Goal: Task Accomplishment & Management: Manage account settings

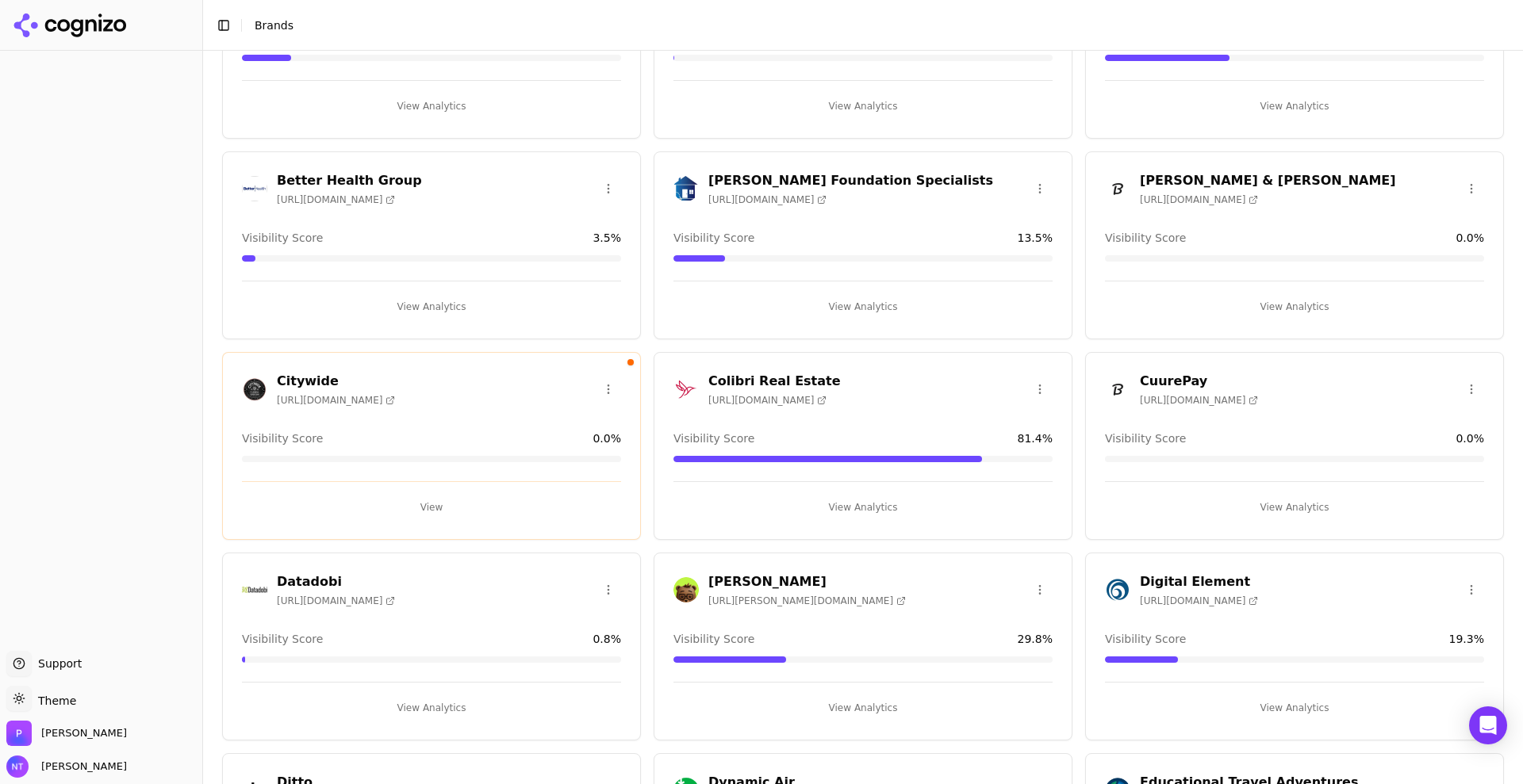
scroll to position [369, 0]
click at [863, 504] on button "View Analytics" at bounding box center [862, 506] width 379 height 26
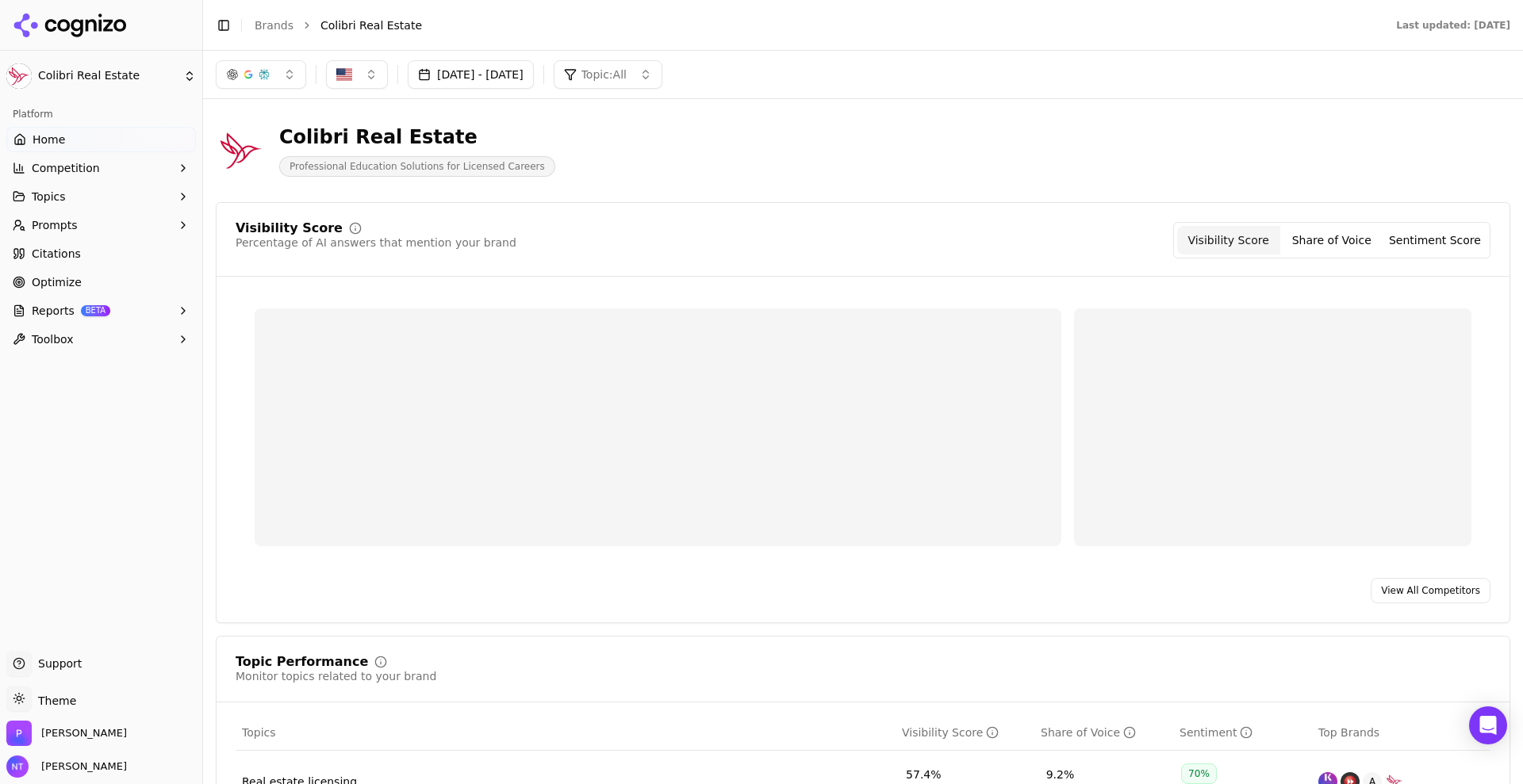
click at [116, 223] on button "Prompts" at bounding box center [101, 225] width 190 height 26
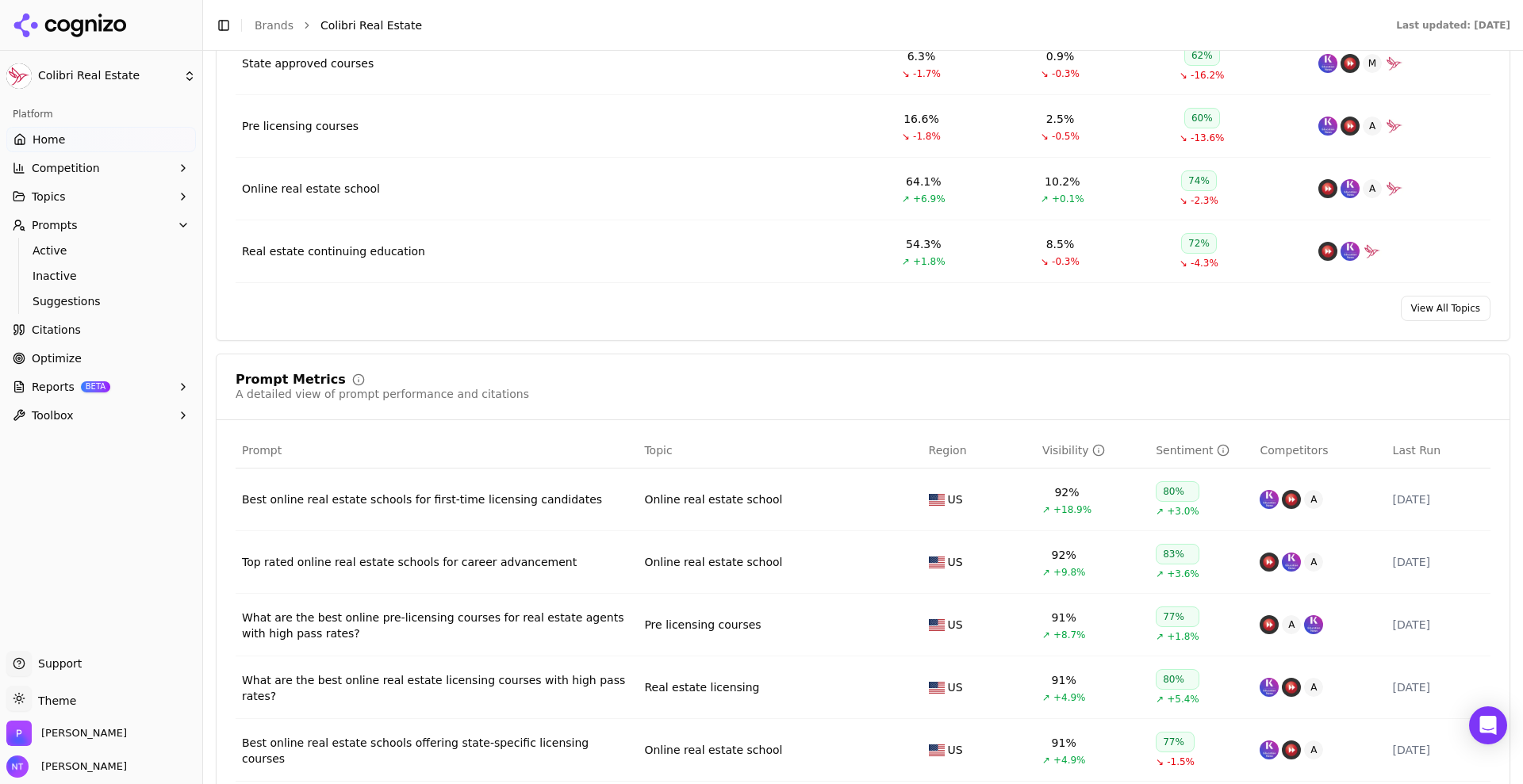
scroll to position [869, 0]
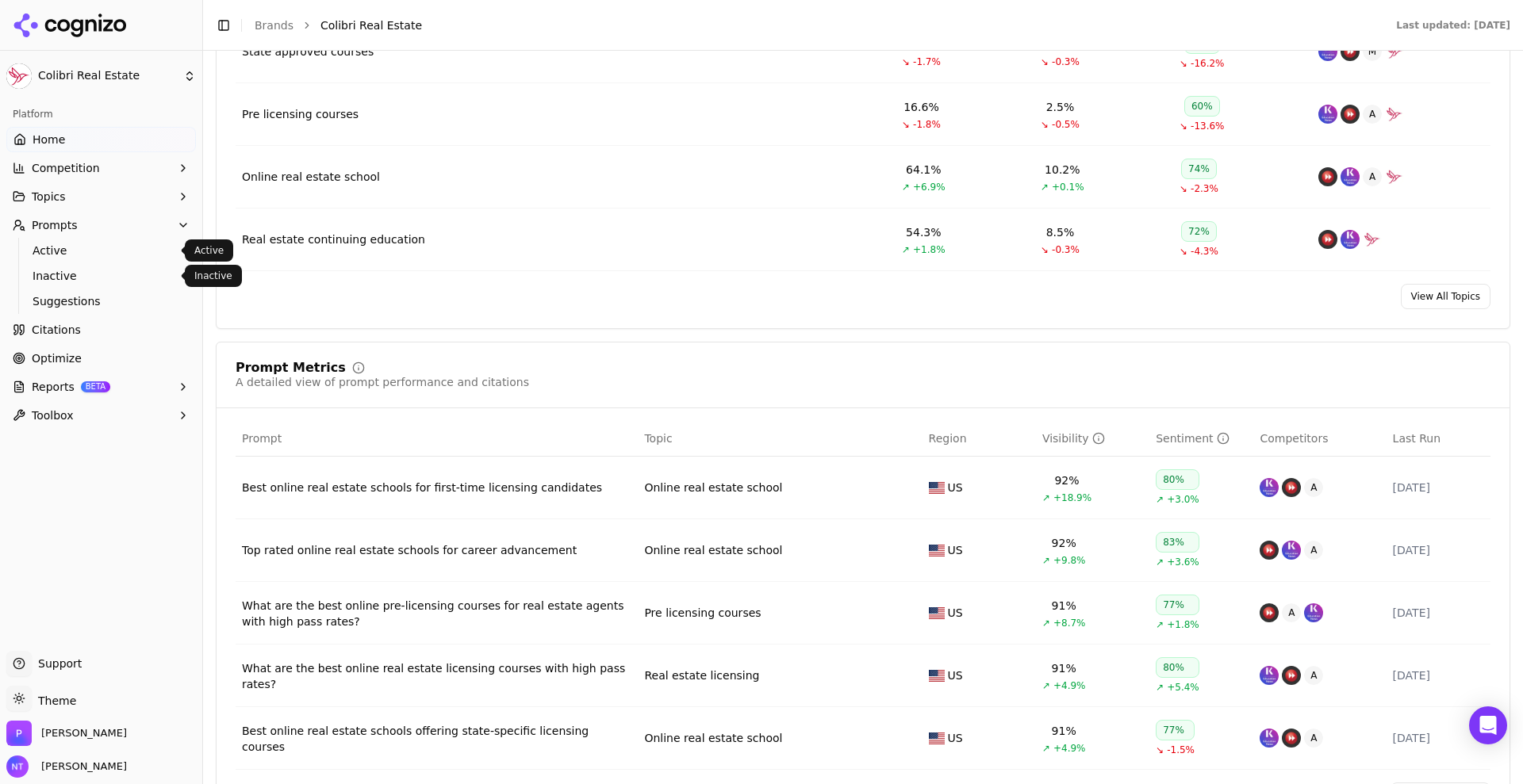
click at [56, 243] on span "Active" at bounding box center [102, 251] width 138 height 16
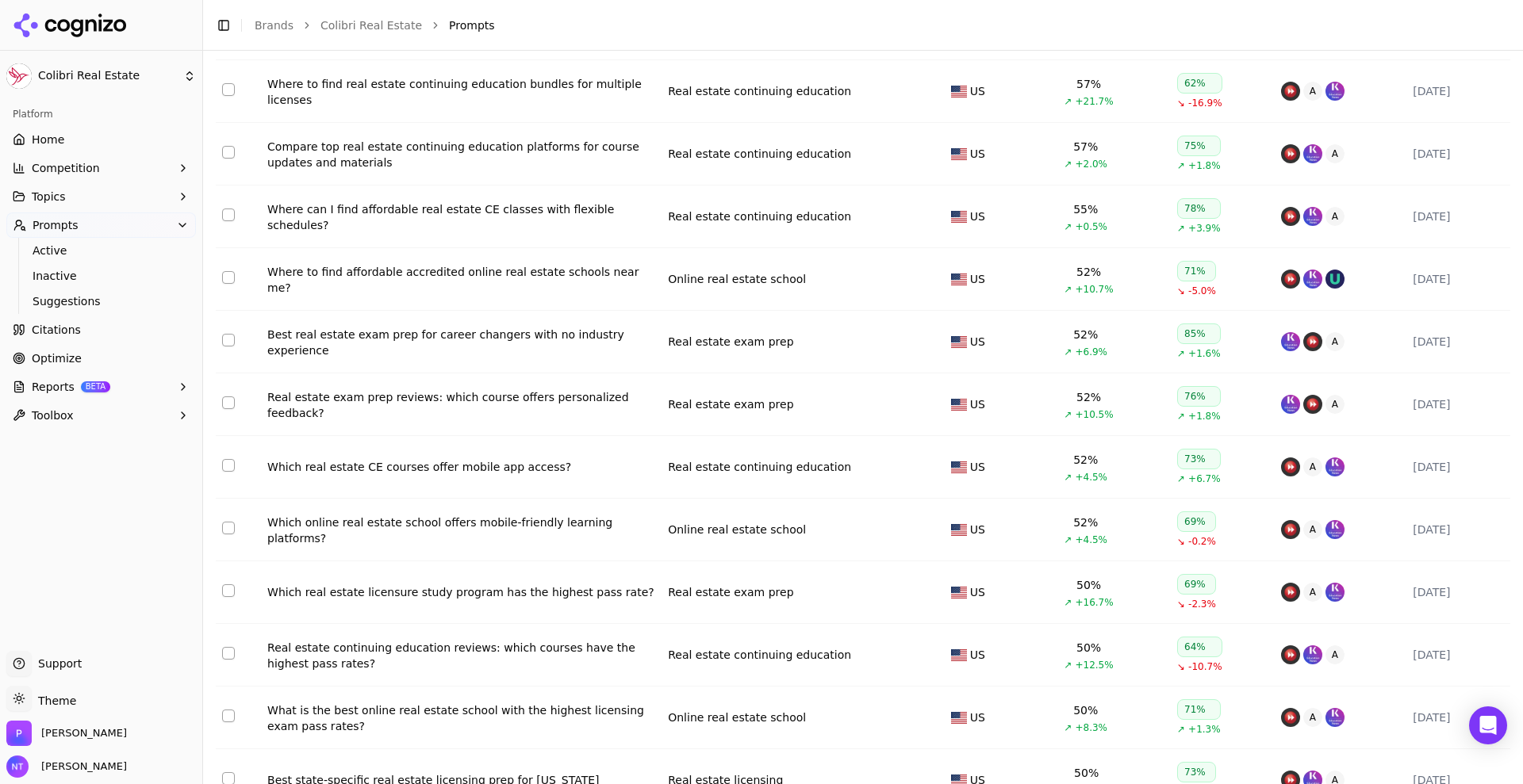
scroll to position [5798, 0]
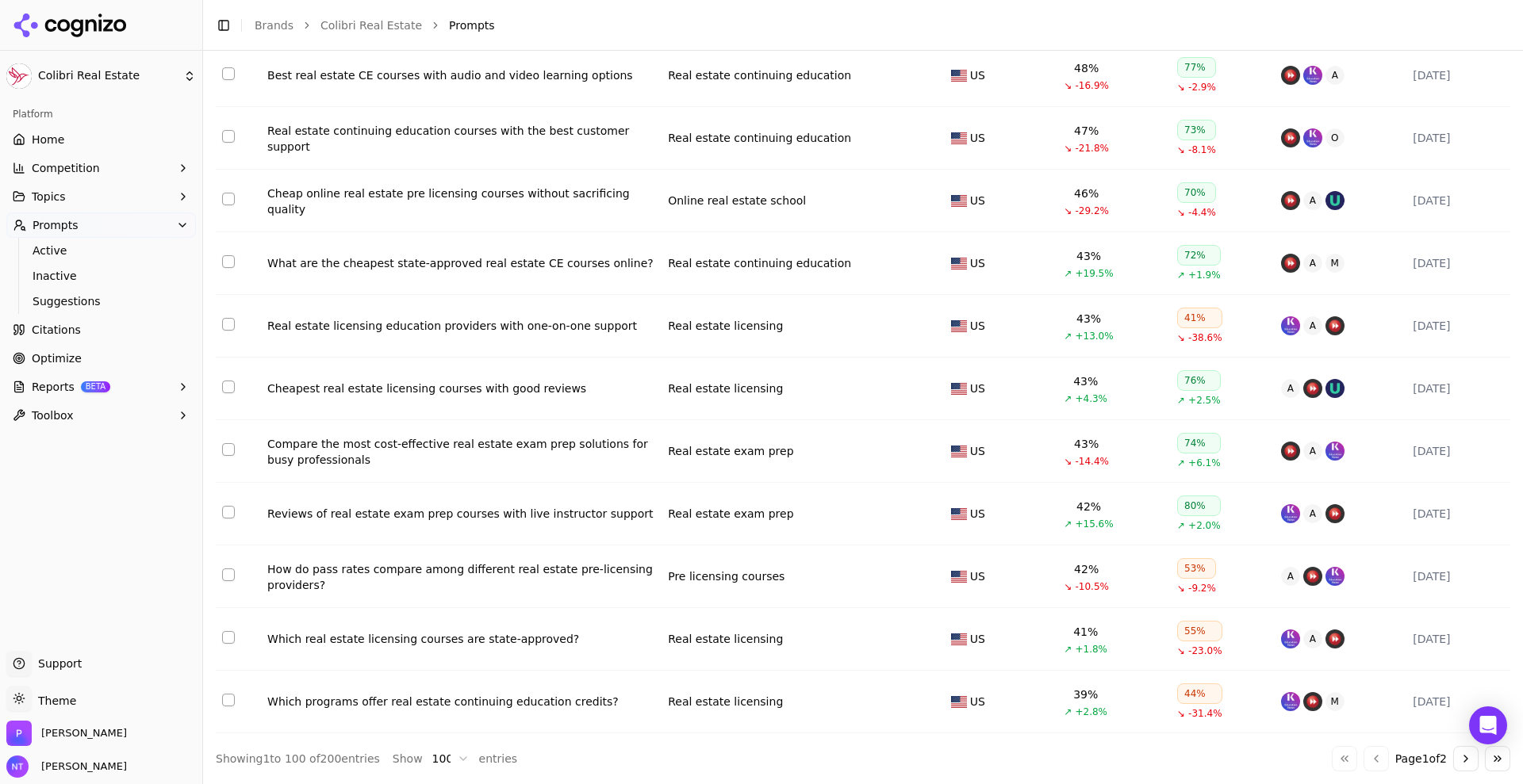
click at [1453, 756] on button "Go to next page" at bounding box center [1465, 759] width 26 height 26
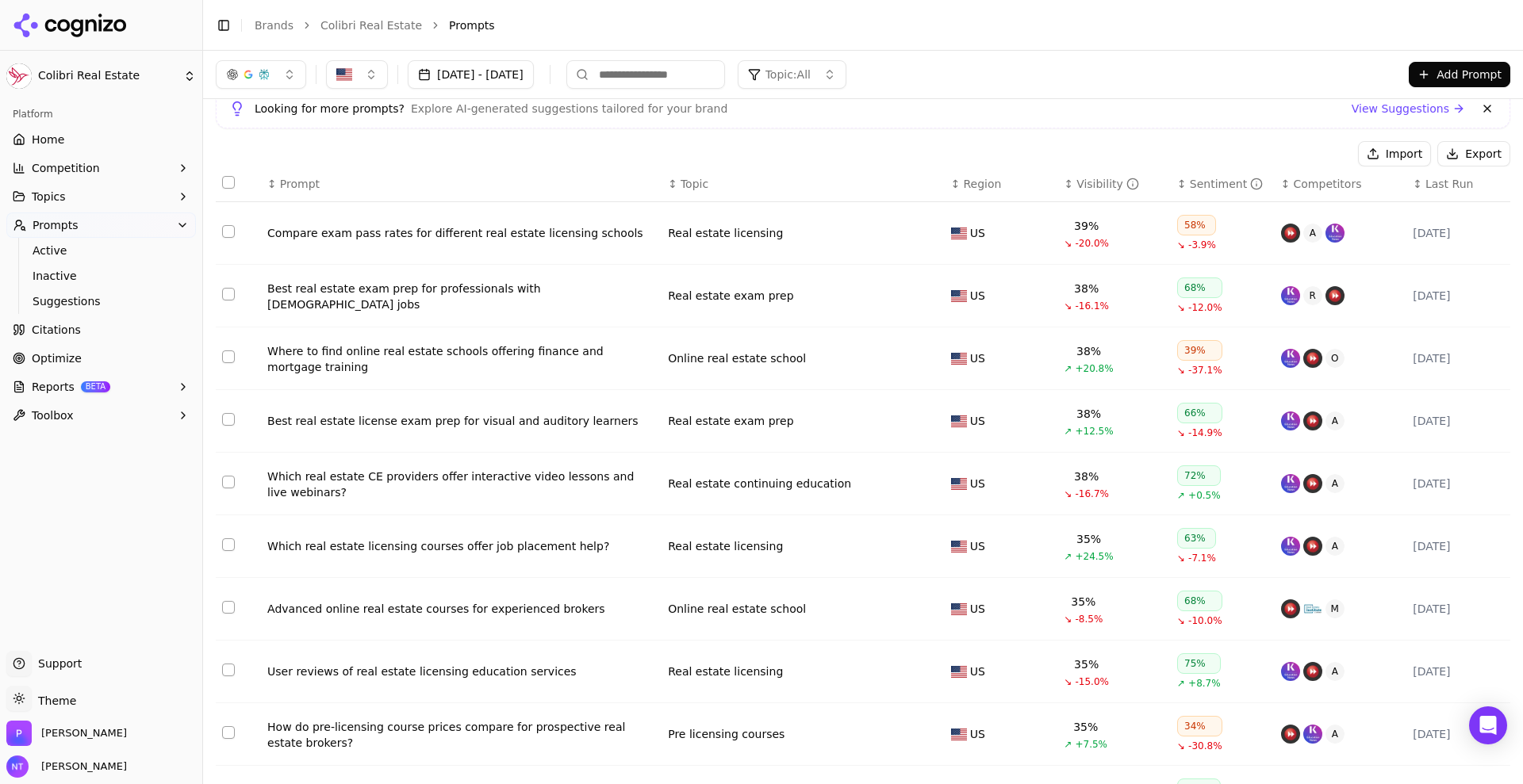
scroll to position [0, 0]
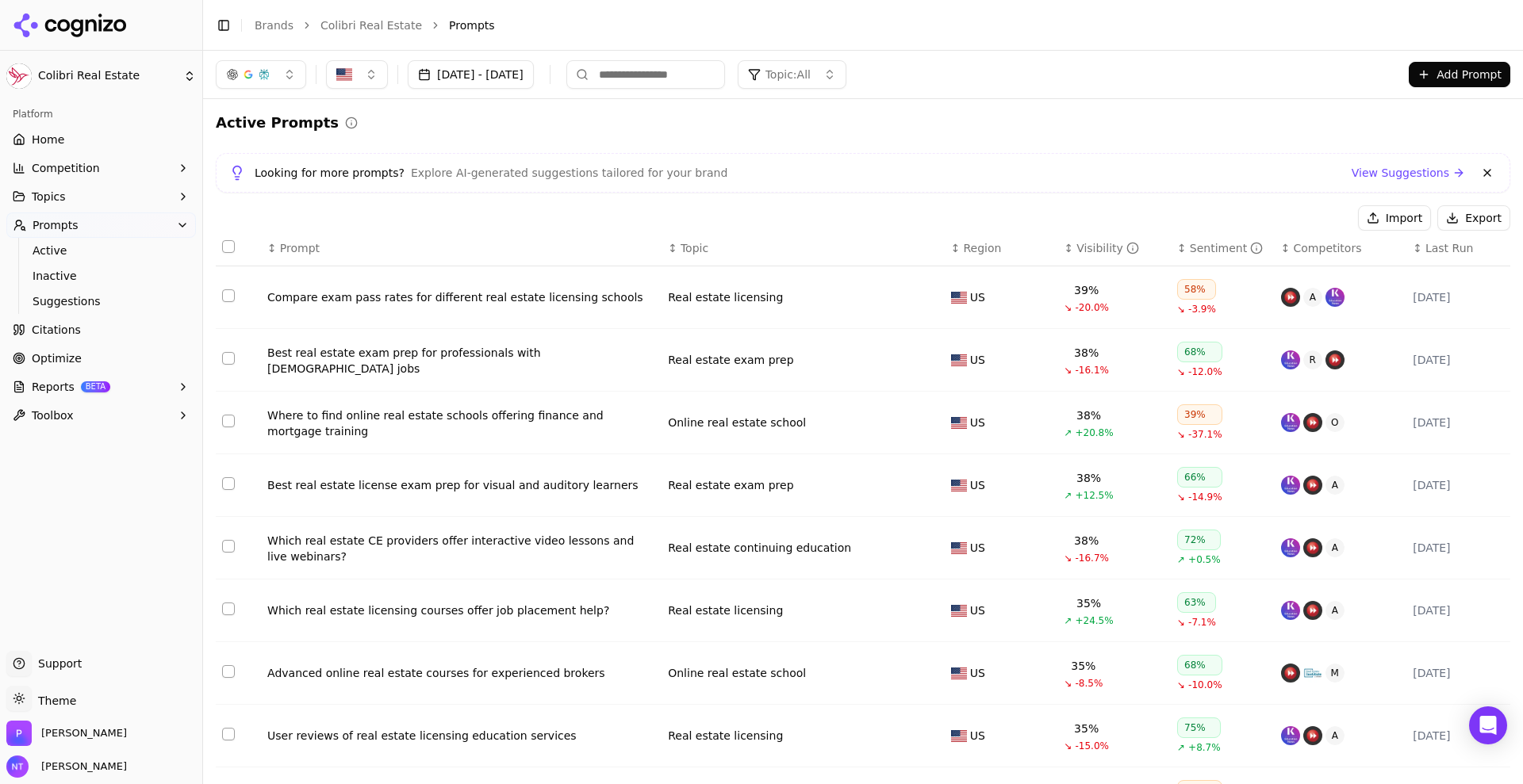
click at [223, 244] on button "Select all rows" at bounding box center [228, 247] width 12 height 12
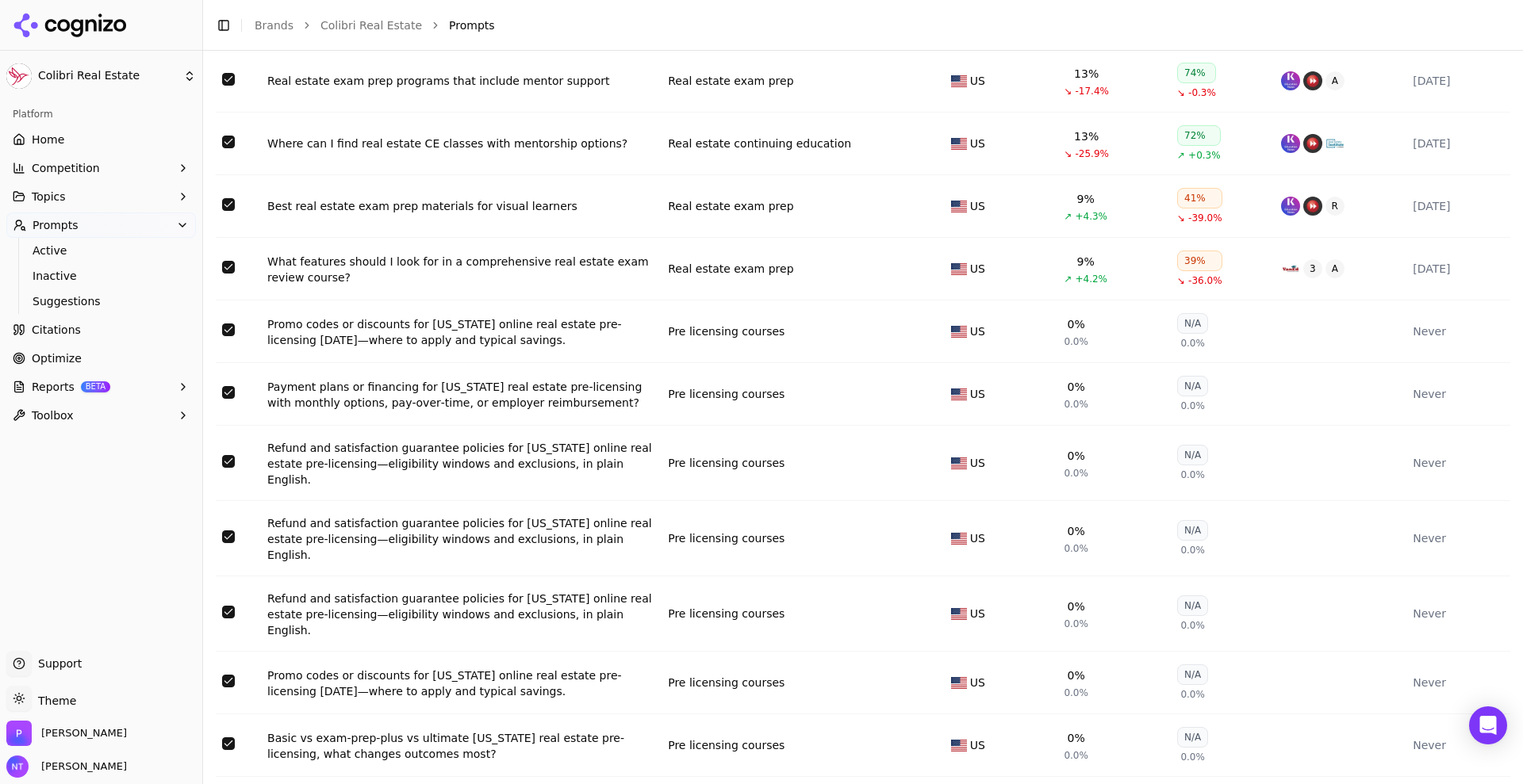
scroll to position [2661, 0]
click at [232, 330] on button "Select row 144" at bounding box center [228, 329] width 12 height 12
click at [226, 391] on button "Select row 145" at bounding box center [228, 392] width 12 height 12
click at [225, 454] on button "Select row 146" at bounding box center [228, 460] width 12 height 12
click at [229, 529] on button "Select row 147" at bounding box center [228, 536] width 12 height 12
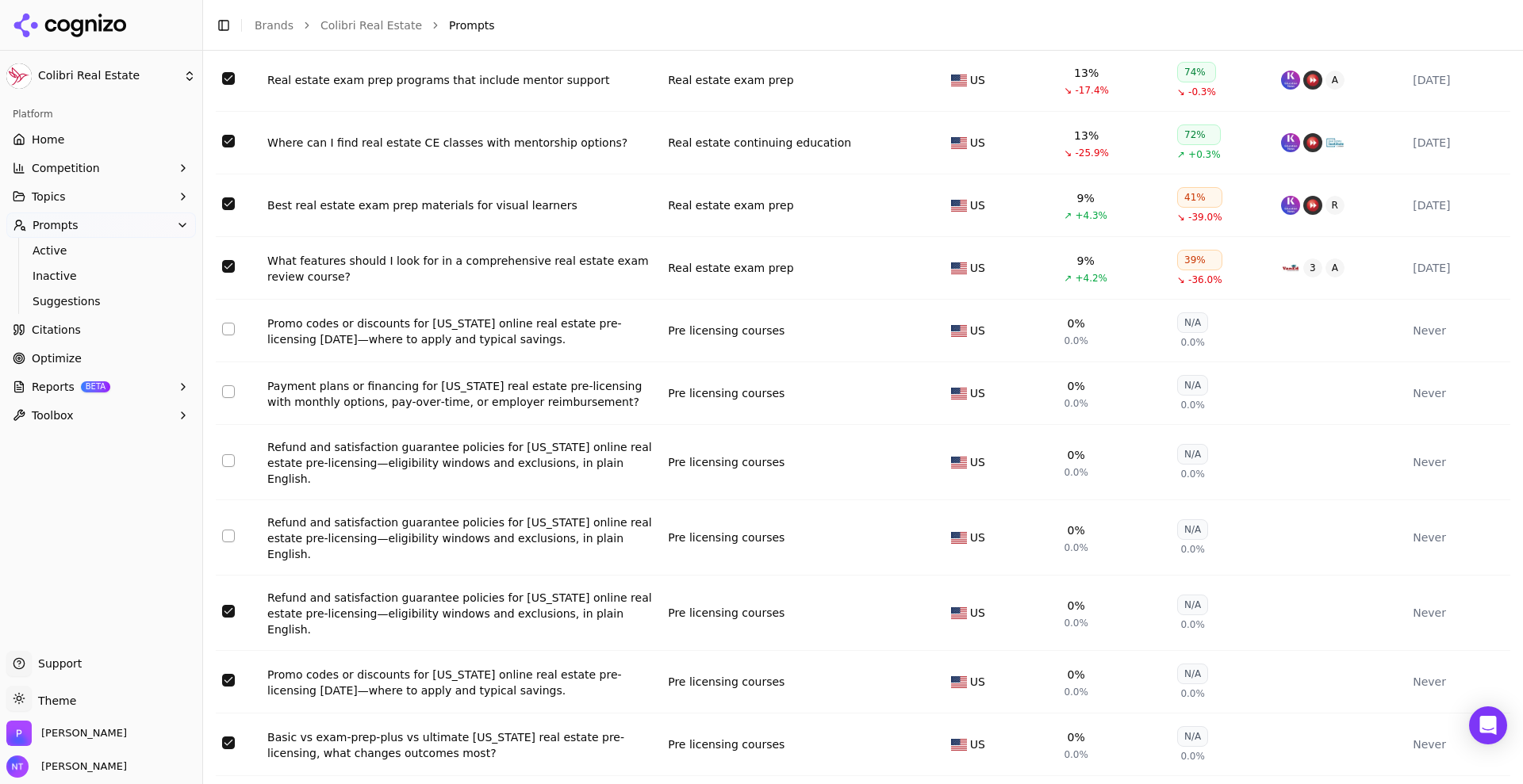
click at [232, 605] on button "Select row 148" at bounding box center [228, 611] width 12 height 12
click at [231, 674] on button "Select row 149" at bounding box center [228, 680] width 12 height 12
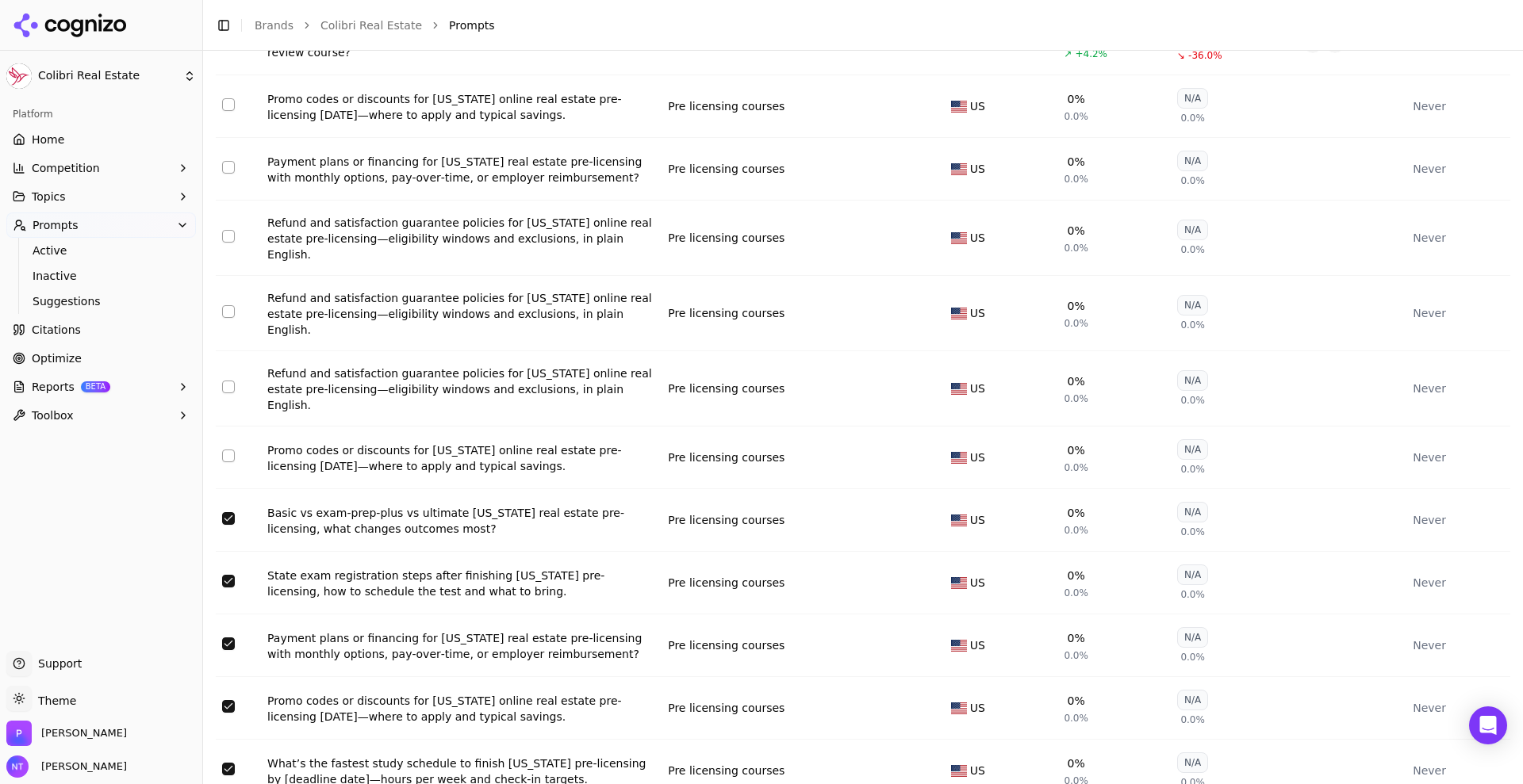
scroll to position [2886, 0]
click at [226, 512] on button "Select row 150" at bounding box center [228, 518] width 12 height 12
click at [229, 574] on button "Select row 151" at bounding box center [228, 580] width 12 height 12
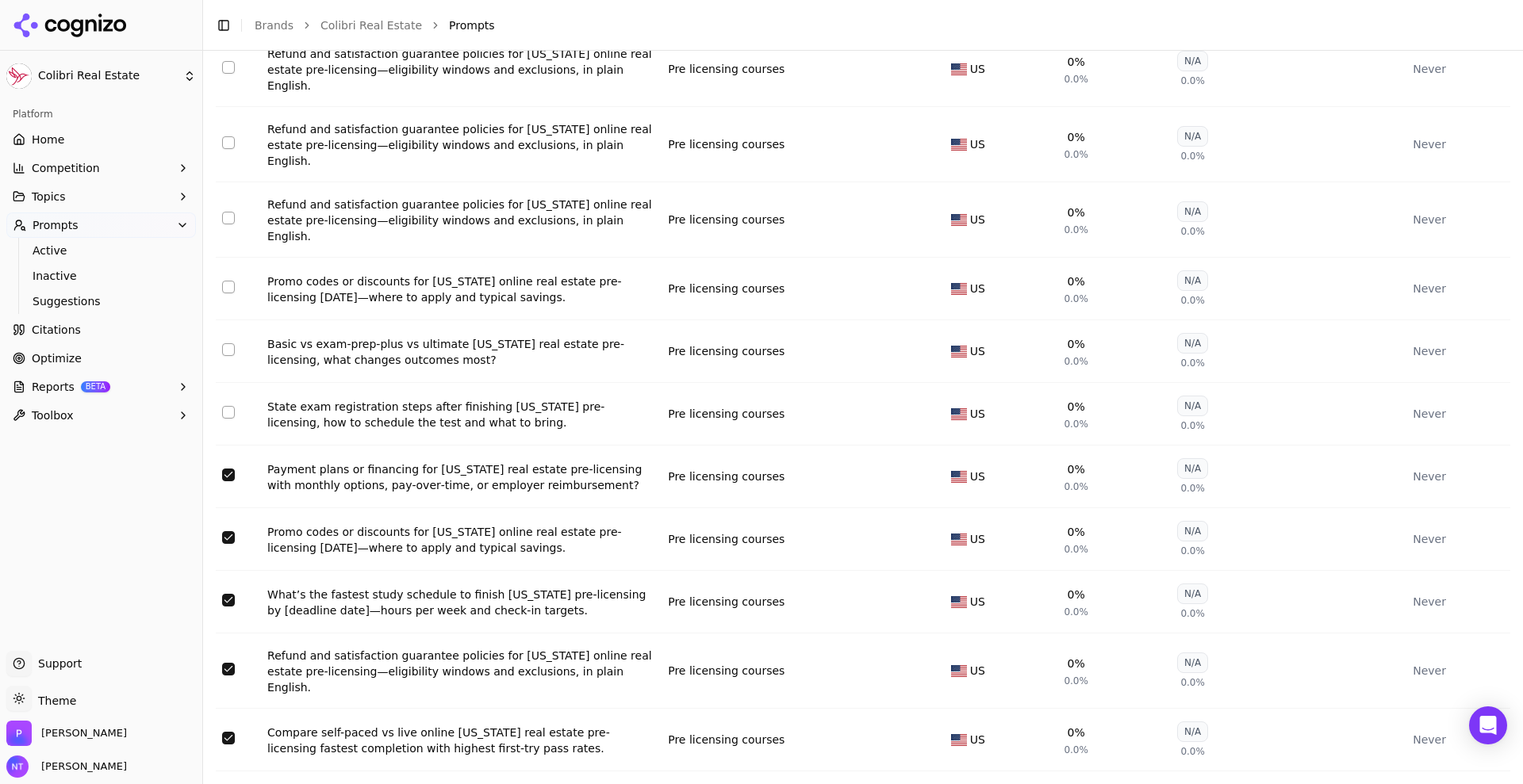
scroll to position [3065, 0]
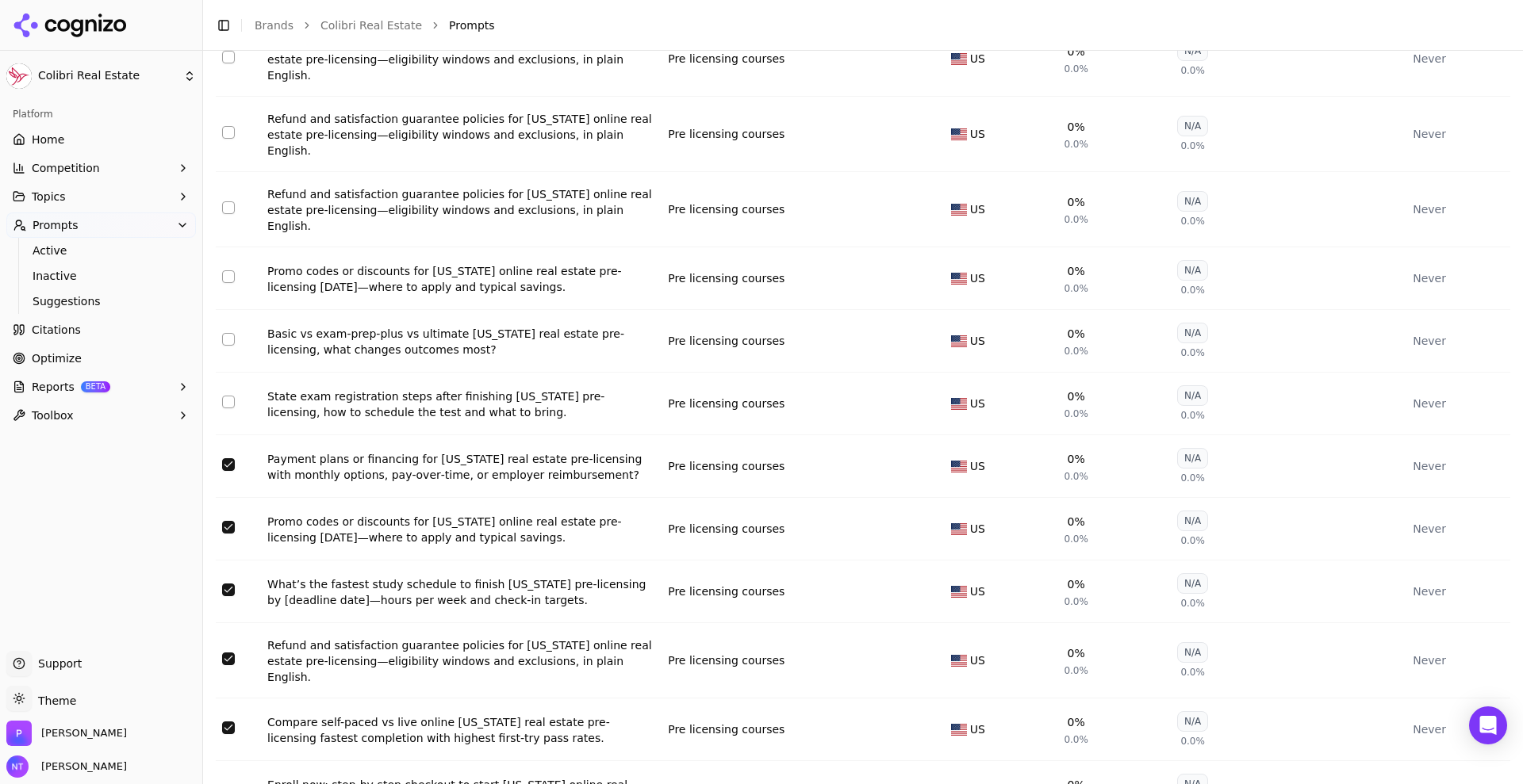
click at [230, 459] on button "Select row 152" at bounding box center [228, 465] width 12 height 12
click at [229, 521] on button "Select row 153" at bounding box center [228, 528] width 12 height 12
click at [229, 584] on button "Select row 154" at bounding box center [228, 590] width 12 height 12
click at [230, 653] on button "Select row 155" at bounding box center [228, 659] width 12 height 12
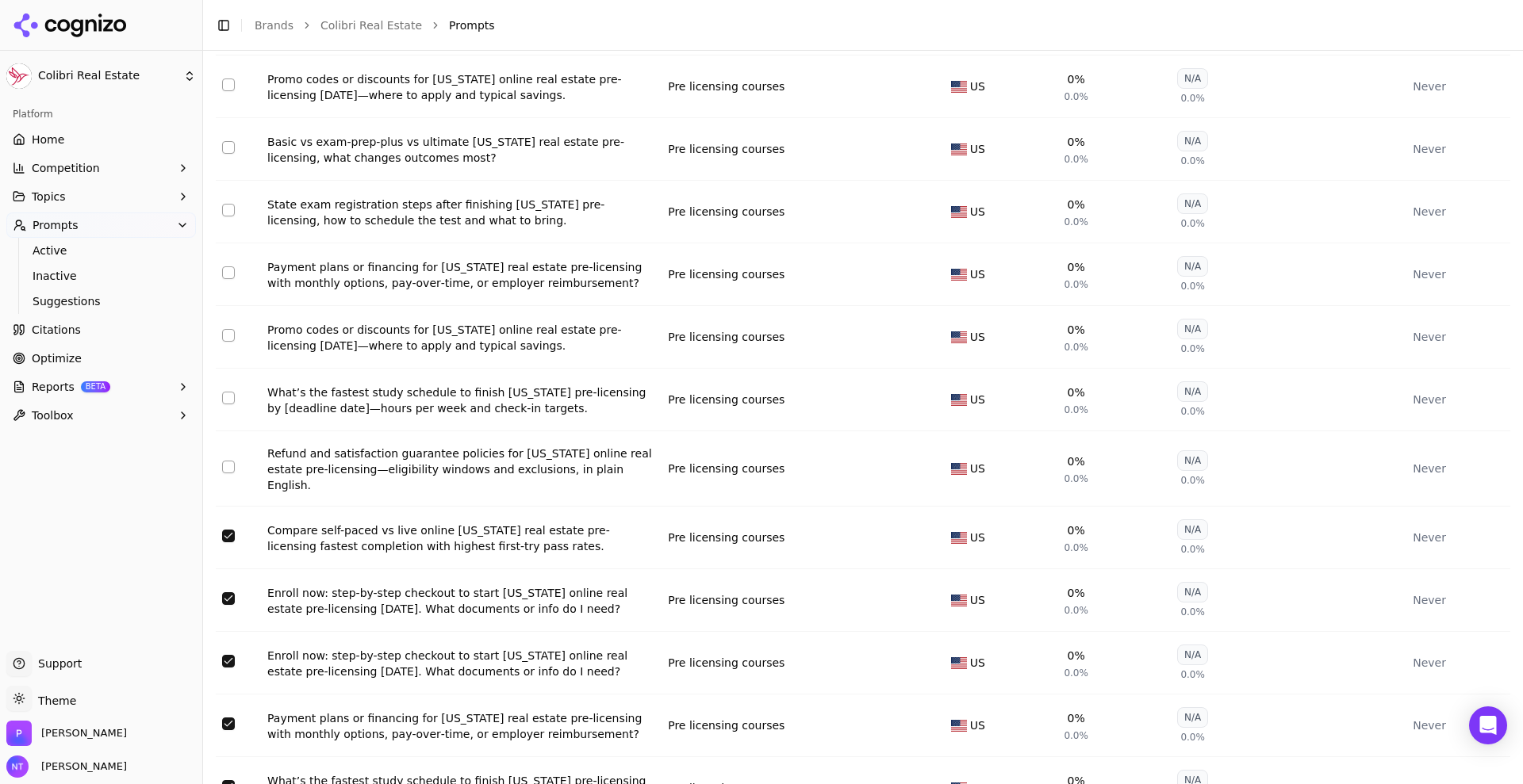
scroll to position [3264, 0]
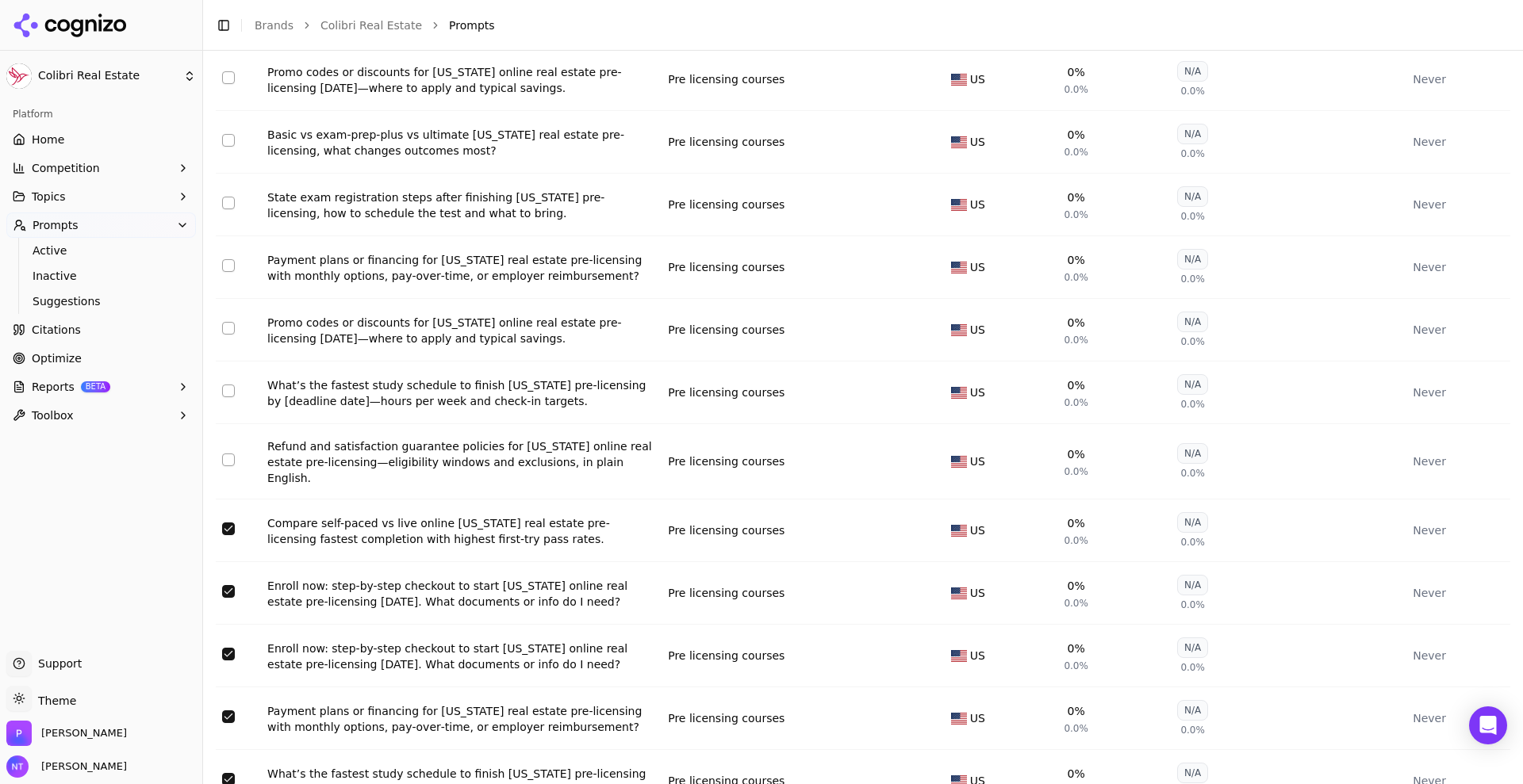
click at [229, 522] on button "Select row 156" at bounding box center [228, 529] width 12 height 12
click at [232, 585] on button "Select row 157" at bounding box center [228, 592] width 12 height 12
click at [226, 648] on button "Select row 158" at bounding box center [228, 655] width 12 height 12
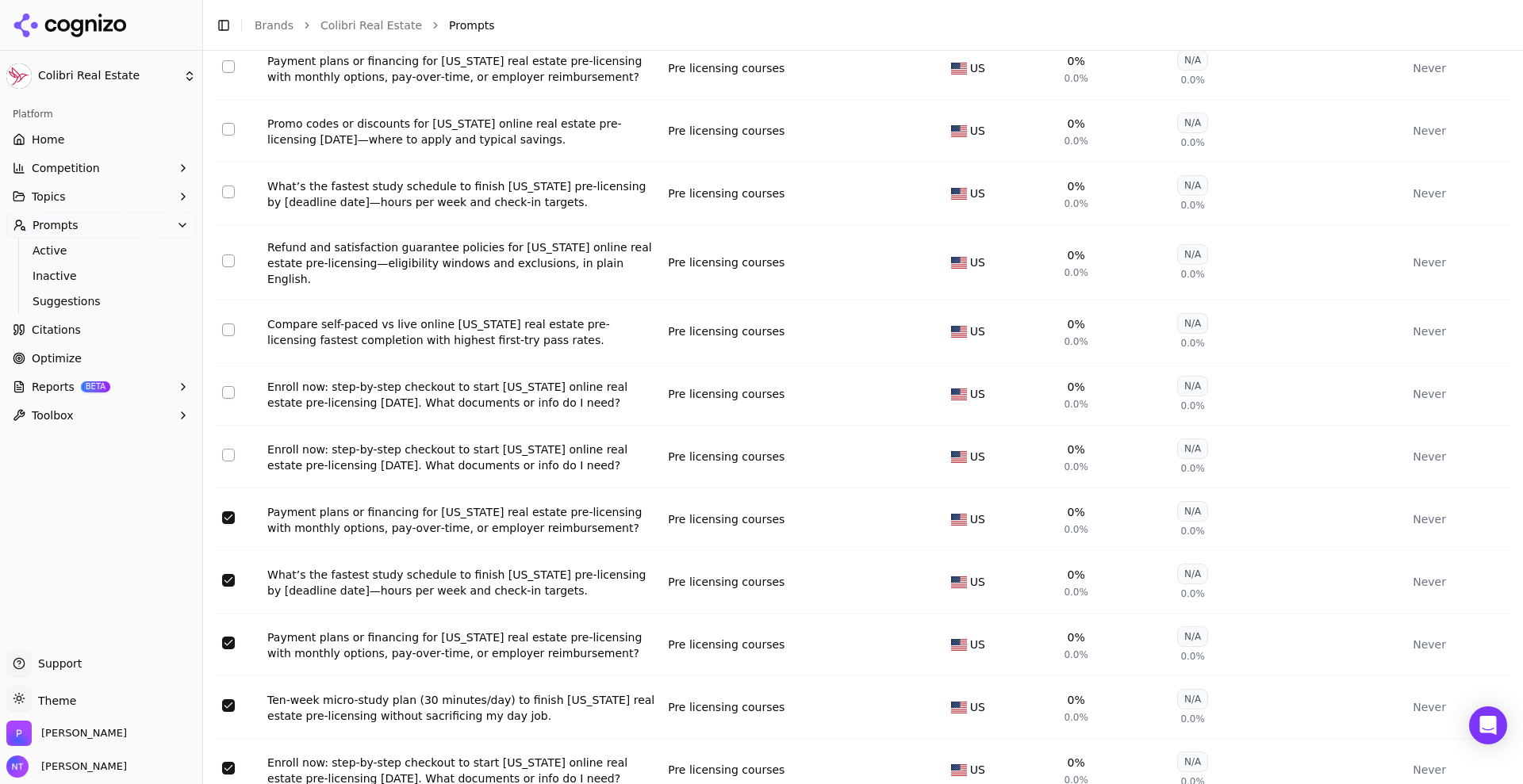
scroll to position [3465, 0]
click at [227, 509] on button "Select row 159" at bounding box center [228, 515] width 12 height 12
click at [231, 572] on button "Select row 160" at bounding box center [228, 578] width 12 height 12
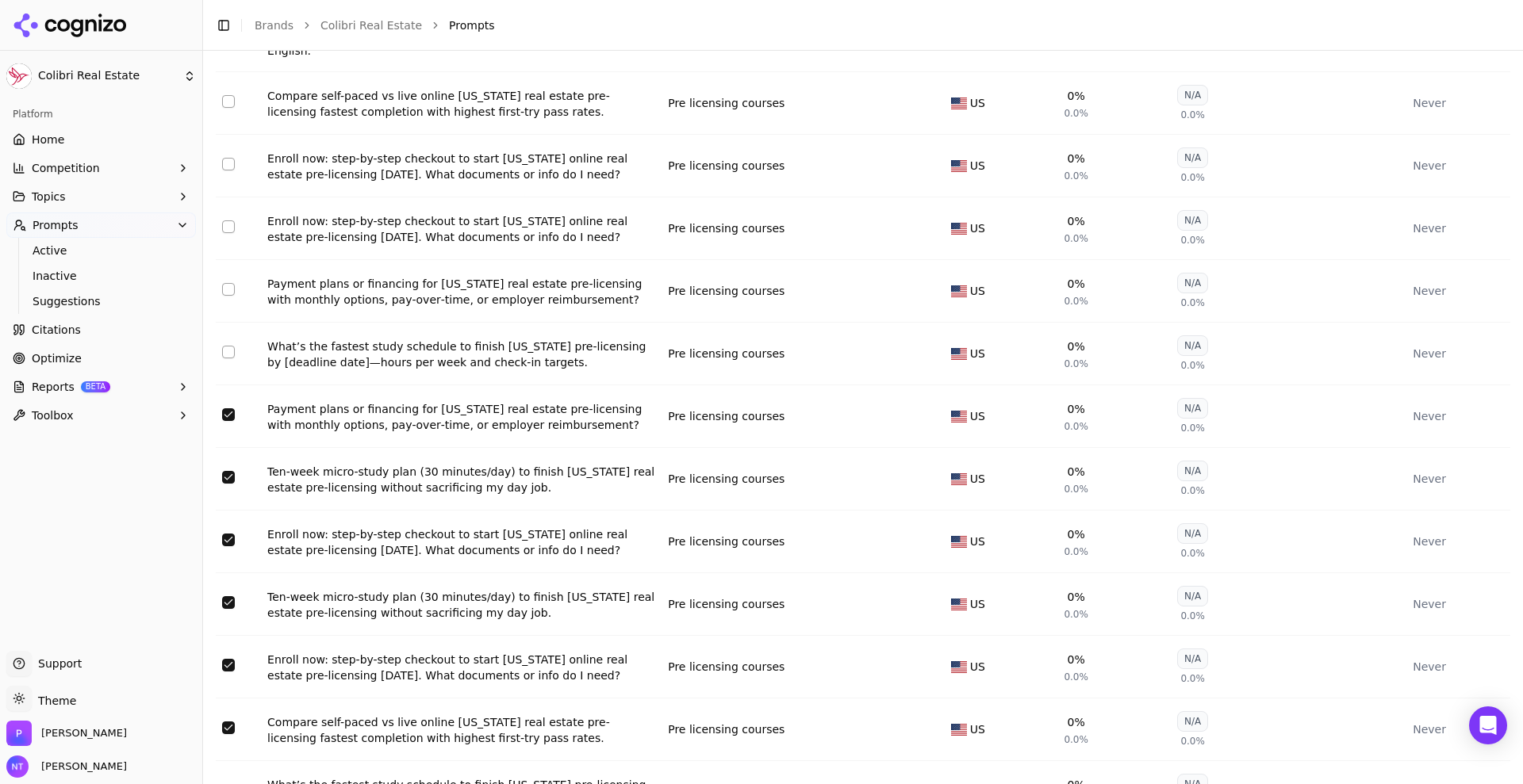
click at [222, 409] on button "Select row 161" at bounding box center [228, 415] width 12 height 12
click at [226, 471] on button "Select row 162" at bounding box center [228, 477] width 12 height 12
click at [229, 534] on button "Select row 163" at bounding box center [228, 540] width 12 height 12
click at [227, 597] on button "Select row 164" at bounding box center [228, 603] width 12 height 12
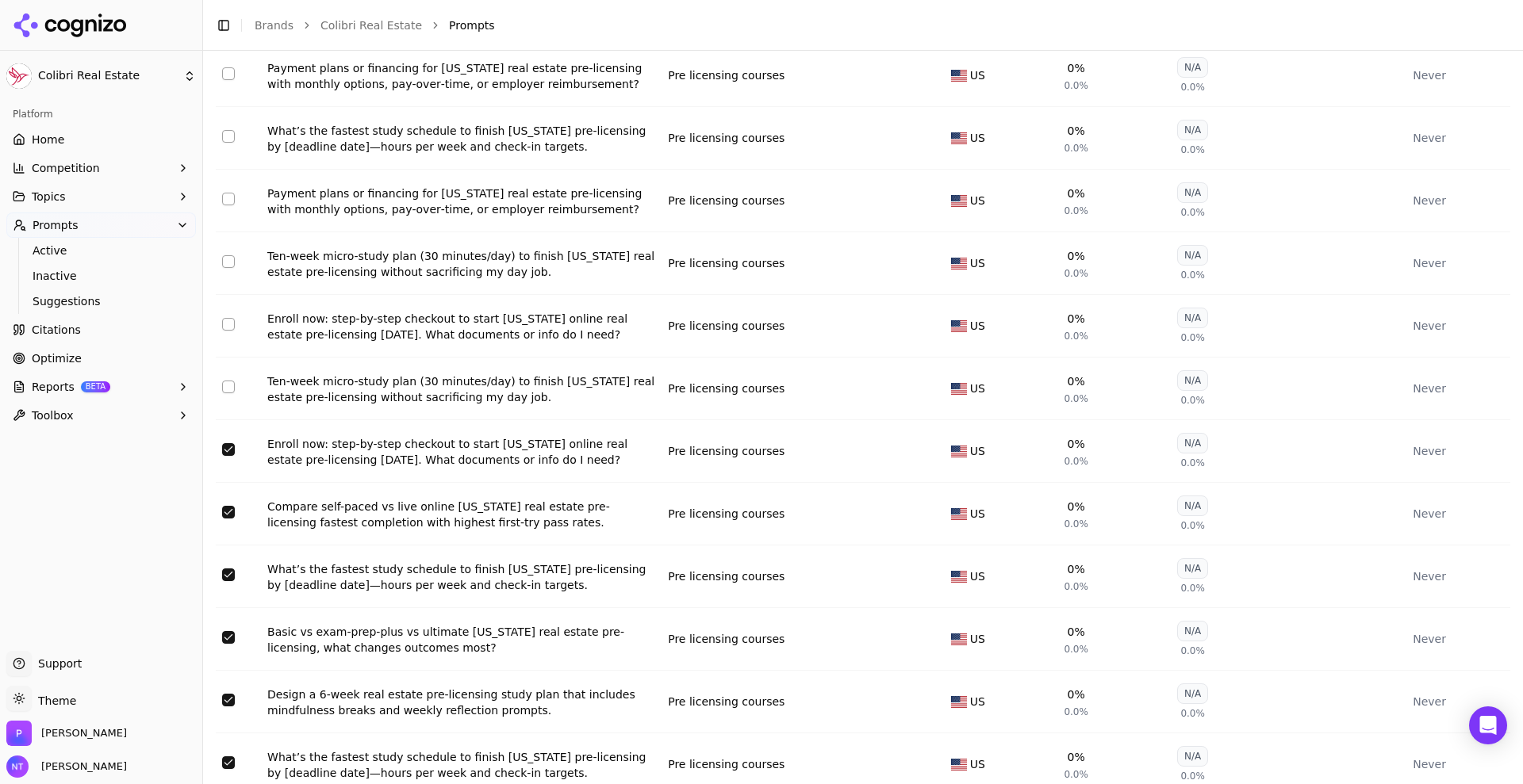
scroll to position [3909, 0]
click at [229, 441] on button "Select row 165" at bounding box center [228, 447] width 12 height 12
click at [229, 504] on button "Select row 166" at bounding box center [228, 510] width 12 height 12
click at [228, 567] on button "Select row 167" at bounding box center [228, 573] width 12 height 12
click at [229, 629] on button "Select row 168" at bounding box center [228, 635] width 12 height 12
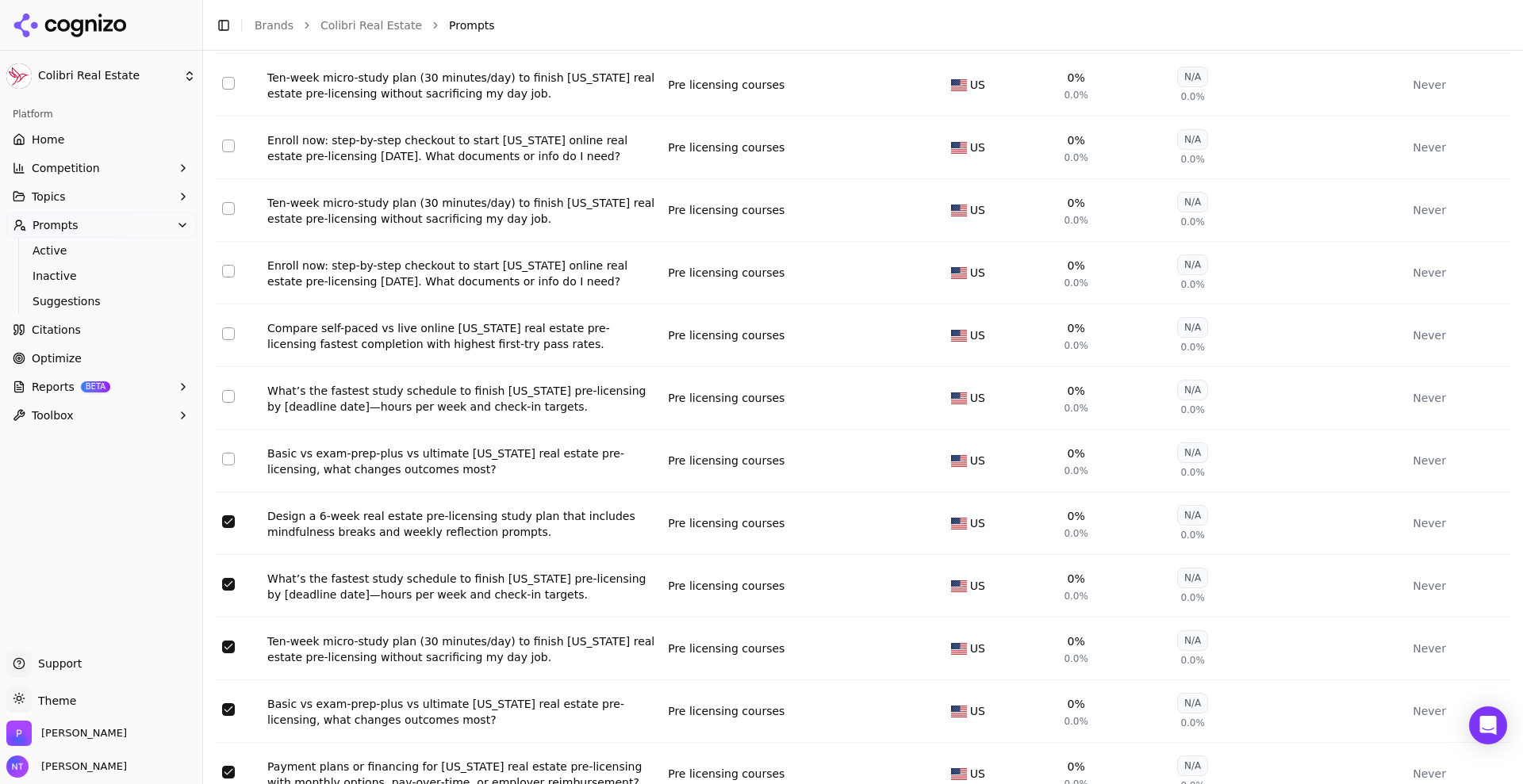
scroll to position [4093, 0]
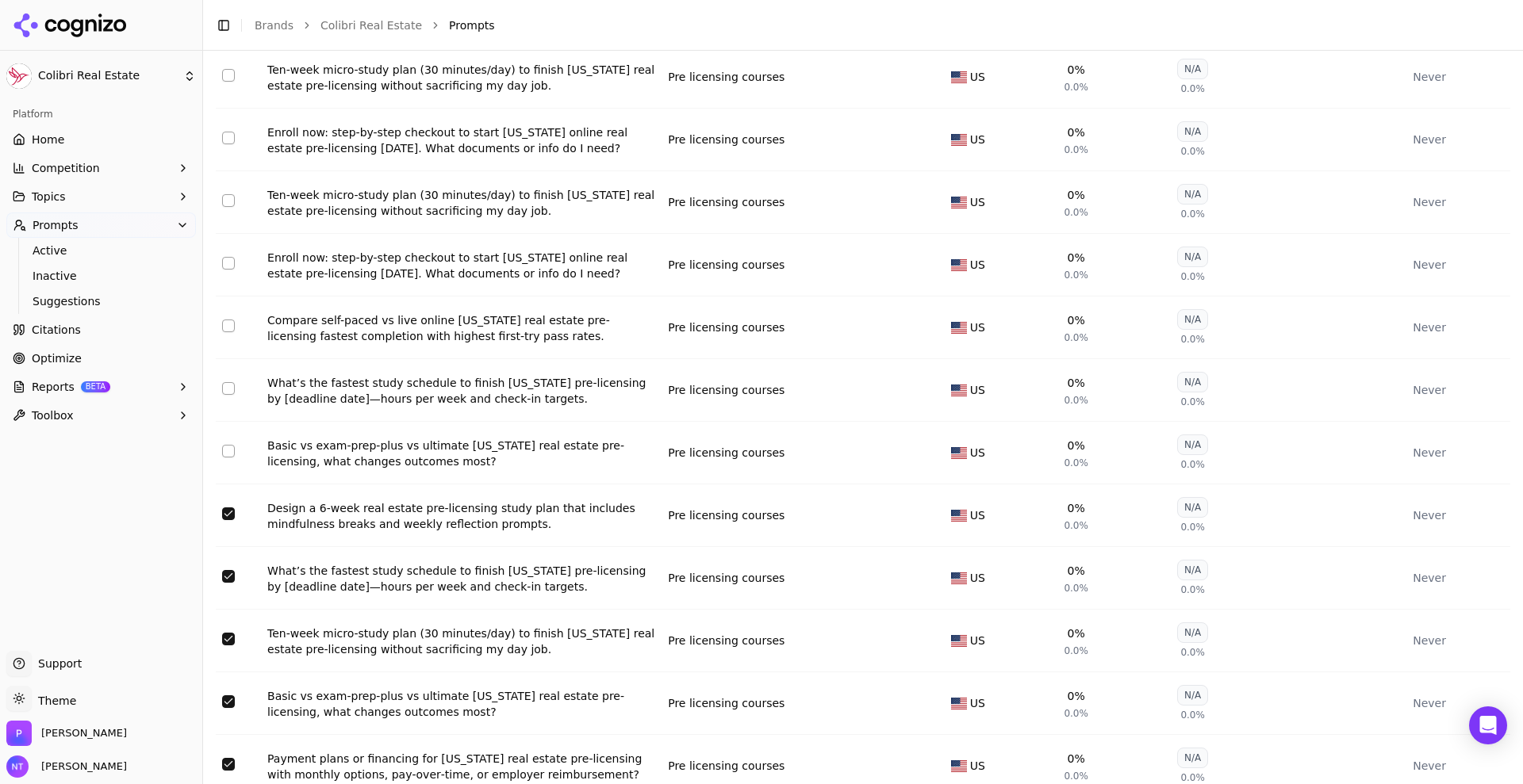
click at [231, 507] on button "Select row 169" at bounding box center [228, 514] width 12 height 12
click at [232, 570] on button "Select row 170" at bounding box center [228, 576] width 12 height 12
click at [228, 633] on button "Select row 171" at bounding box center [228, 639] width 12 height 12
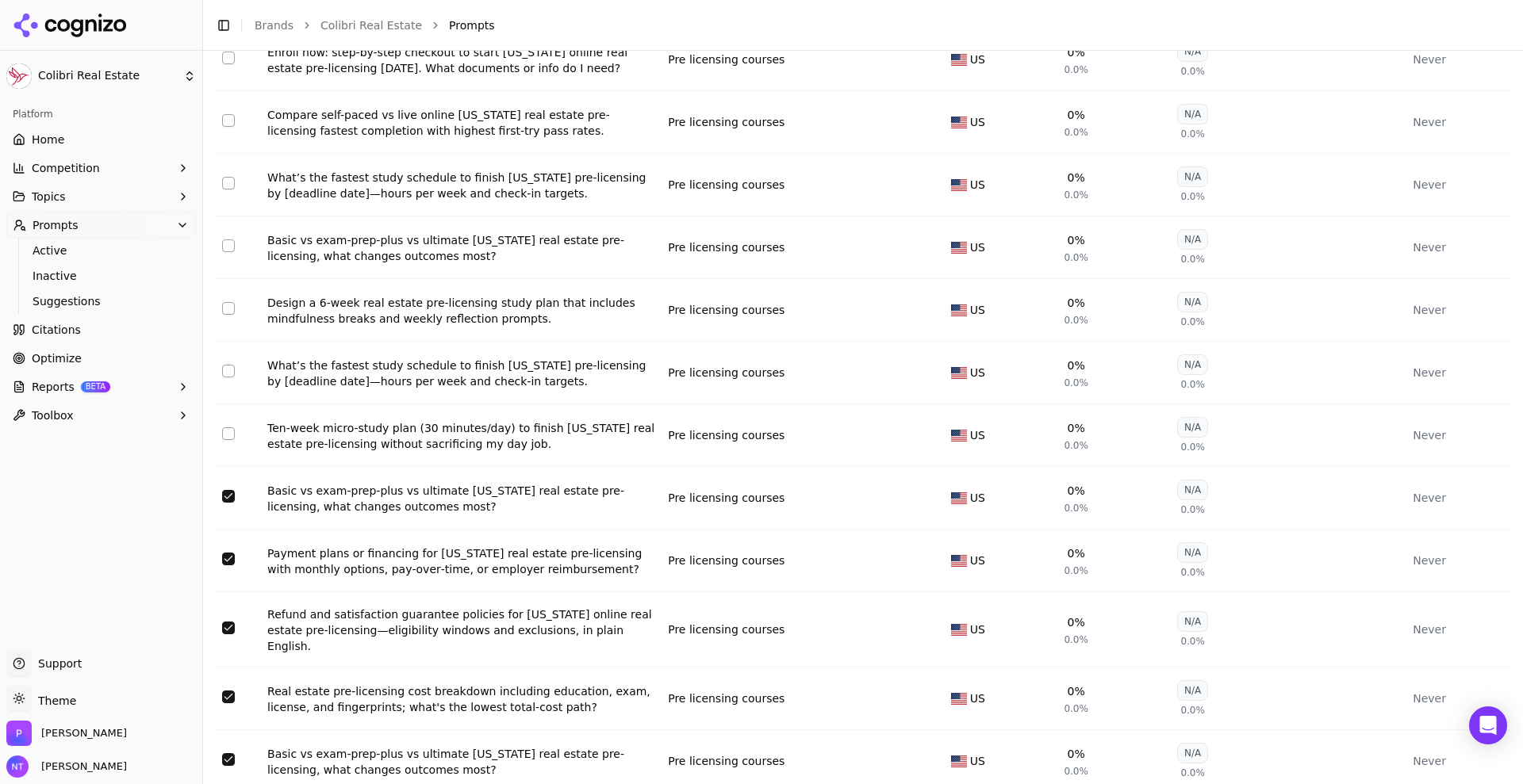
scroll to position [4300, 0]
click at [232, 490] on button "Select row 172" at bounding box center [228, 496] width 12 height 12
click at [225, 552] on button "Select row 173" at bounding box center [228, 558] width 12 height 12
click at [232, 621] on button "Select row 174" at bounding box center [228, 627] width 12 height 12
click at [228, 690] on button "Select row 175" at bounding box center [228, 696] width 12 height 12
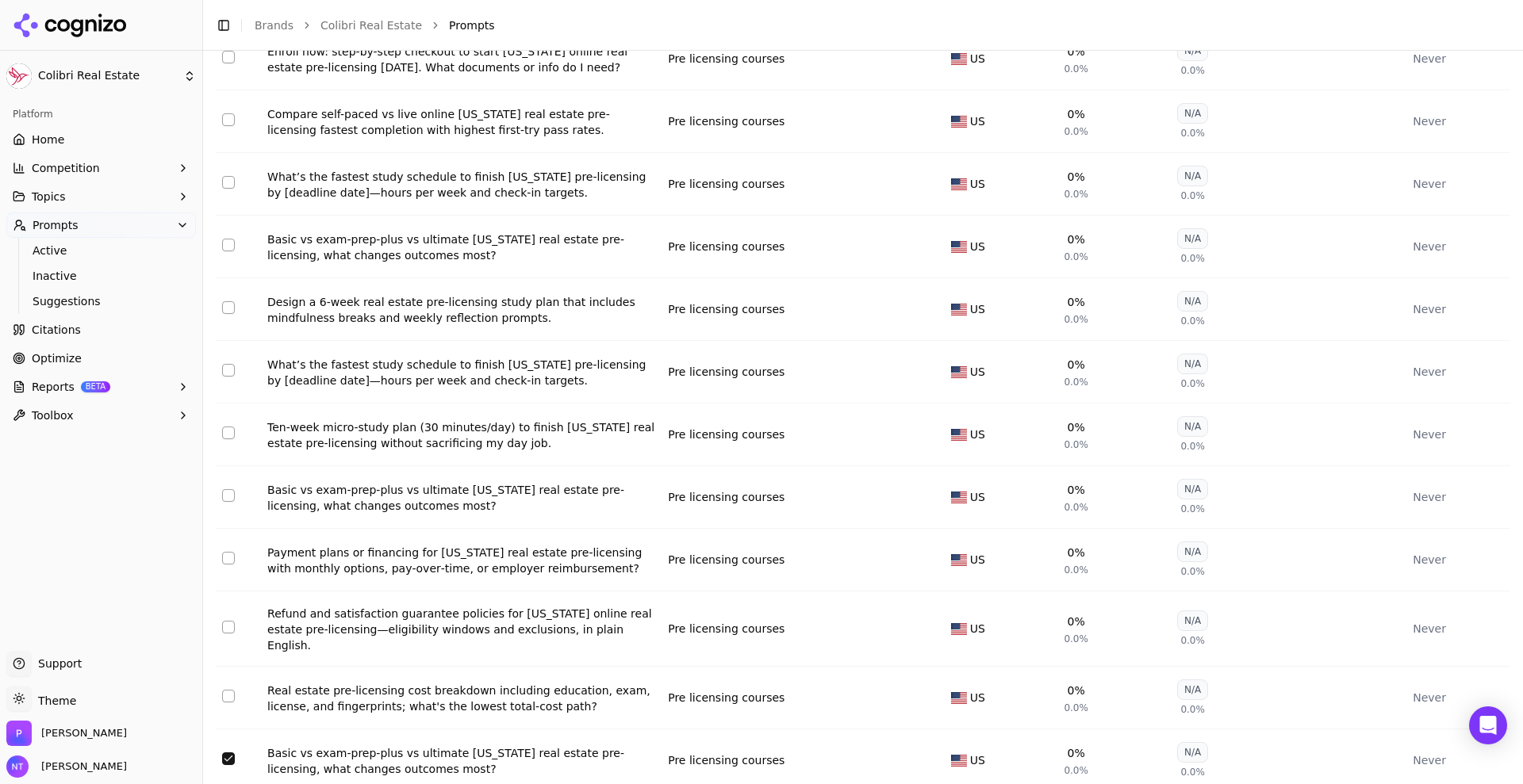
click at [229, 730] on td "Data table" at bounding box center [238, 761] width 45 height 63
click at [230, 753] on button "Select row 176" at bounding box center [228, 759] width 12 height 12
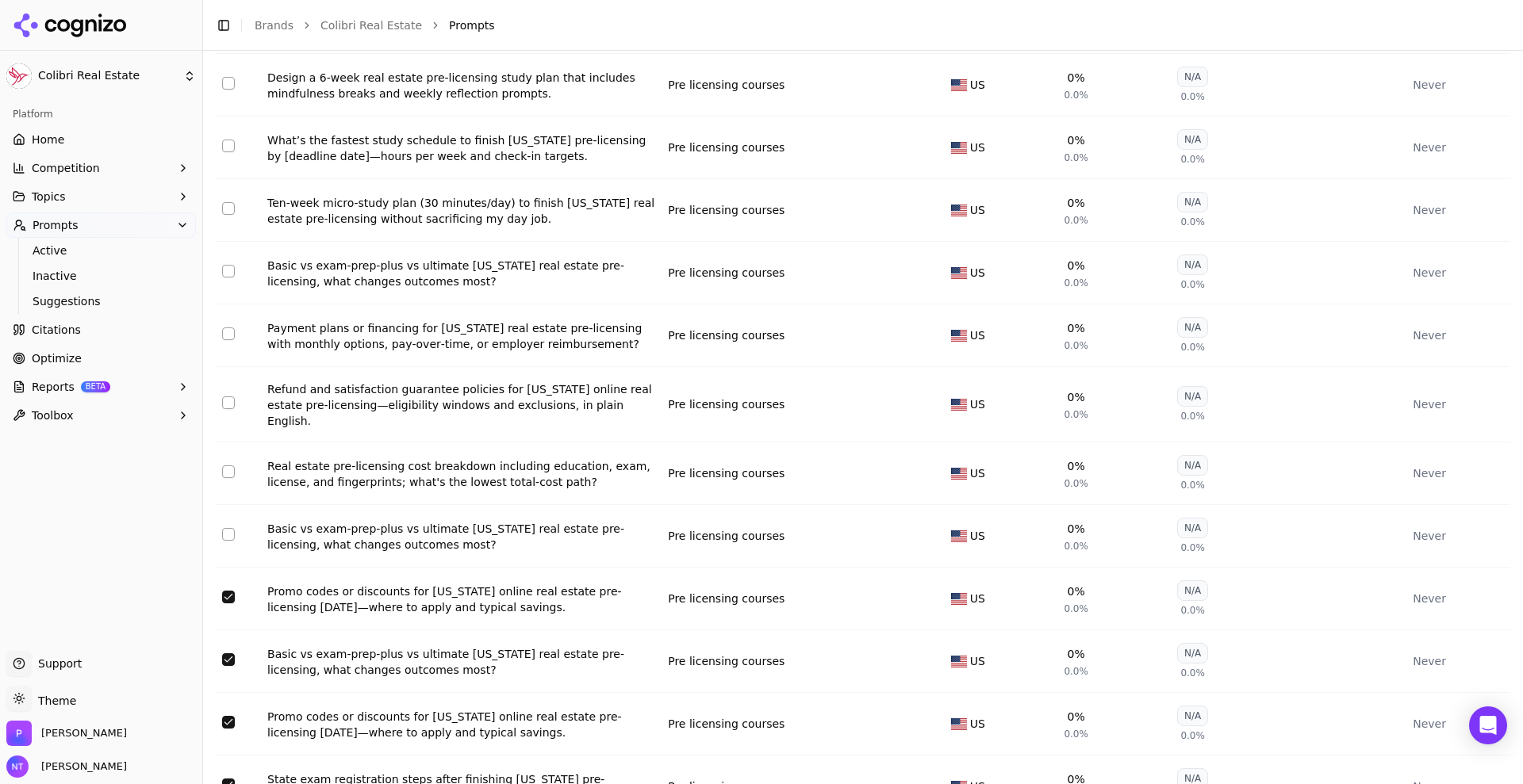
scroll to position [4526, 0]
click at [229, 589] on button "Select row 177" at bounding box center [228, 595] width 12 height 12
click at [232, 652] on button "Select row 178" at bounding box center [228, 658] width 12 height 12
click at [229, 715] on button "Select row 179" at bounding box center [228, 721] width 12 height 12
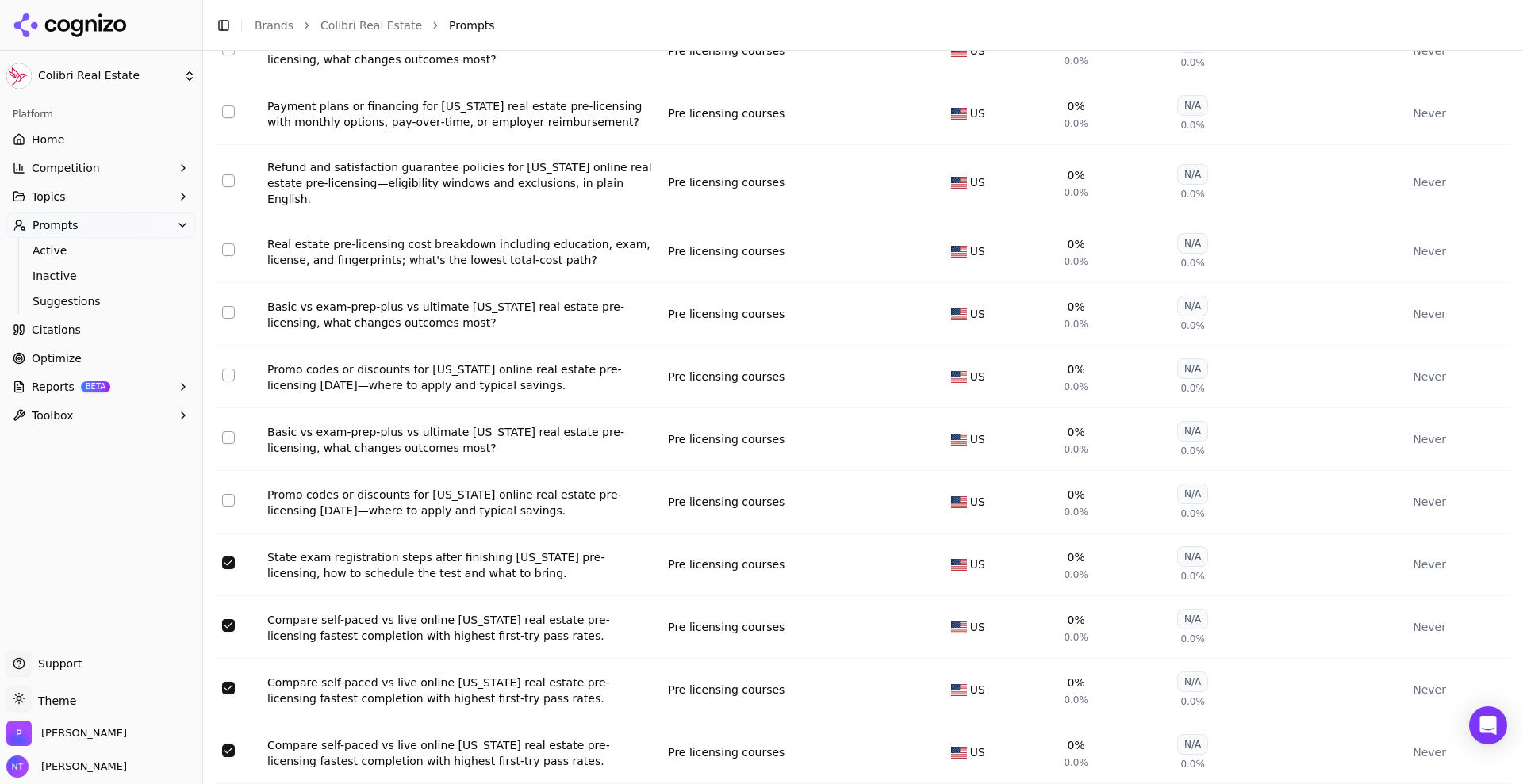
scroll to position [4865, 0]
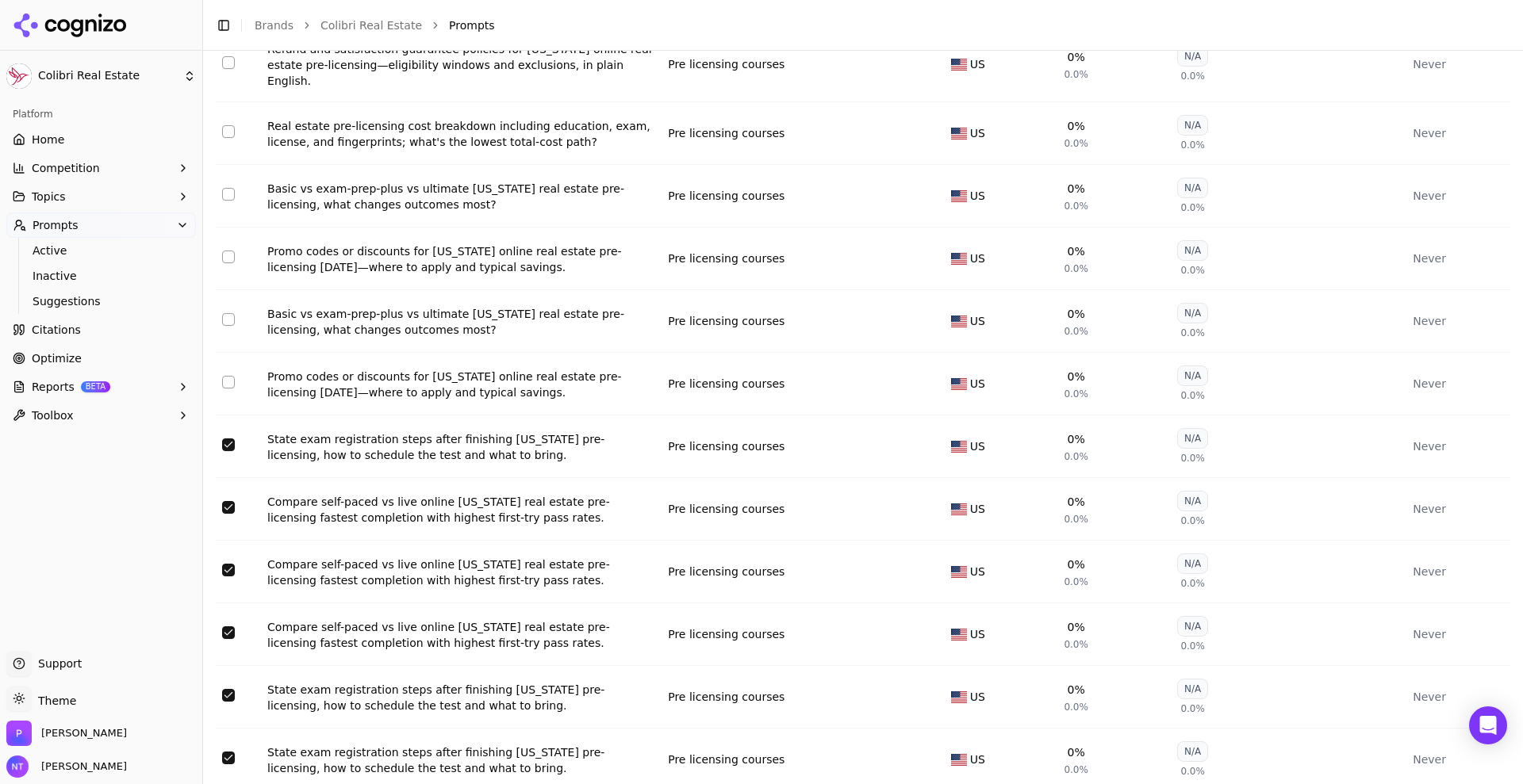
click at [229, 439] on button "Select row 180" at bounding box center [228, 445] width 12 height 12
click at [227, 501] on button "Select row 181" at bounding box center [228, 507] width 12 height 12
click at [227, 564] on button "Select row 182" at bounding box center [228, 570] width 12 height 12
click at [228, 626] on button "Select row 183" at bounding box center [228, 632] width 12 height 12
click at [226, 666] on td "Data table" at bounding box center [238, 697] width 45 height 63
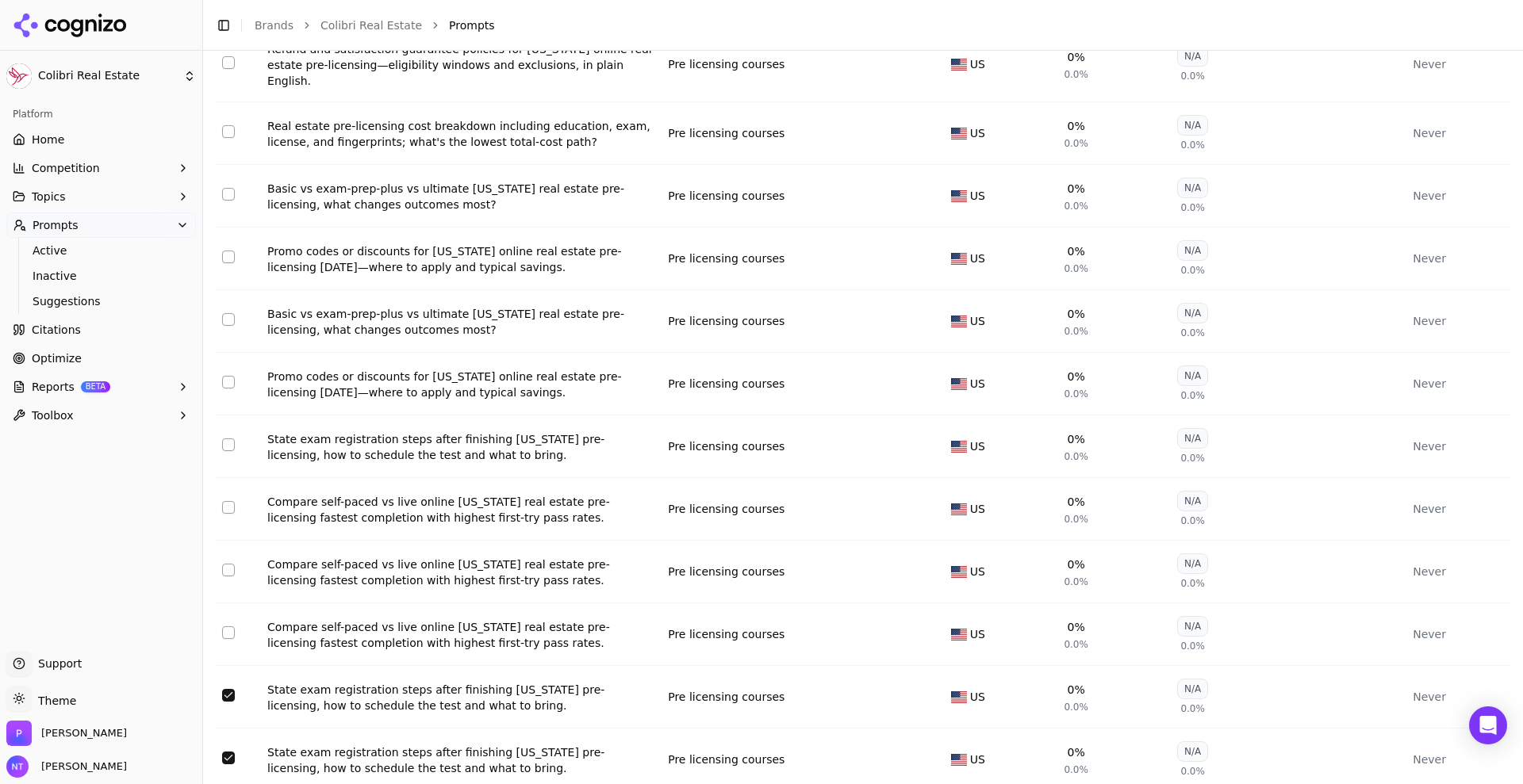
click at [232, 689] on button "Select row 184" at bounding box center [228, 695] width 12 height 12
click at [230, 752] on button "Select row 185" at bounding box center [228, 758] width 12 height 12
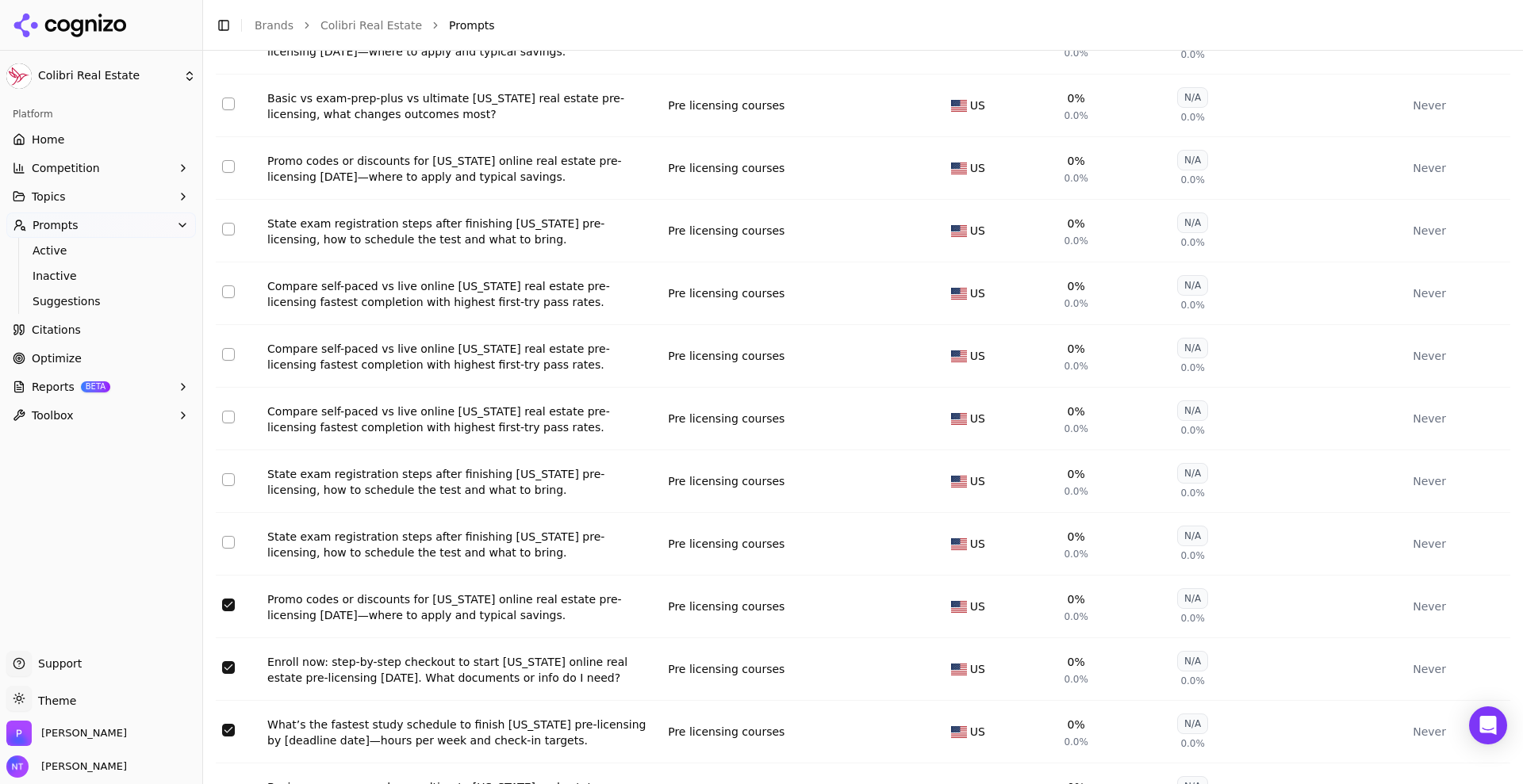
scroll to position [5100, 0]
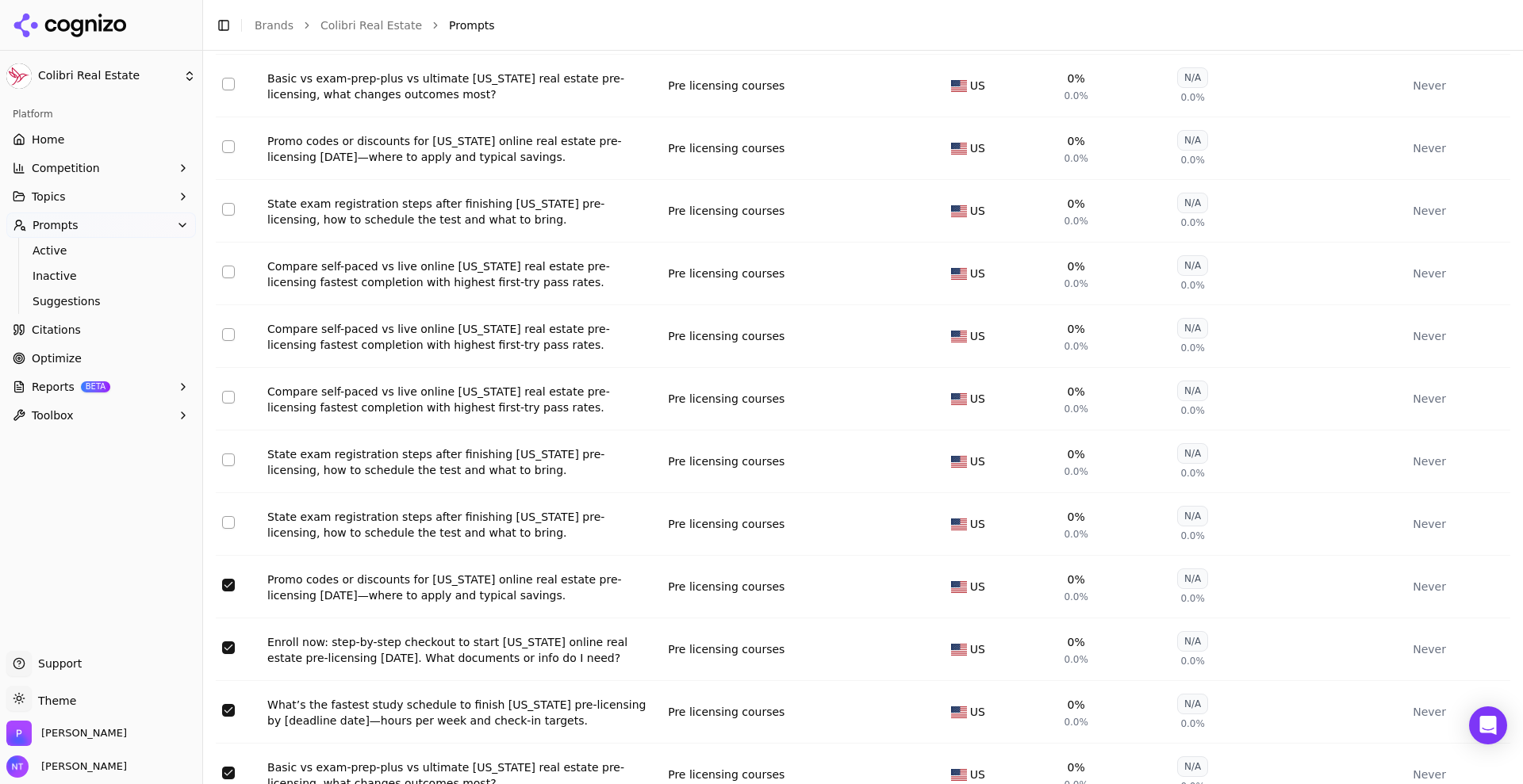
click at [232, 579] on button "Select row 186" at bounding box center [228, 585] width 12 height 12
click at [226, 641] on button "Select row 187" at bounding box center [228, 647] width 12 height 12
click at [228, 704] on button "Select row 188" at bounding box center [228, 710] width 12 height 12
click at [228, 767] on button "Select row 189" at bounding box center [228, 773] width 12 height 12
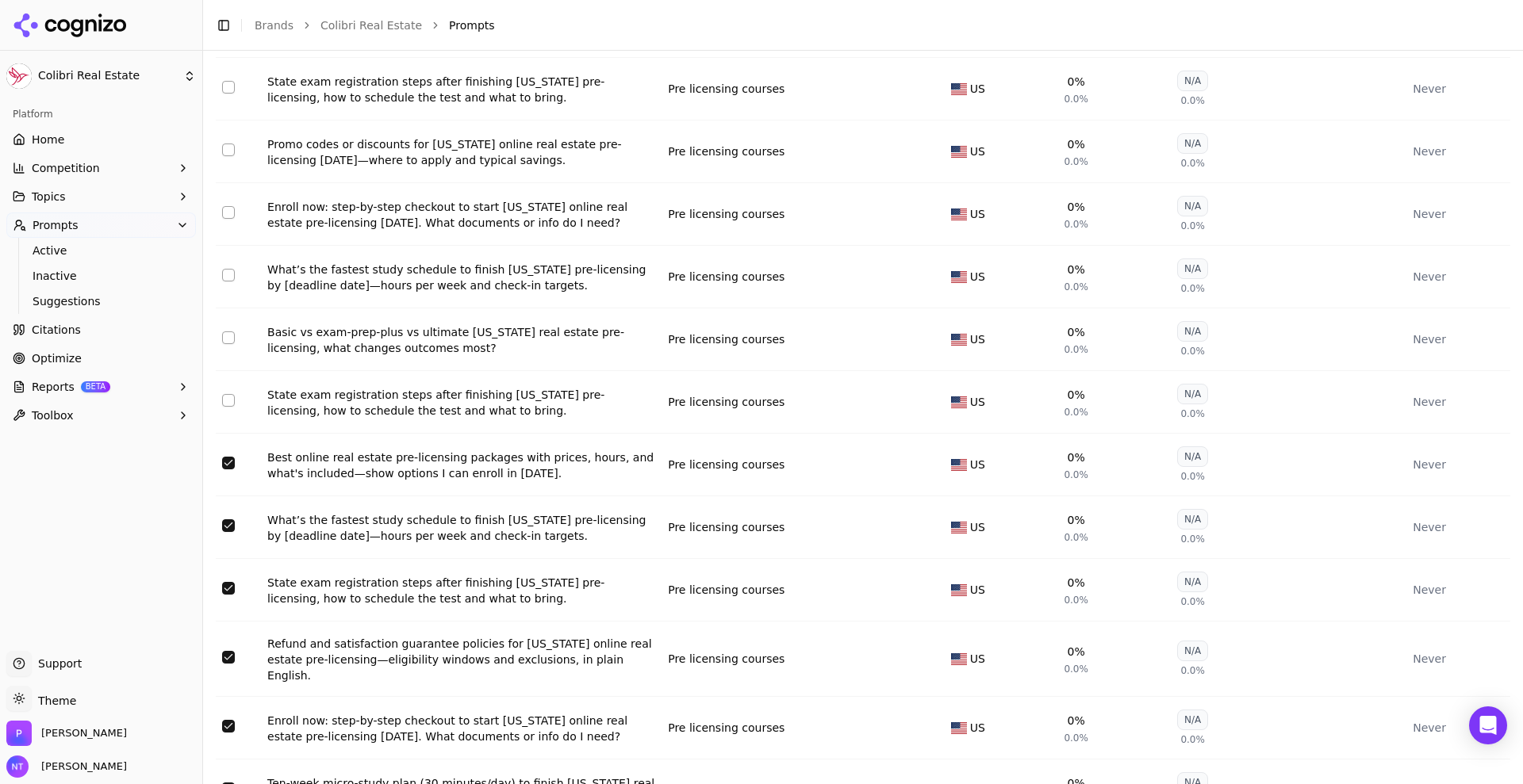
scroll to position [5536, 0]
click at [229, 456] on button "Select row 191" at bounding box center [228, 462] width 12 height 12
click at [230, 519] on button "Select row 192" at bounding box center [228, 525] width 12 height 12
click at [229, 582] on button "Select row 193" at bounding box center [228, 588] width 12 height 12
click at [227, 650] on button "Select row 194" at bounding box center [228, 656] width 12 height 12
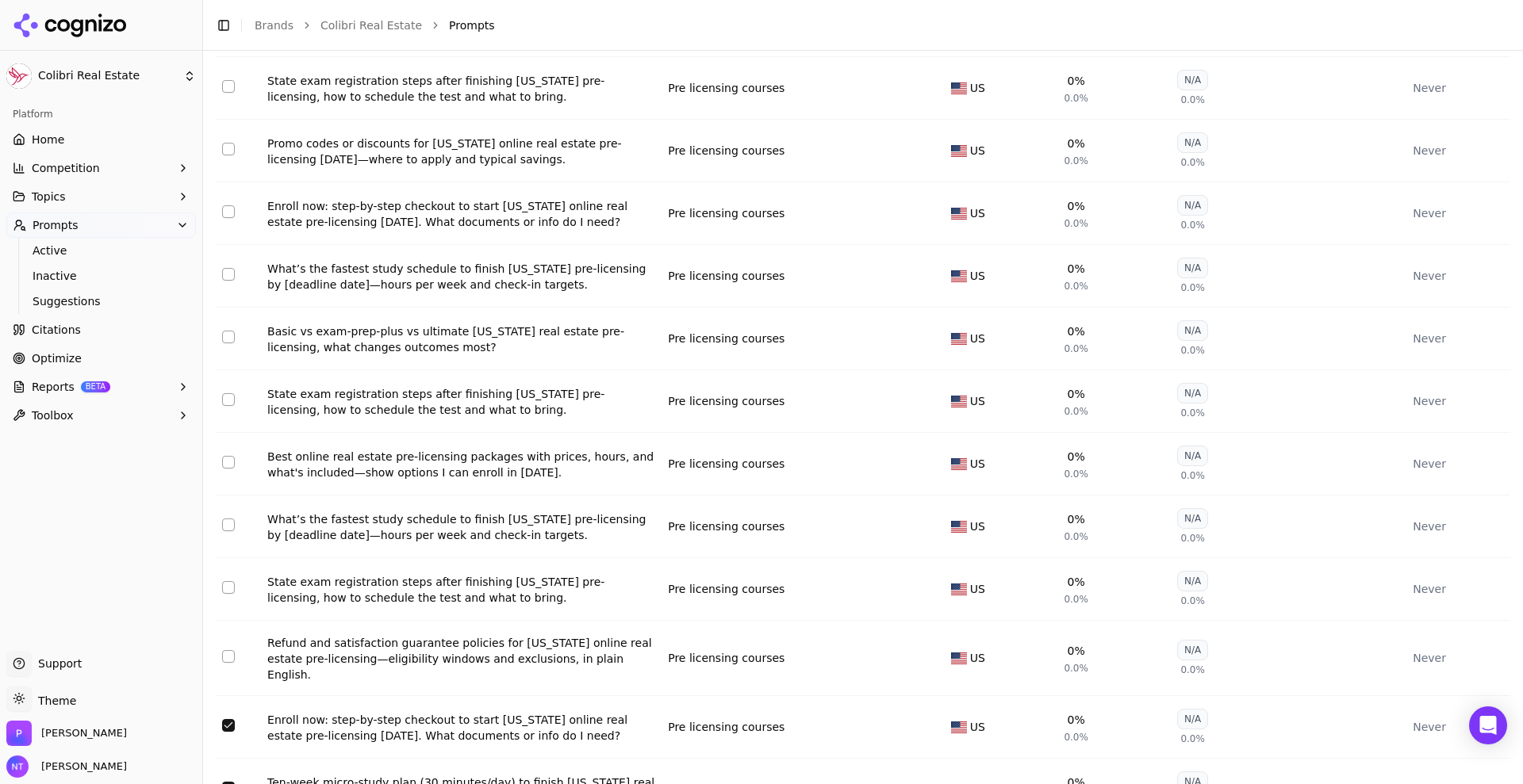
click at [231, 719] on button "Select row 195" at bounding box center [228, 725] width 12 height 12
click at [228, 782] on button "Select row 196" at bounding box center [228, 788] width 12 height 12
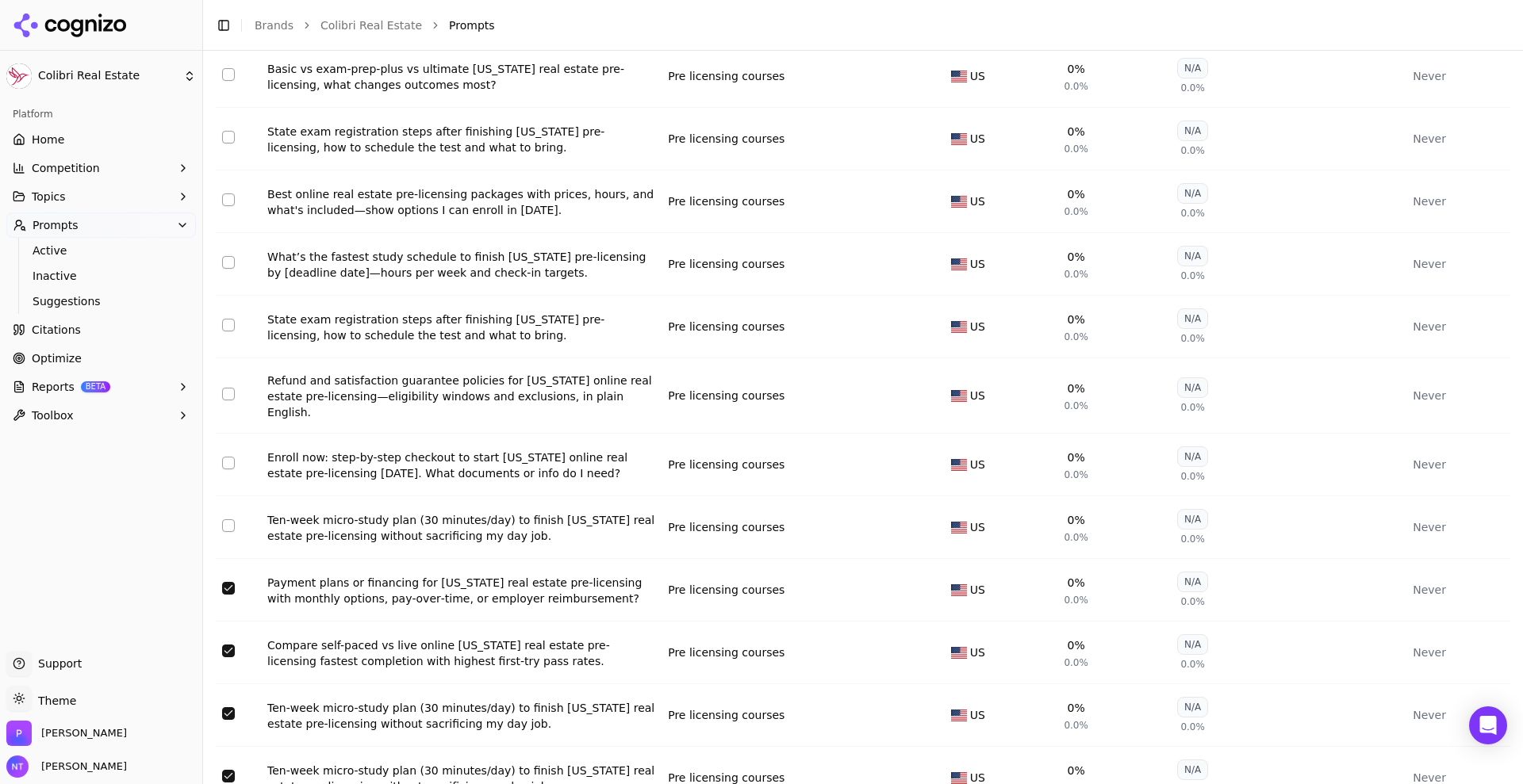
click at [226, 582] on button "Select row 197" at bounding box center [228, 588] width 12 height 12
click at [226, 645] on button "Select row 198" at bounding box center [228, 651] width 12 height 12
click at [230, 708] on button "Select row 199" at bounding box center [228, 714] width 12 height 12
click at [229, 770] on button "Select row 200" at bounding box center [228, 776] width 12 height 12
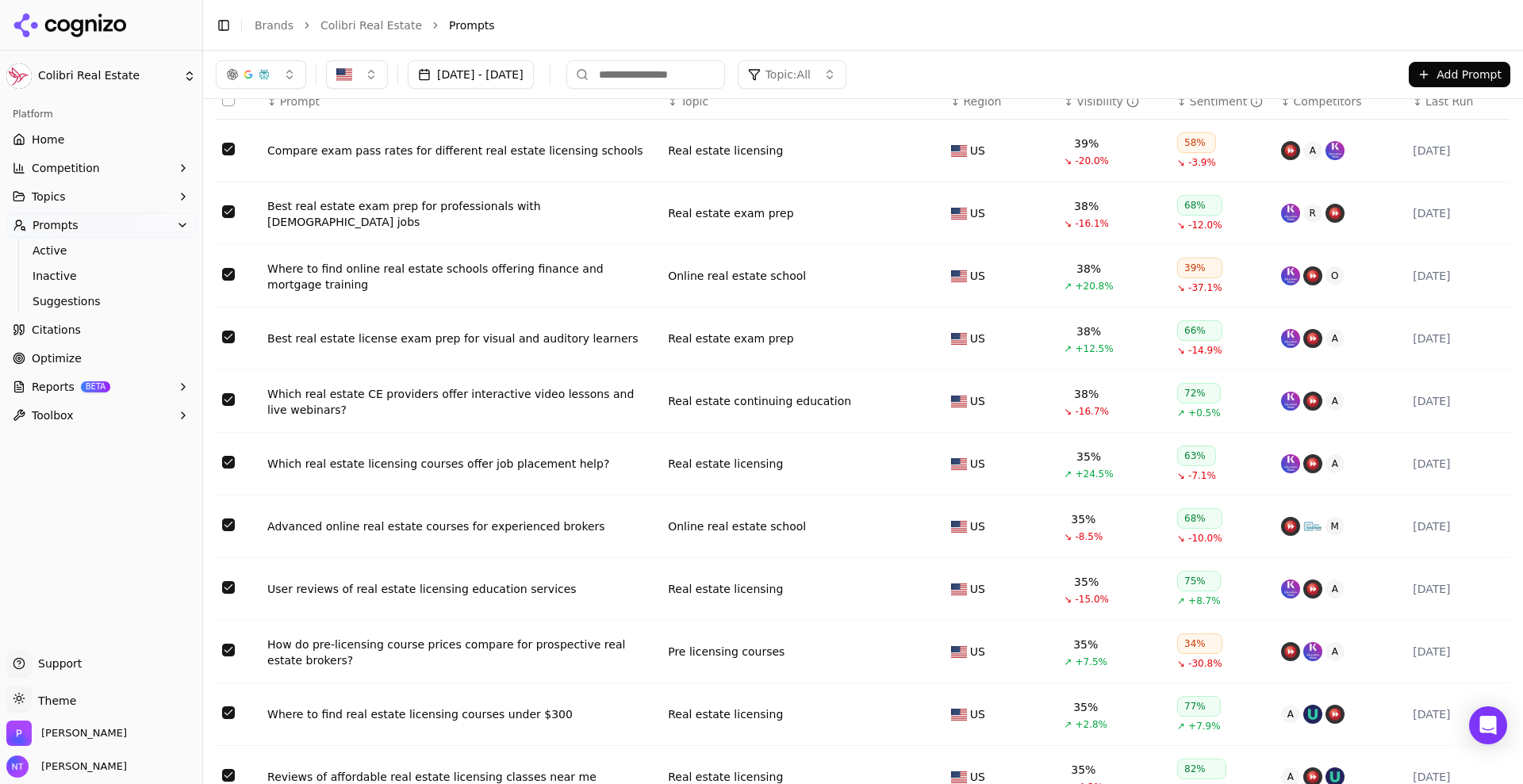
scroll to position [0, 0]
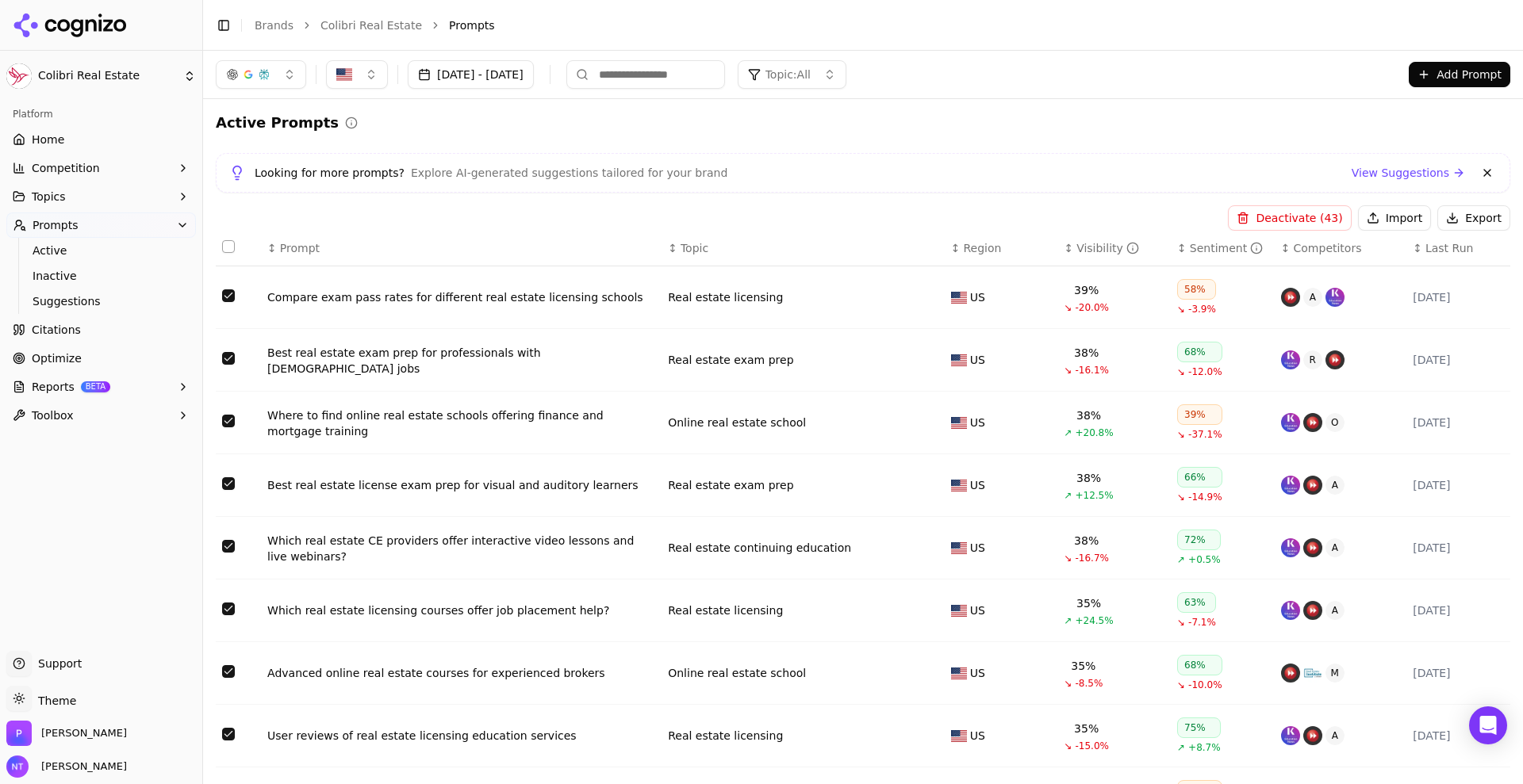
click at [1272, 220] on button "Deactivate ( 43 )" at bounding box center [1289, 218] width 123 height 26
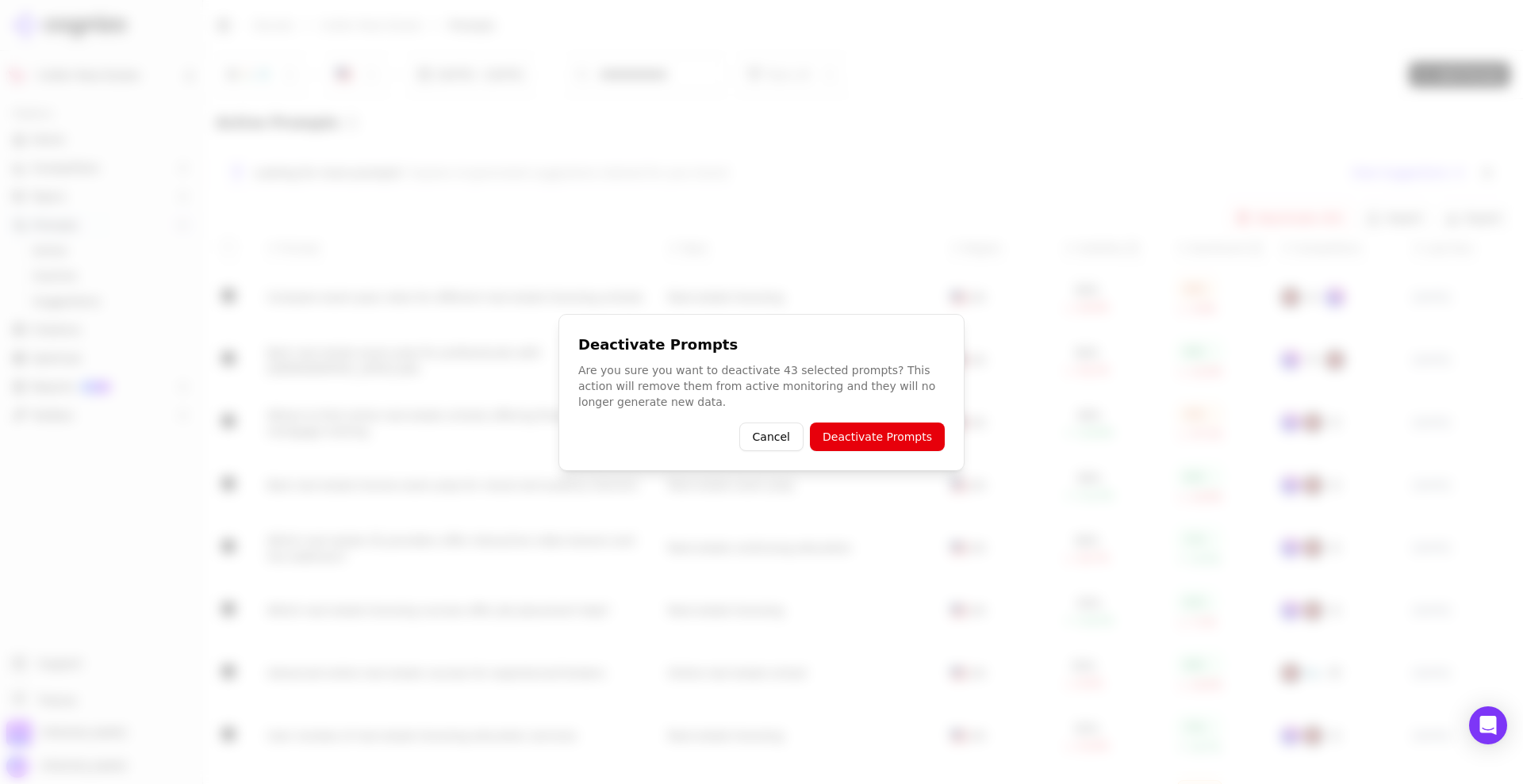
click at [873, 438] on button "Deactivate Prompts" at bounding box center [877, 437] width 135 height 28
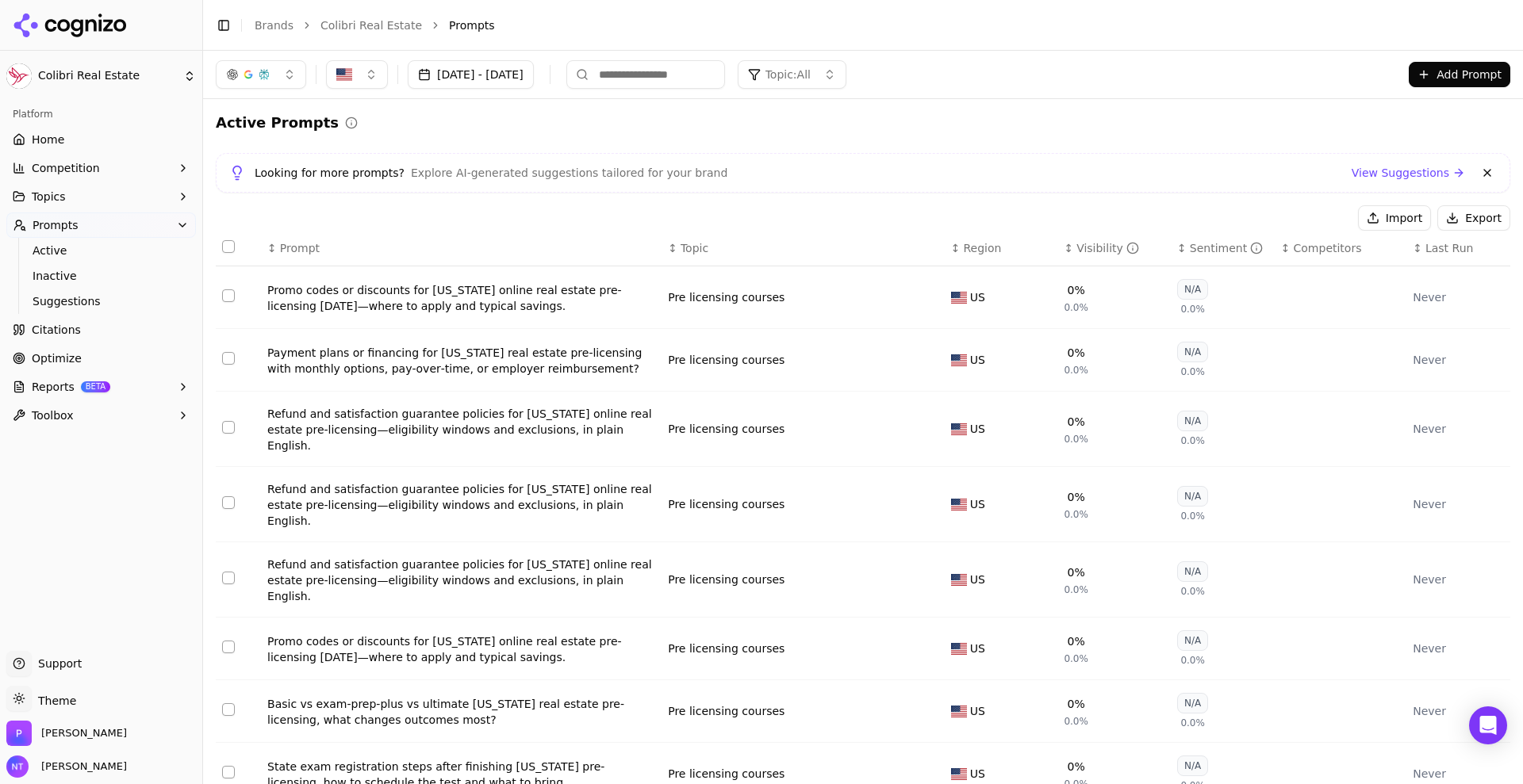
click at [1390, 231] on th "↕ Competitors" at bounding box center [1340, 248] width 131 height 35
click at [1384, 217] on button "Import" at bounding box center [1394, 218] width 73 height 26
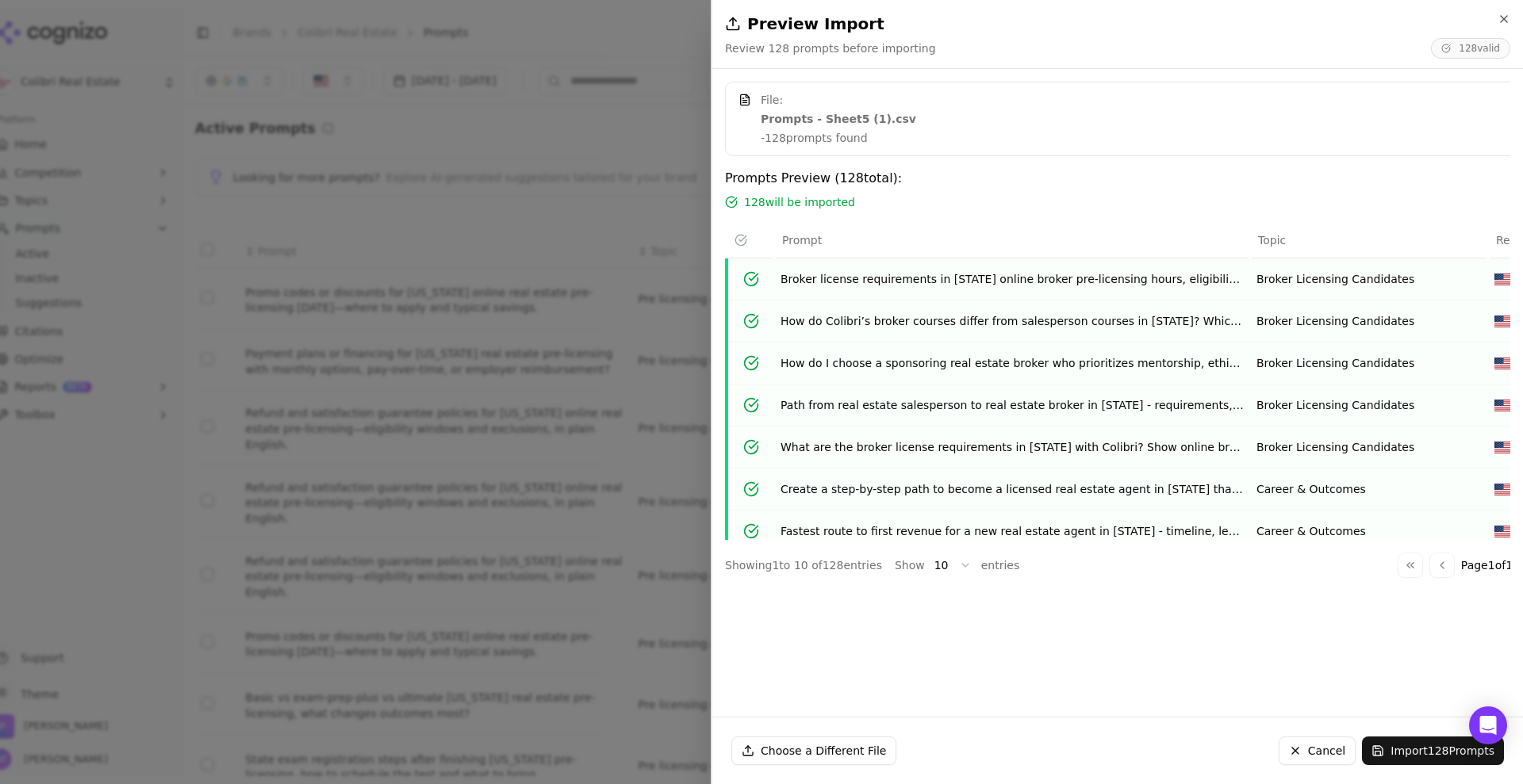
click at [1027, 188] on div "Prompts Preview ( 128 total): 128 will be imported" at bounding box center [1154, 189] width 859 height 42
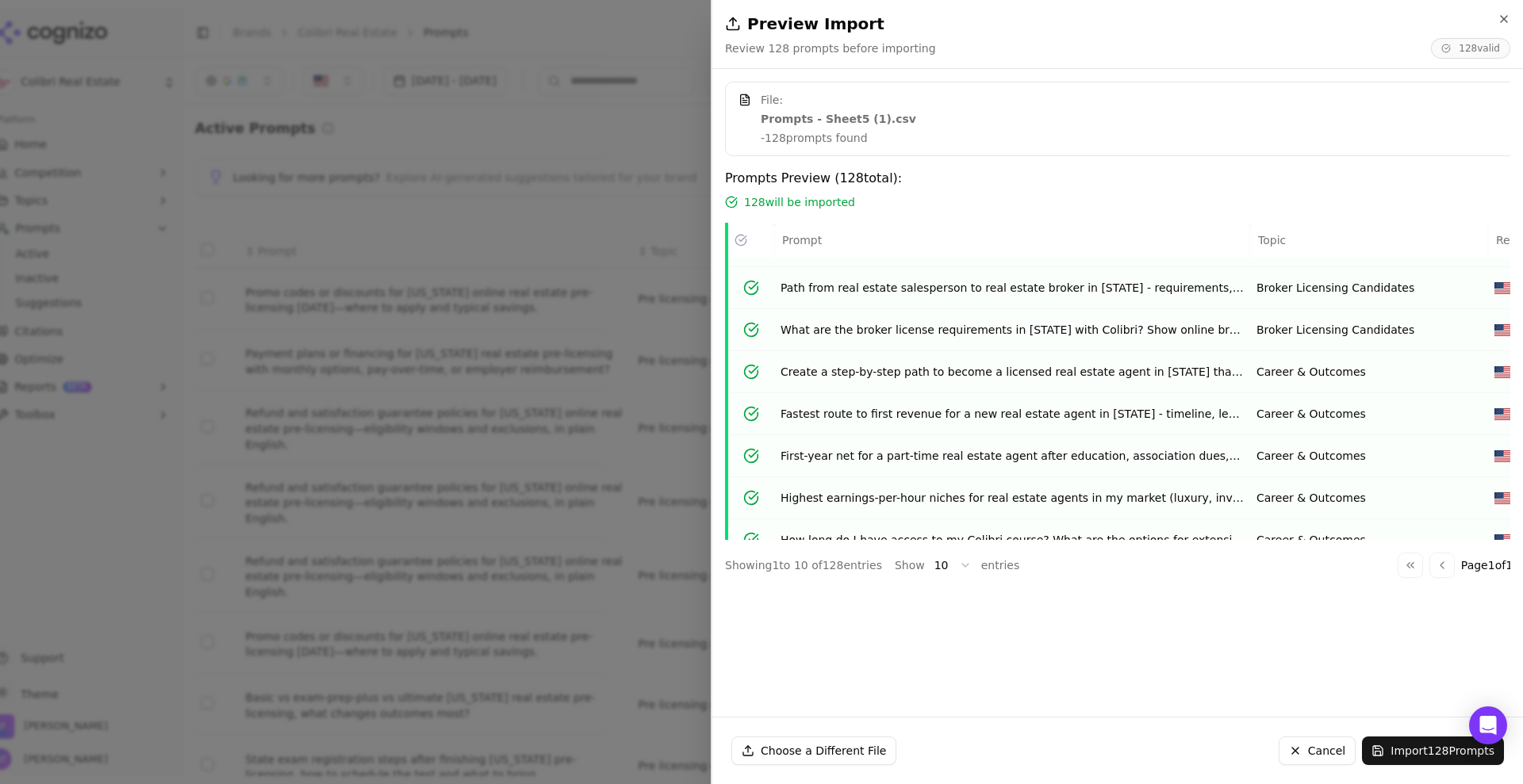
scroll to position [153, 0]
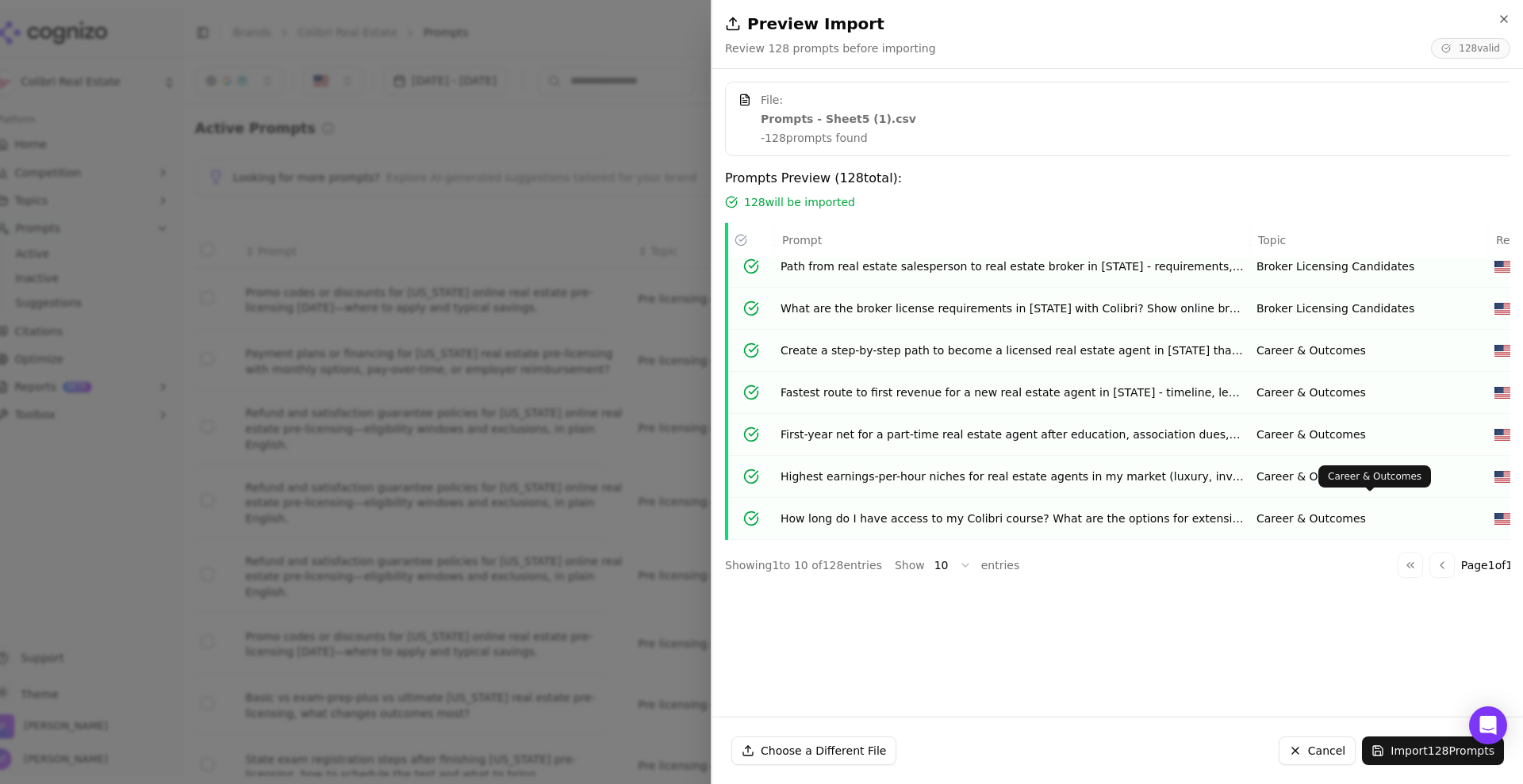
click at [1407, 750] on button "Import 128 Prompts" at bounding box center [1433, 751] width 142 height 28
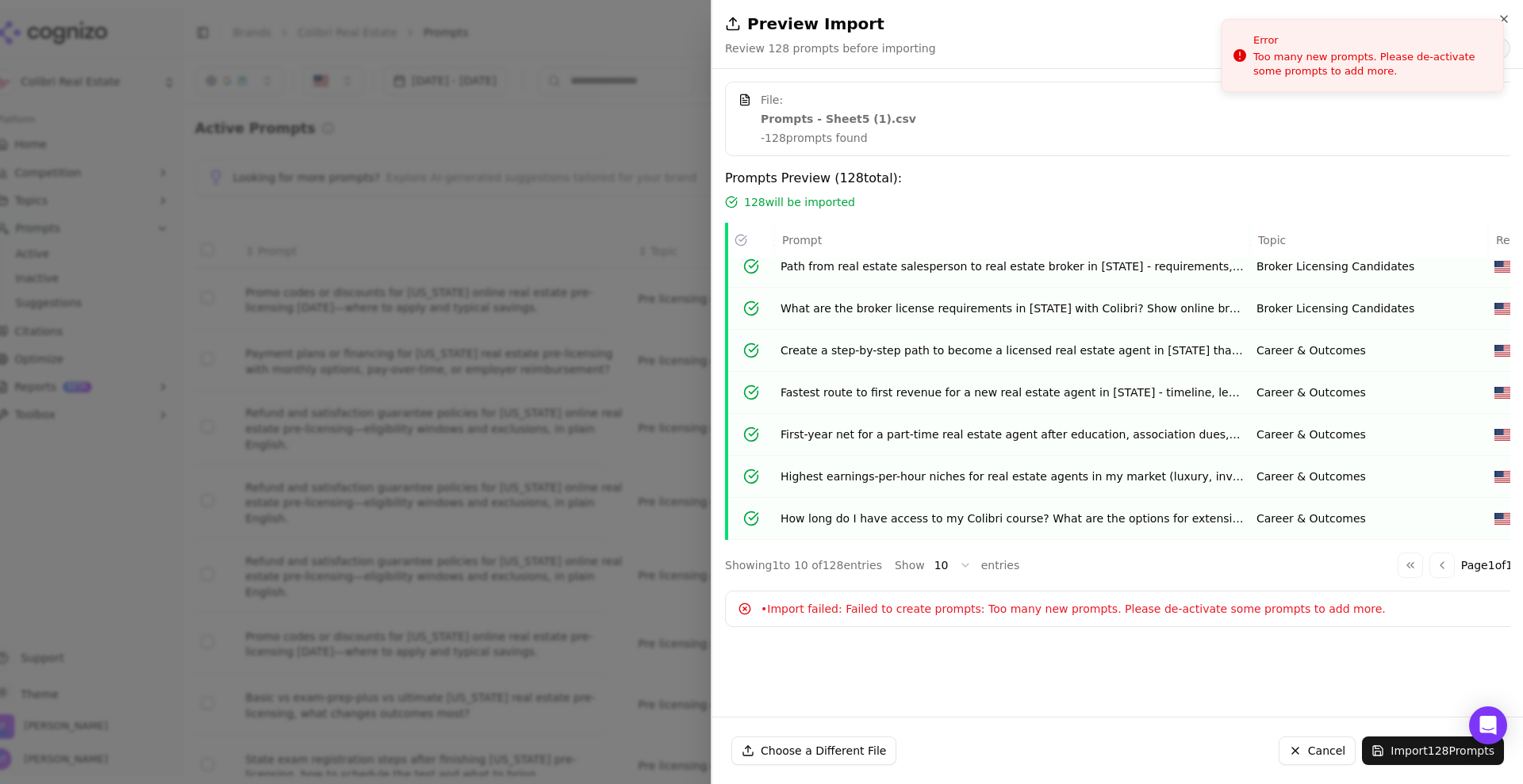
scroll to position [139, 0]
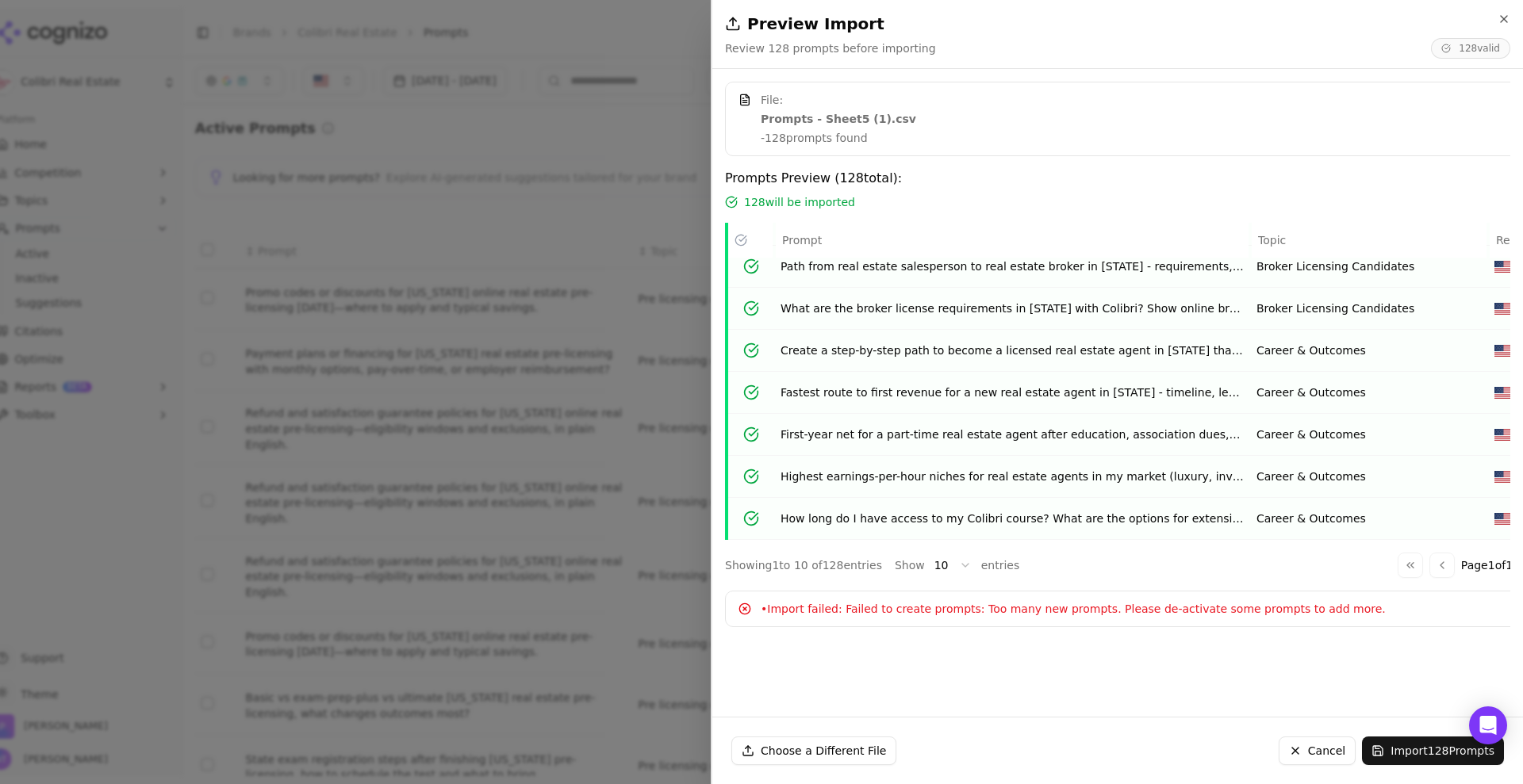
click at [1341, 757] on button "Cancel" at bounding box center [1317, 751] width 77 height 28
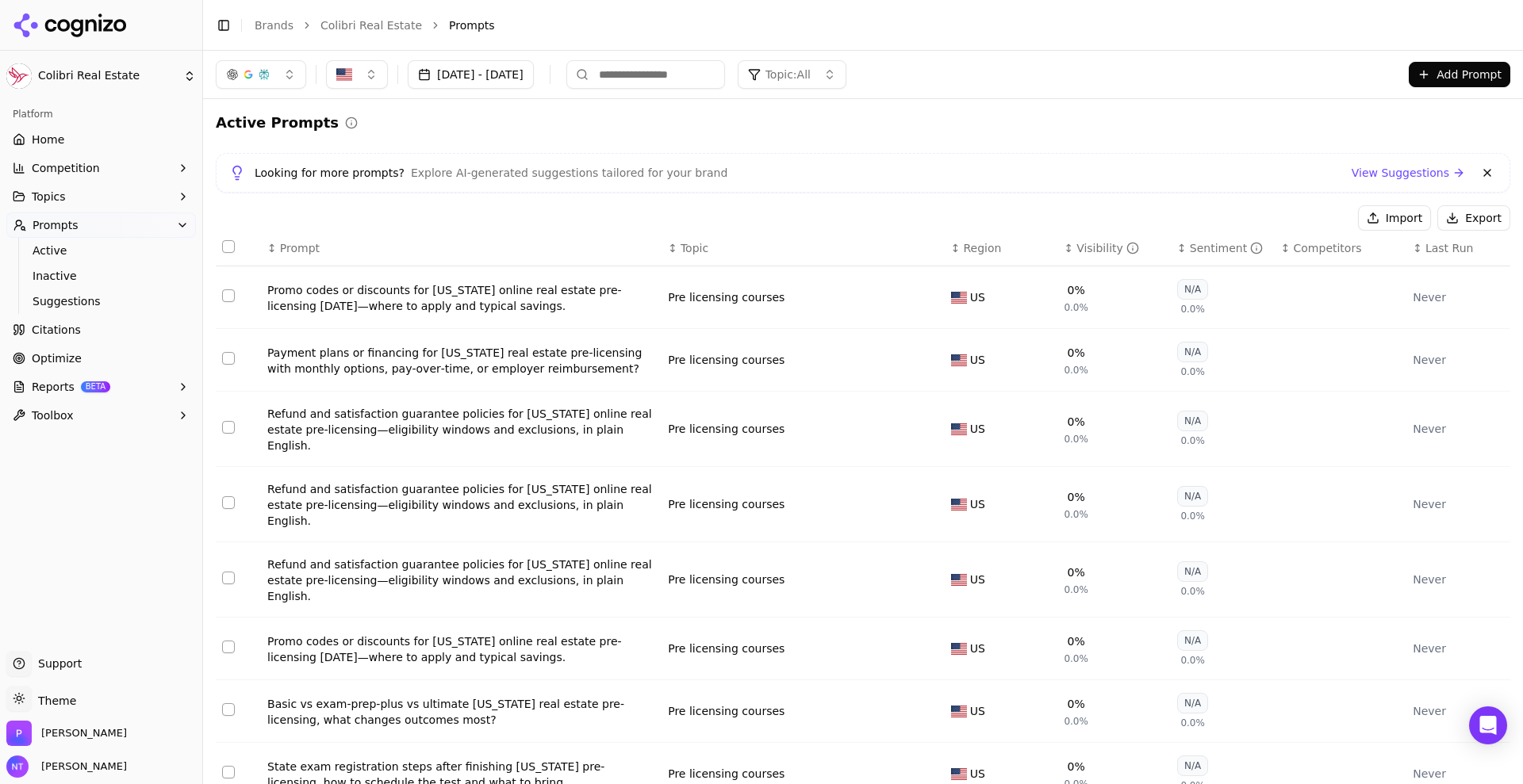
click at [1386, 215] on button "Import" at bounding box center [1394, 218] width 73 height 26
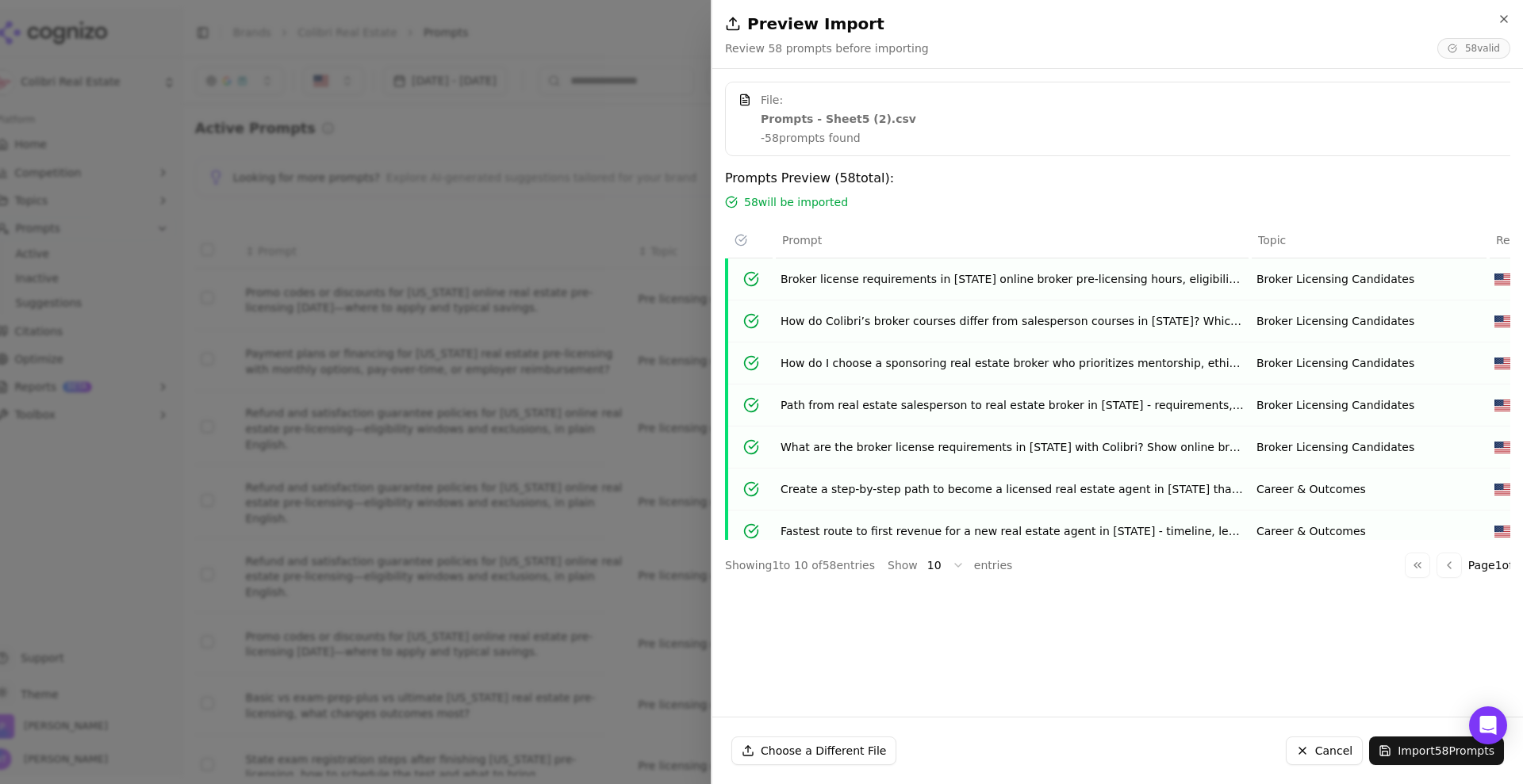
click at [1199, 644] on div "File: Prompts - Sheet5 (2).csv - 58 prompts found Prompts Preview ( 58 total): …" at bounding box center [1111, 393] width 798 height 623
click at [1407, 751] on button "Import 58 Prompts" at bounding box center [1437, 751] width 135 height 28
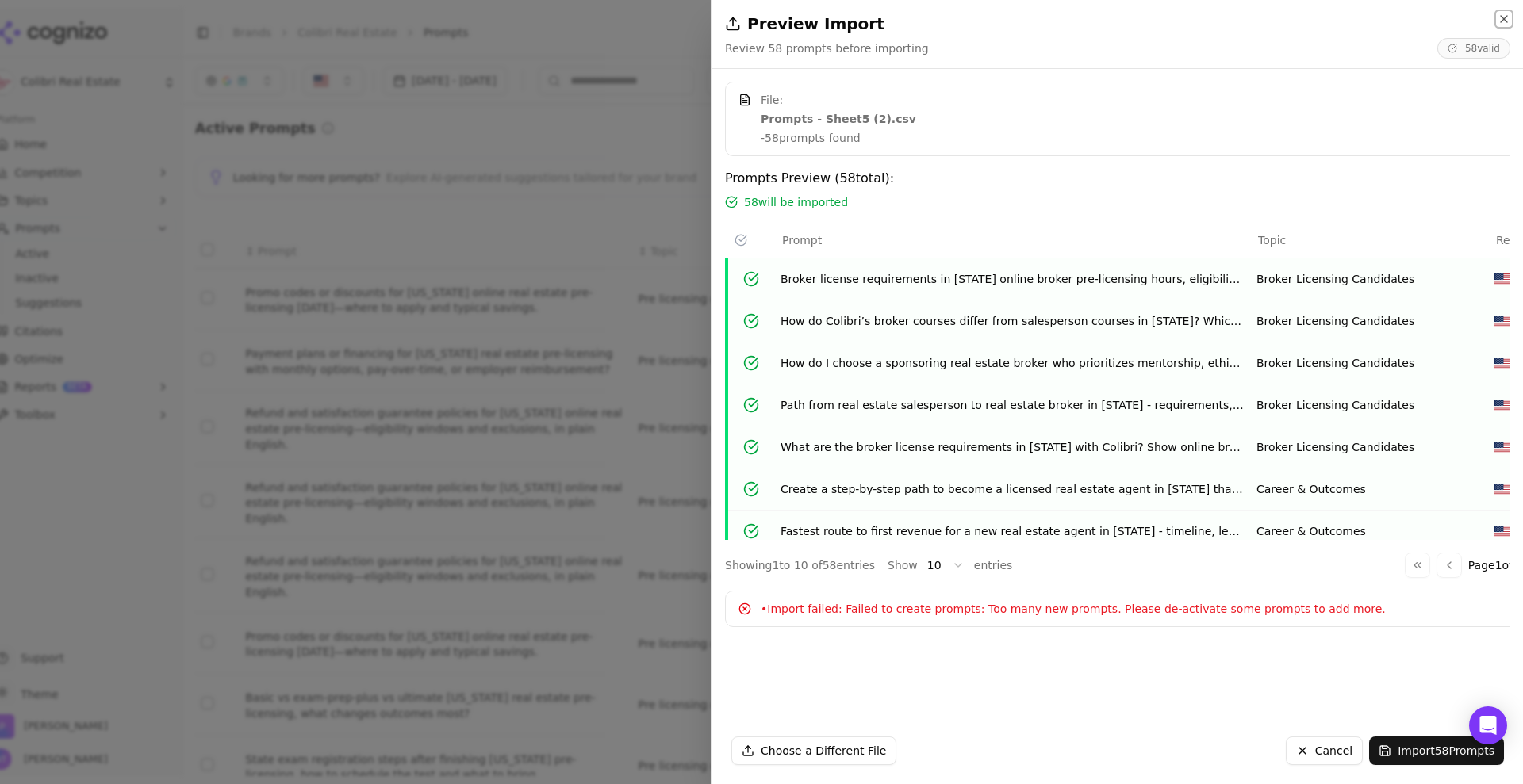
click at [1502, 17] on icon "button" at bounding box center [1503, 19] width 6 height 6
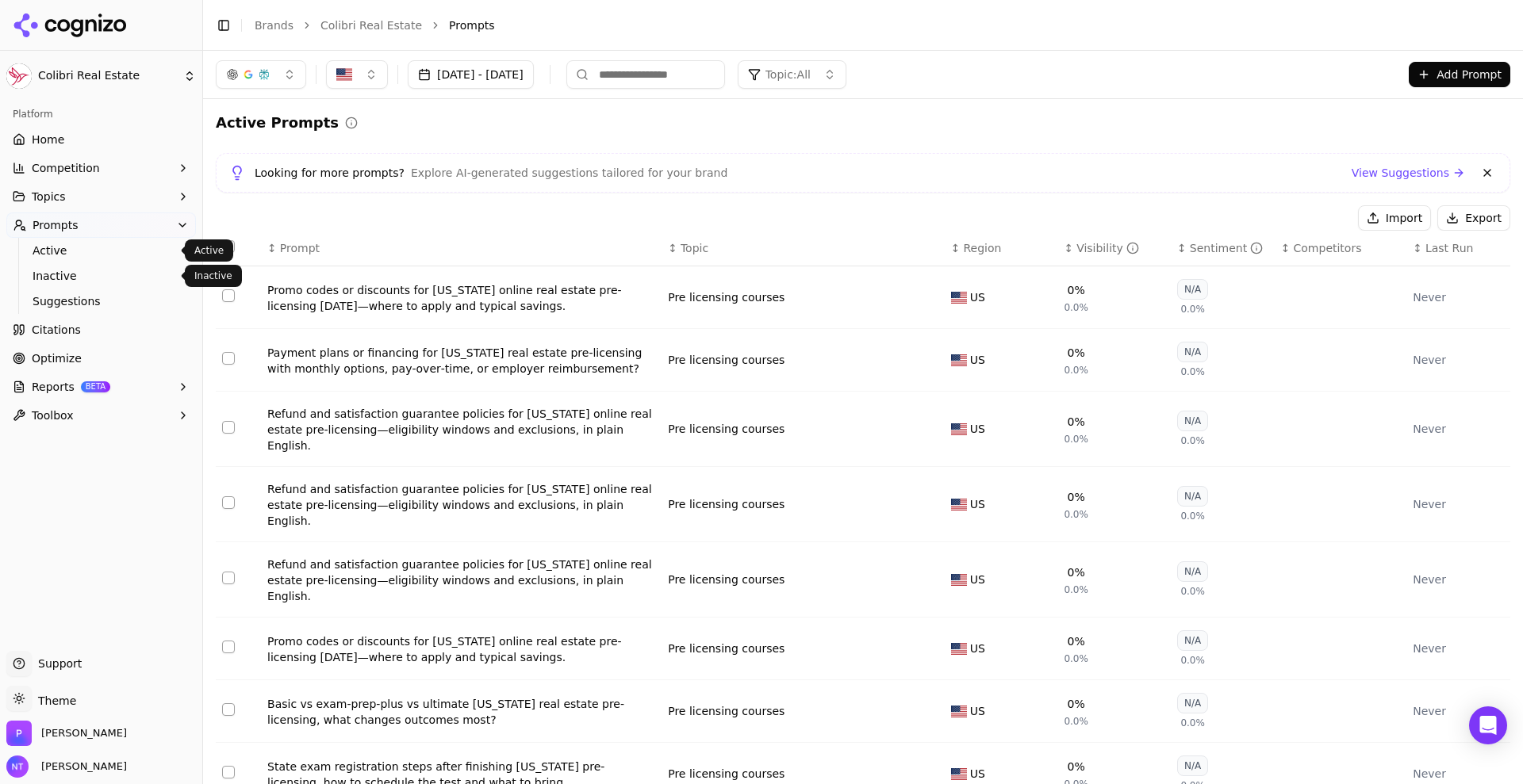
click at [74, 281] on span "Inactive" at bounding box center [102, 276] width 138 height 16
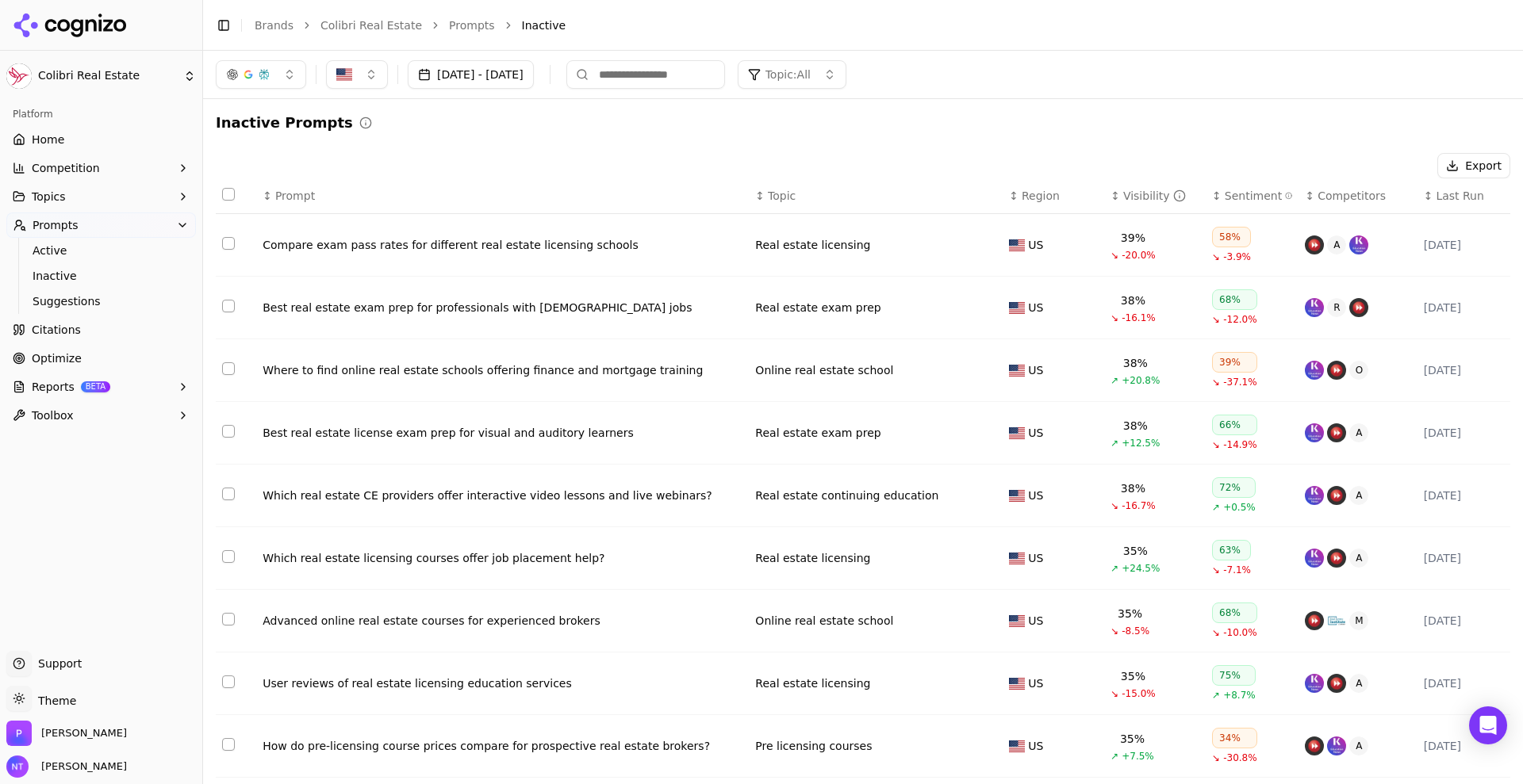
click at [227, 195] on button "Select all rows" at bounding box center [228, 194] width 12 height 12
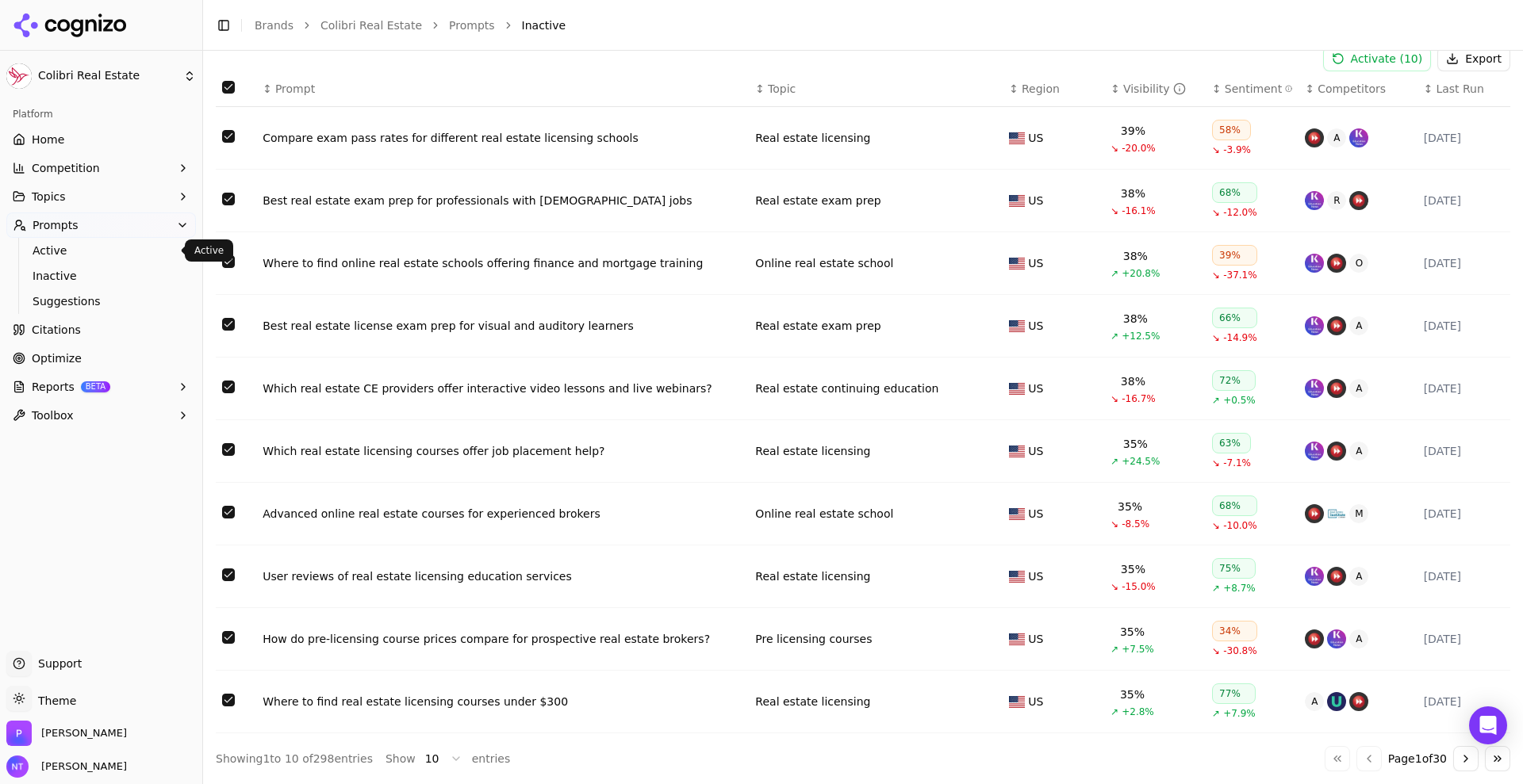
click at [75, 258] on span "Active" at bounding box center [102, 251] width 138 height 16
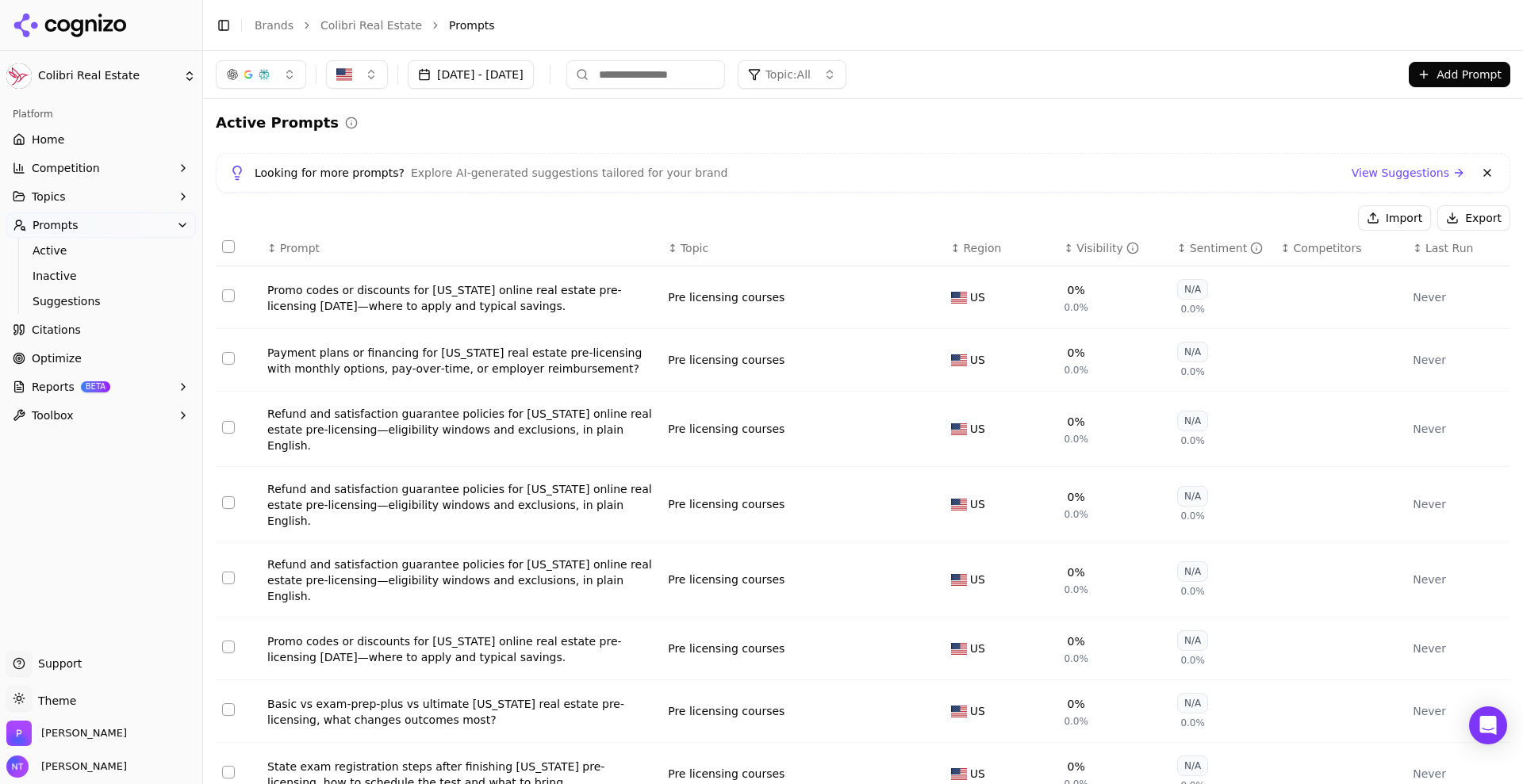
click at [222, 243] on th "Data table" at bounding box center [238, 248] width 45 height 35
click at [233, 247] on button "Select all rows" at bounding box center [228, 247] width 12 height 12
click at [98, 273] on span "Inactive" at bounding box center [102, 276] width 138 height 16
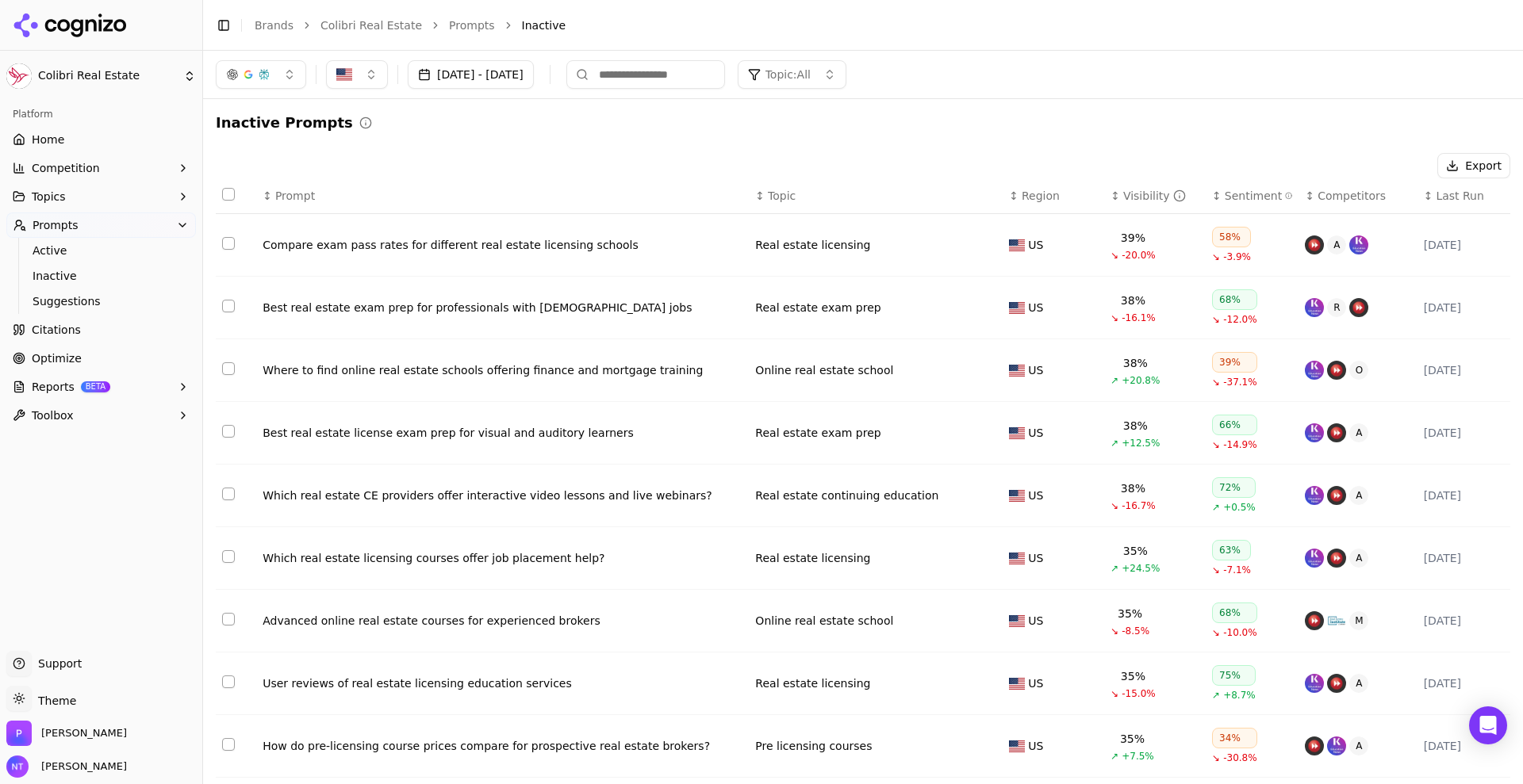
click at [232, 201] on th "Data table" at bounding box center [236, 196] width 41 height 35
click at [230, 200] on button "Select all rows" at bounding box center [228, 194] width 12 height 12
click at [232, 194] on button "Select all rows" at bounding box center [228, 194] width 12 height 12
click at [229, 248] on button "Select row 1" at bounding box center [228, 243] width 12 height 12
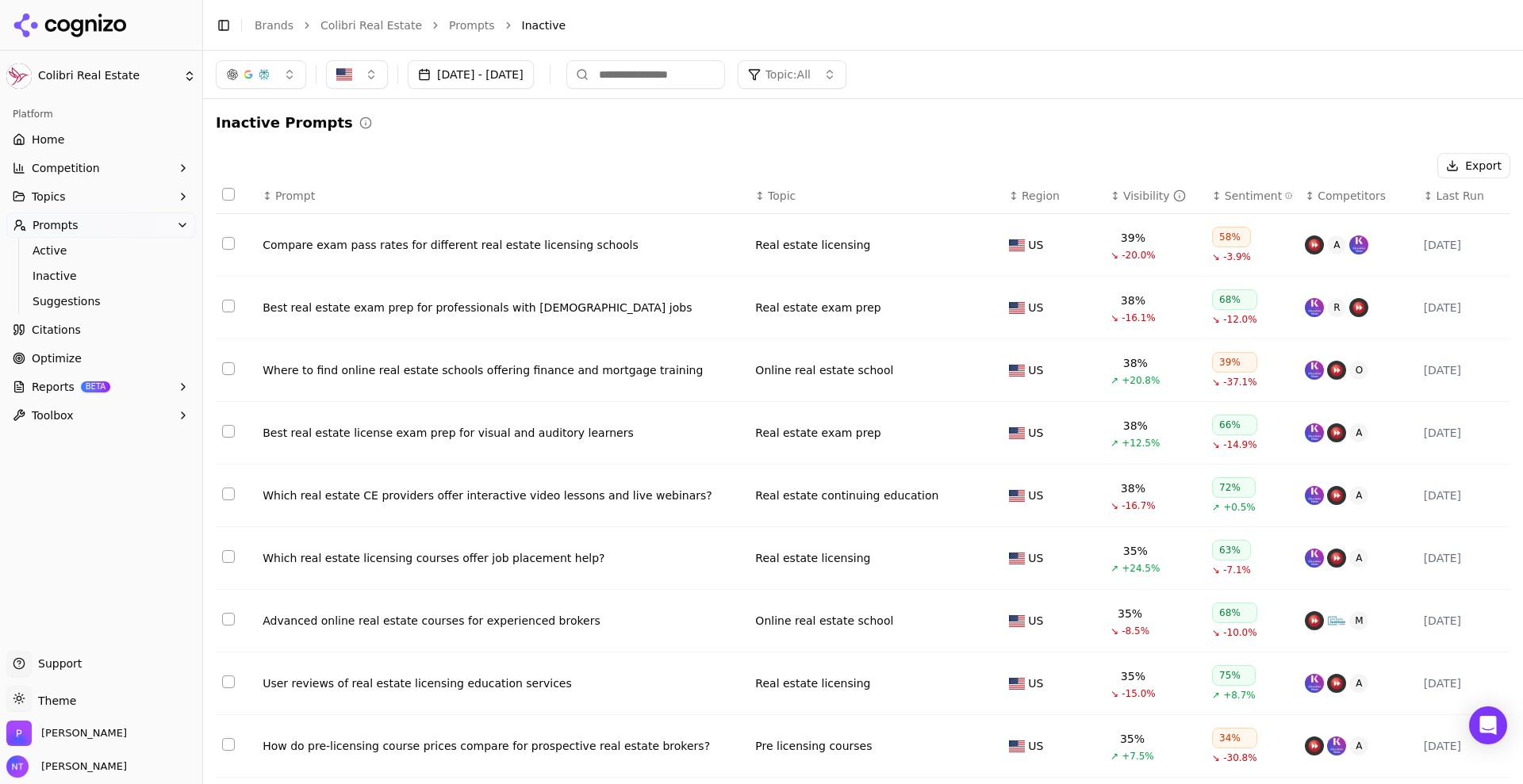
scroll to position [107, 0]
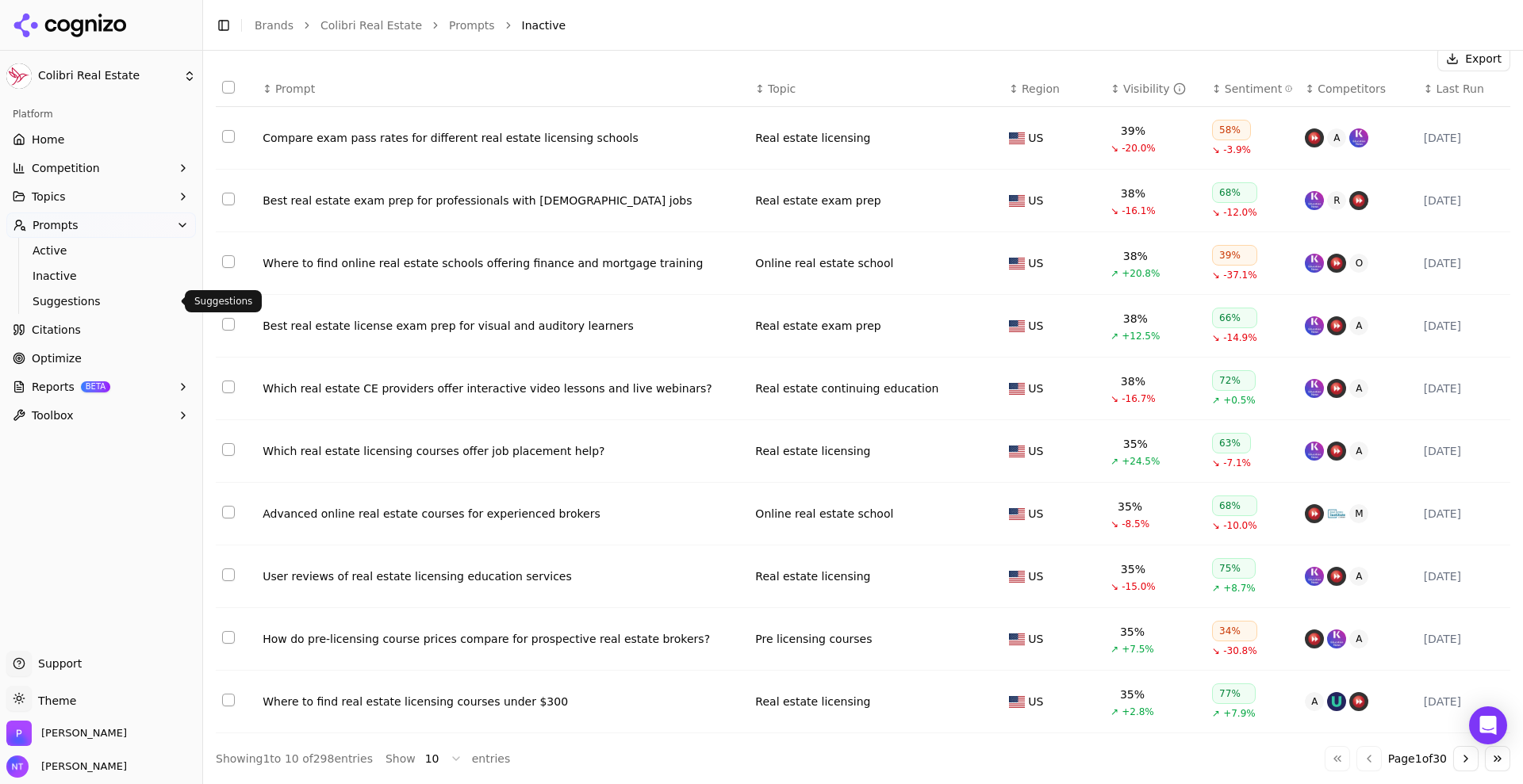
click at [86, 302] on span "Suggestions" at bounding box center [102, 302] width 138 height 16
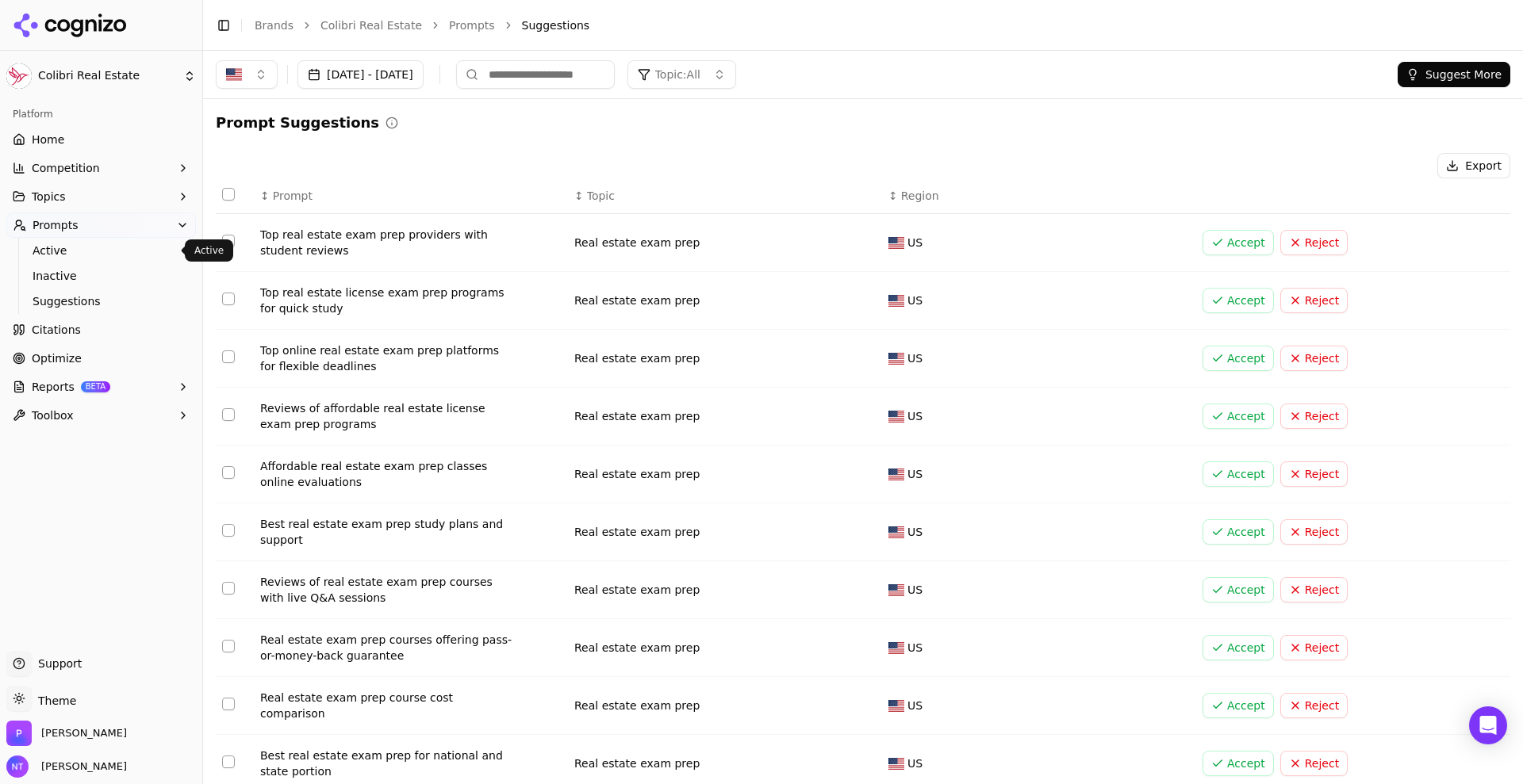
click at [75, 249] on span "Active" at bounding box center [102, 251] width 138 height 16
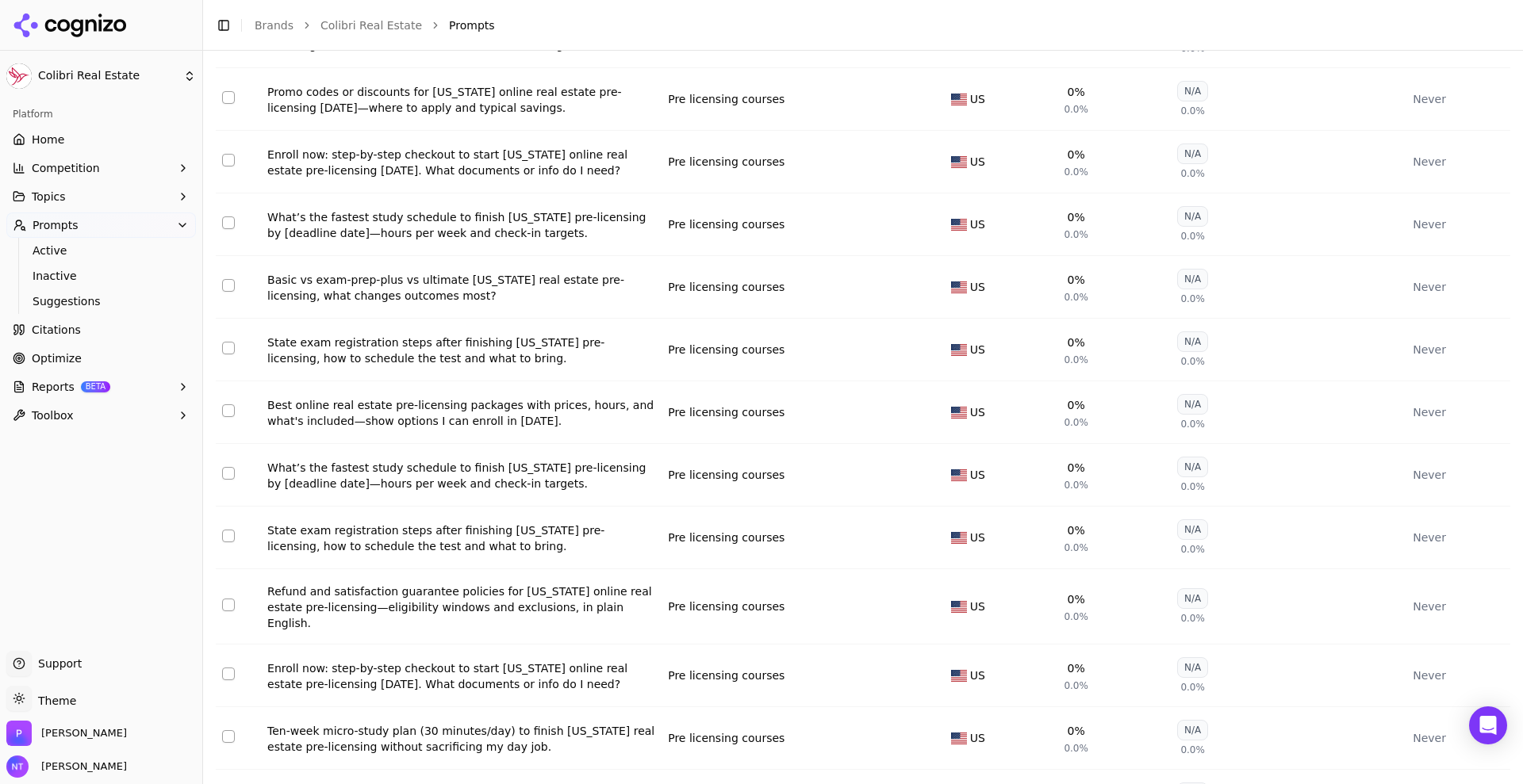
scroll to position [3104, 0]
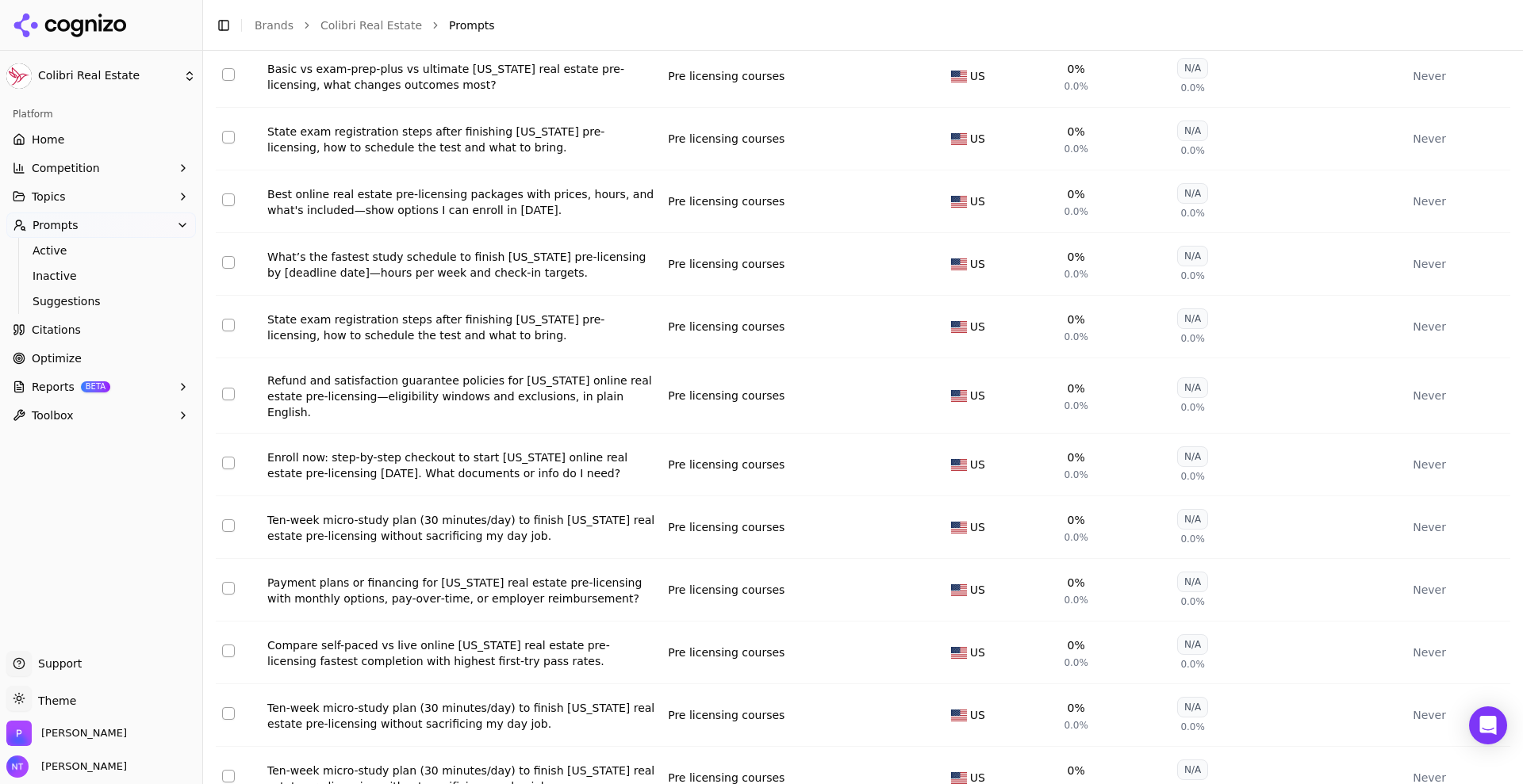
click at [456, 758] on html "Colibri Real Estate Platform Home Competition Topics Prompts Active Inactive Su…" at bounding box center [761, 392] width 1523 height 784
click at [491, 762] on html "Colibri Real Estate Platform Home Competition Topics Prompts Active Inactive Su…" at bounding box center [761, 392] width 1523 height 784
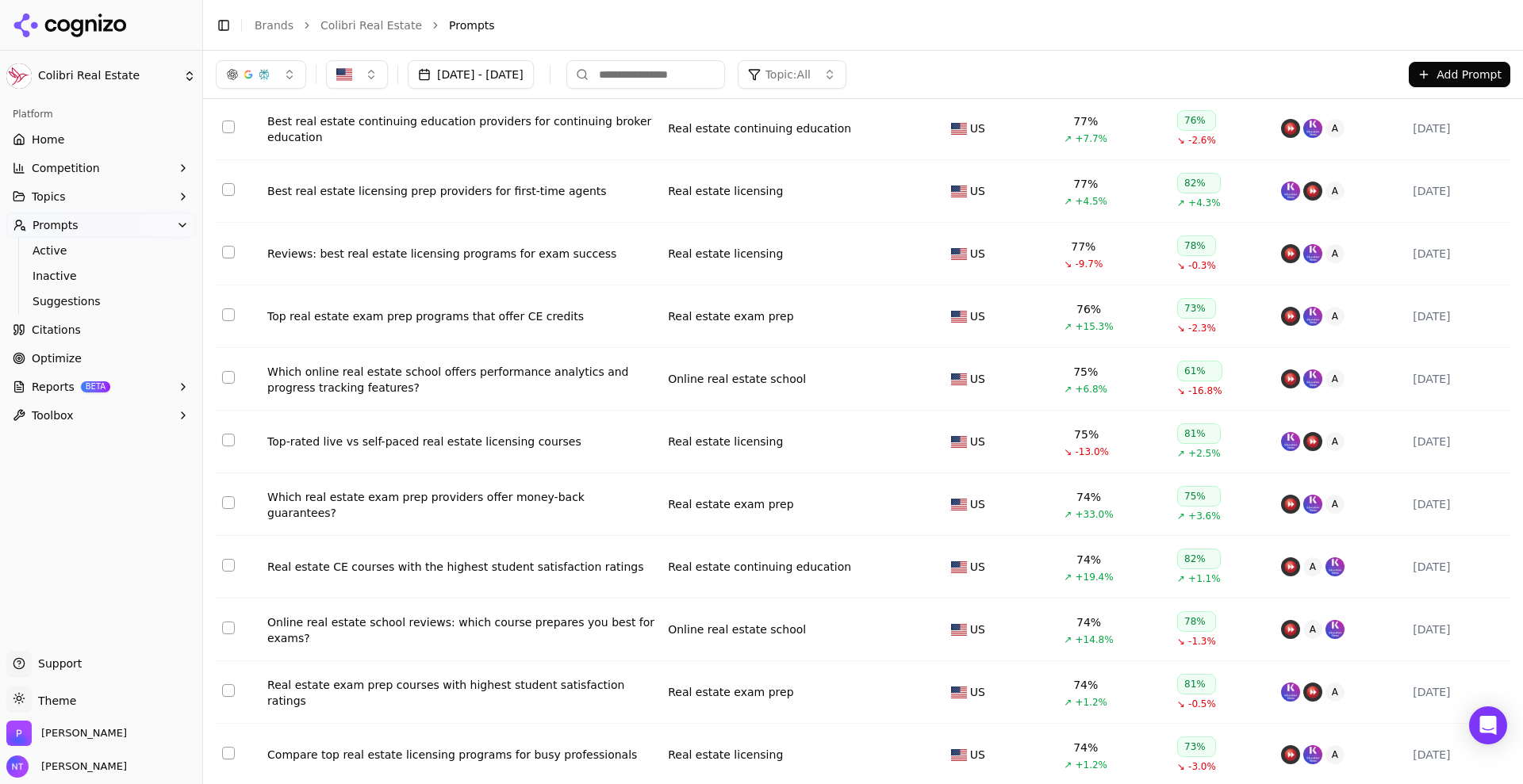
scroll to position [0, 0]
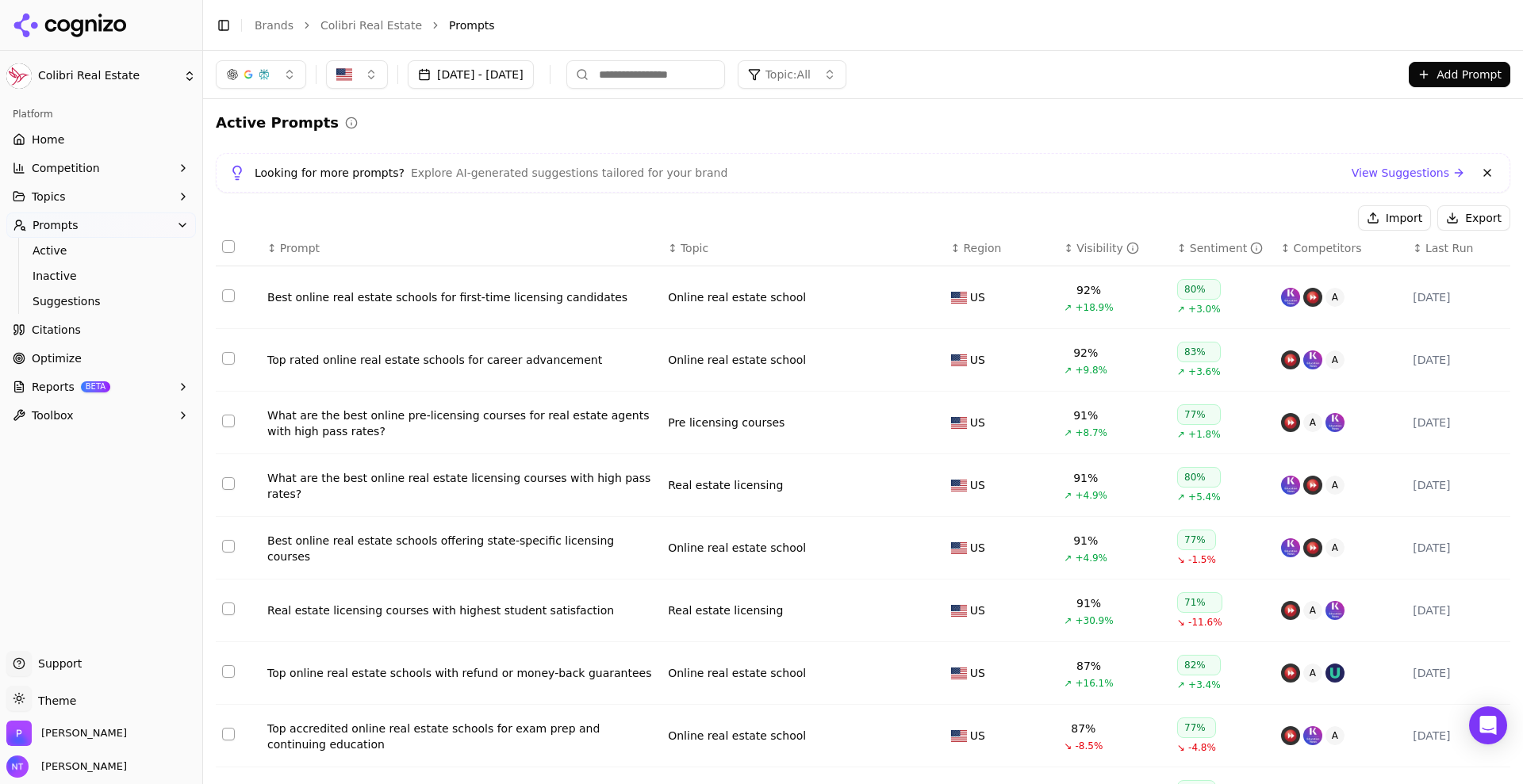
click at [225, 247] on button "Select all rows" at bounding box center [228, 247] width 12 height 12
click at [1273, 229] on button "Deactivate ( 100 )" at bounding box center [1286, 218] width 130 height 26
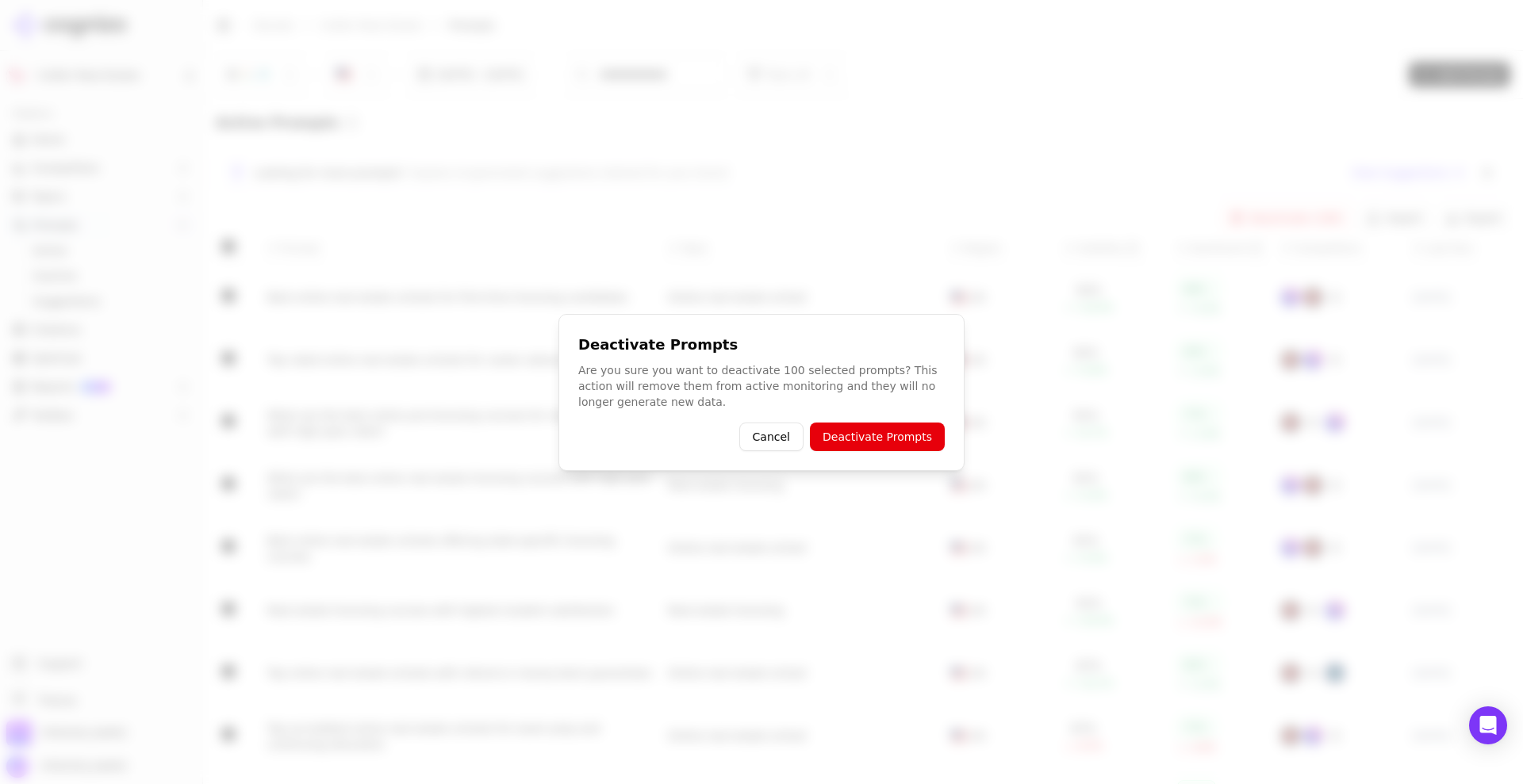
click at [909, 430] on button "Deactivate Prompts" at bounding box center [877, 437] width 135 height 28
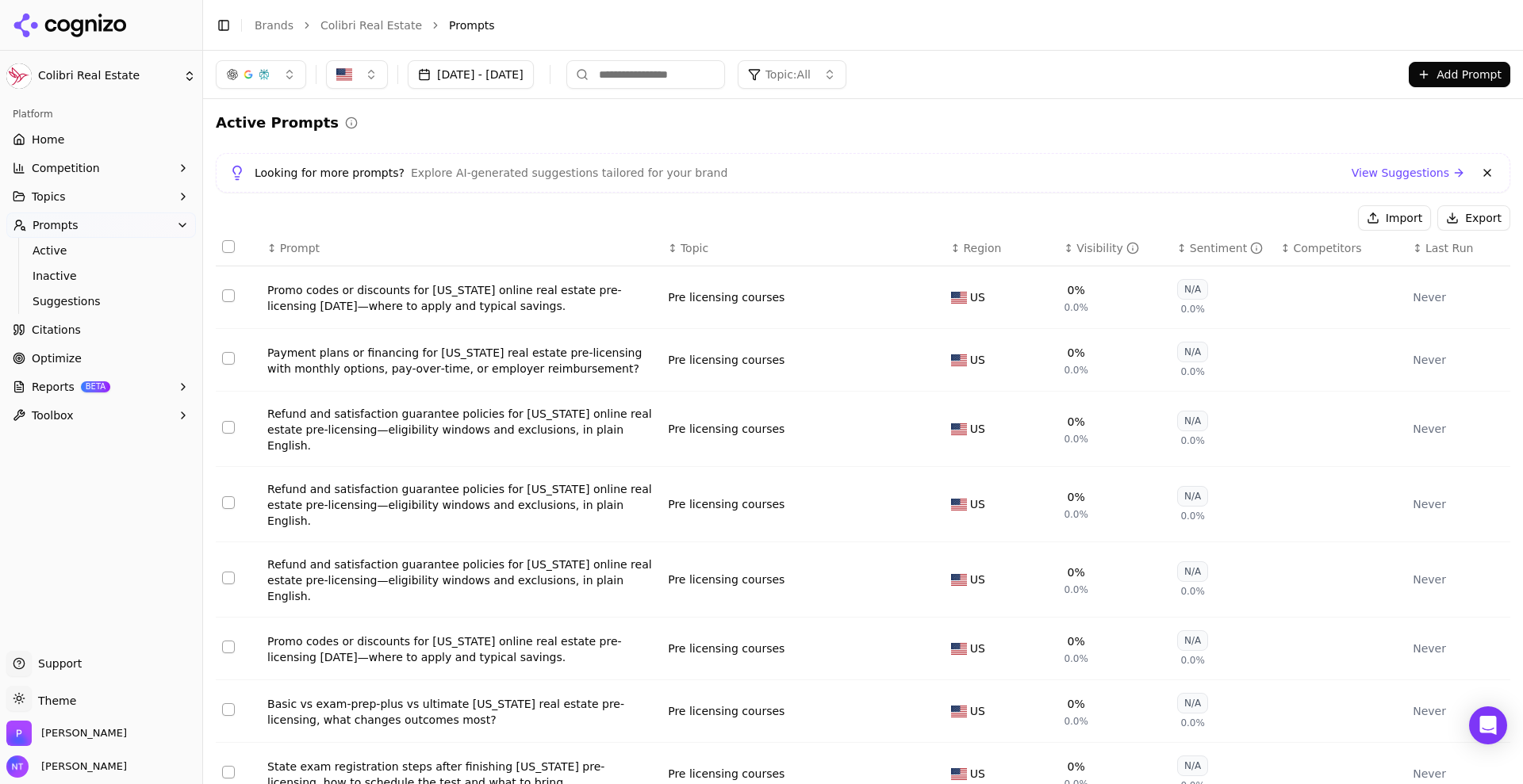
click at [1388, 225] on button "Import" at bounding box center [1394, 218] width 73 height 26
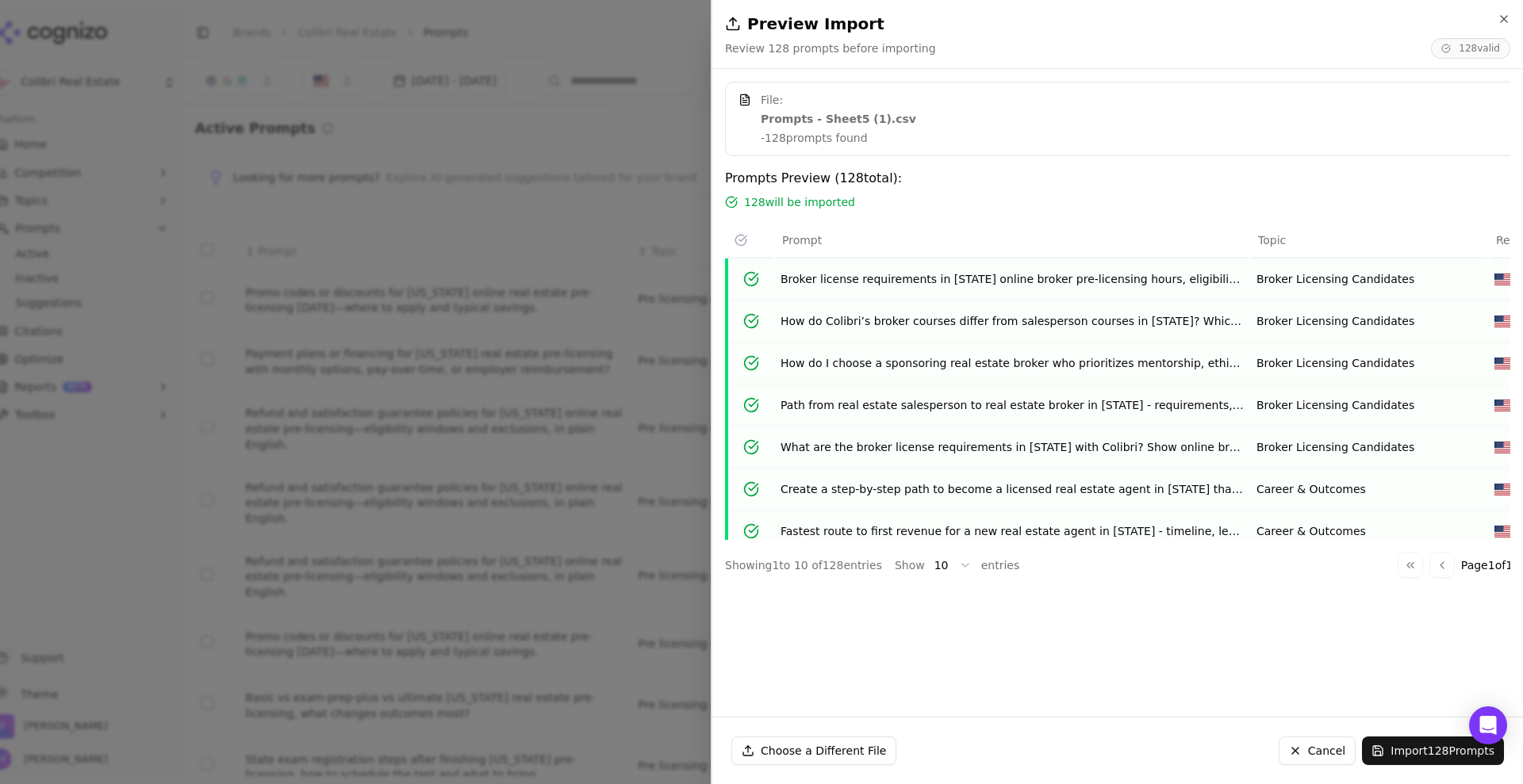
click at [1264, 602] on div "File: Prompts - Sheet5 (1).csv - 128 prompts found Prompts Preview ( 128 total)…" at bounding box center [1111, 393] width 798 height 623
click at [1422, 753] on button "Import 128 Prompts" at bounding box center [1433, 751] width 142 height 28
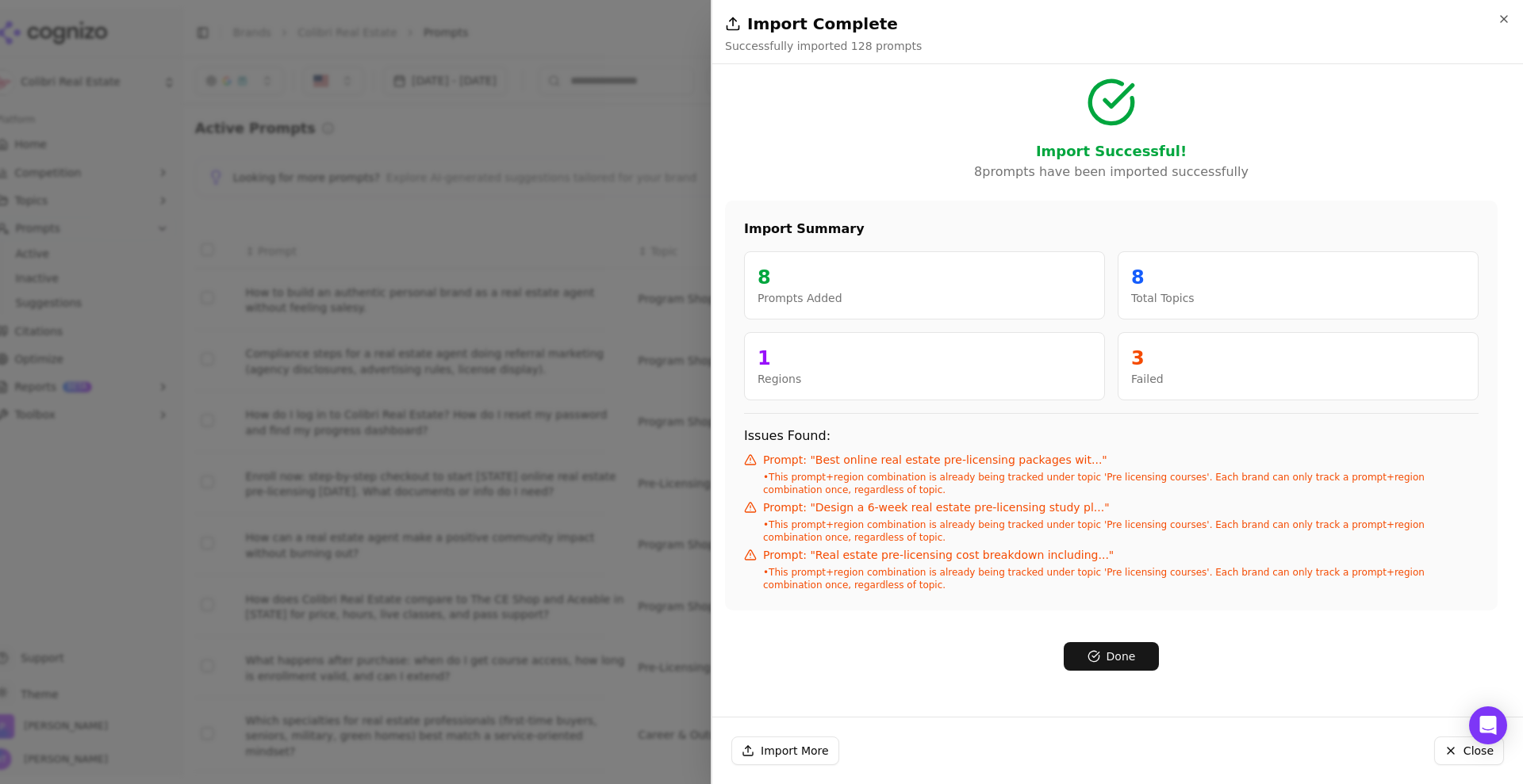
click at [1129, 650] on button "Done" at bounding box center [1111, 656] width 95 height 28
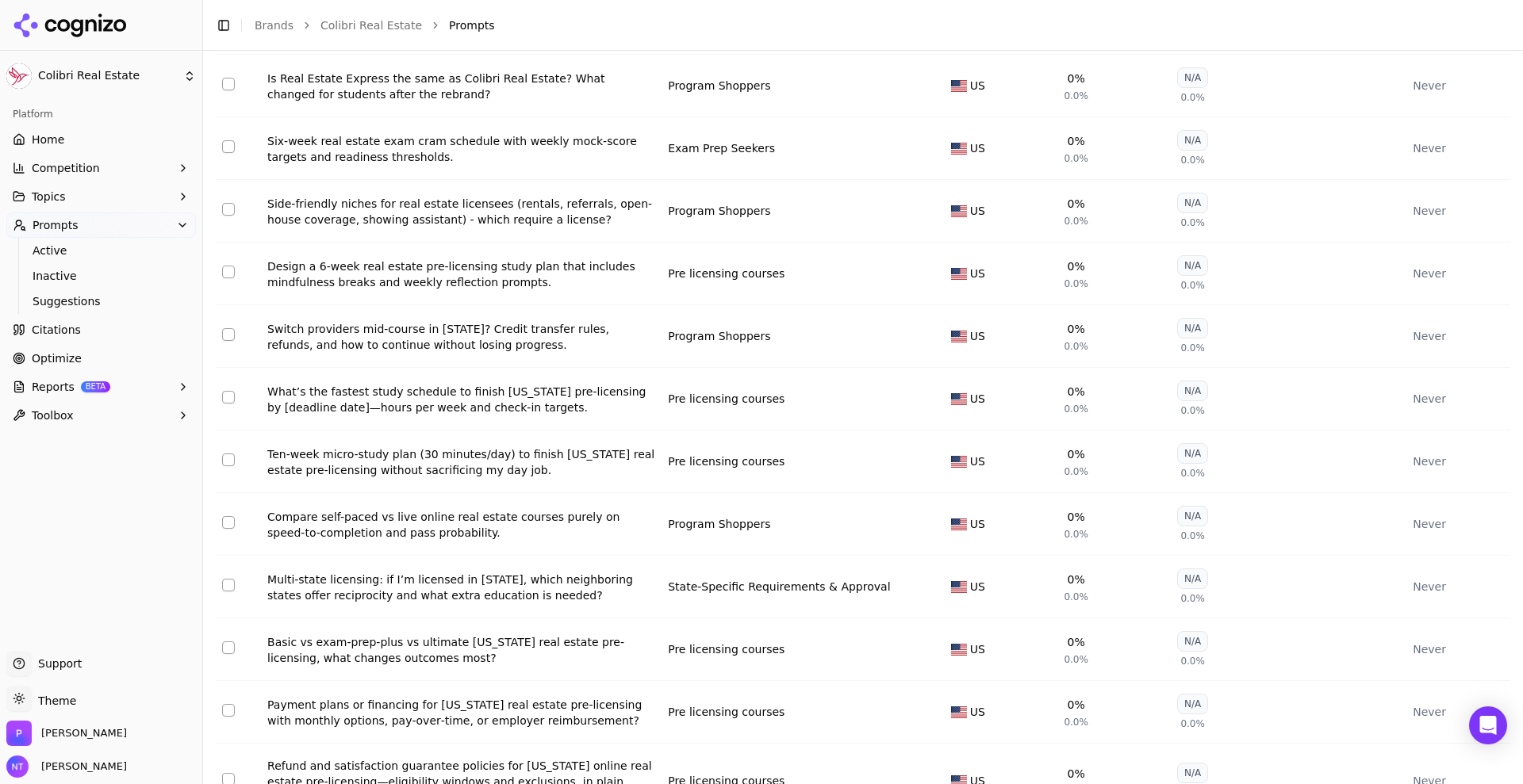
scroll to position [5826, 0]
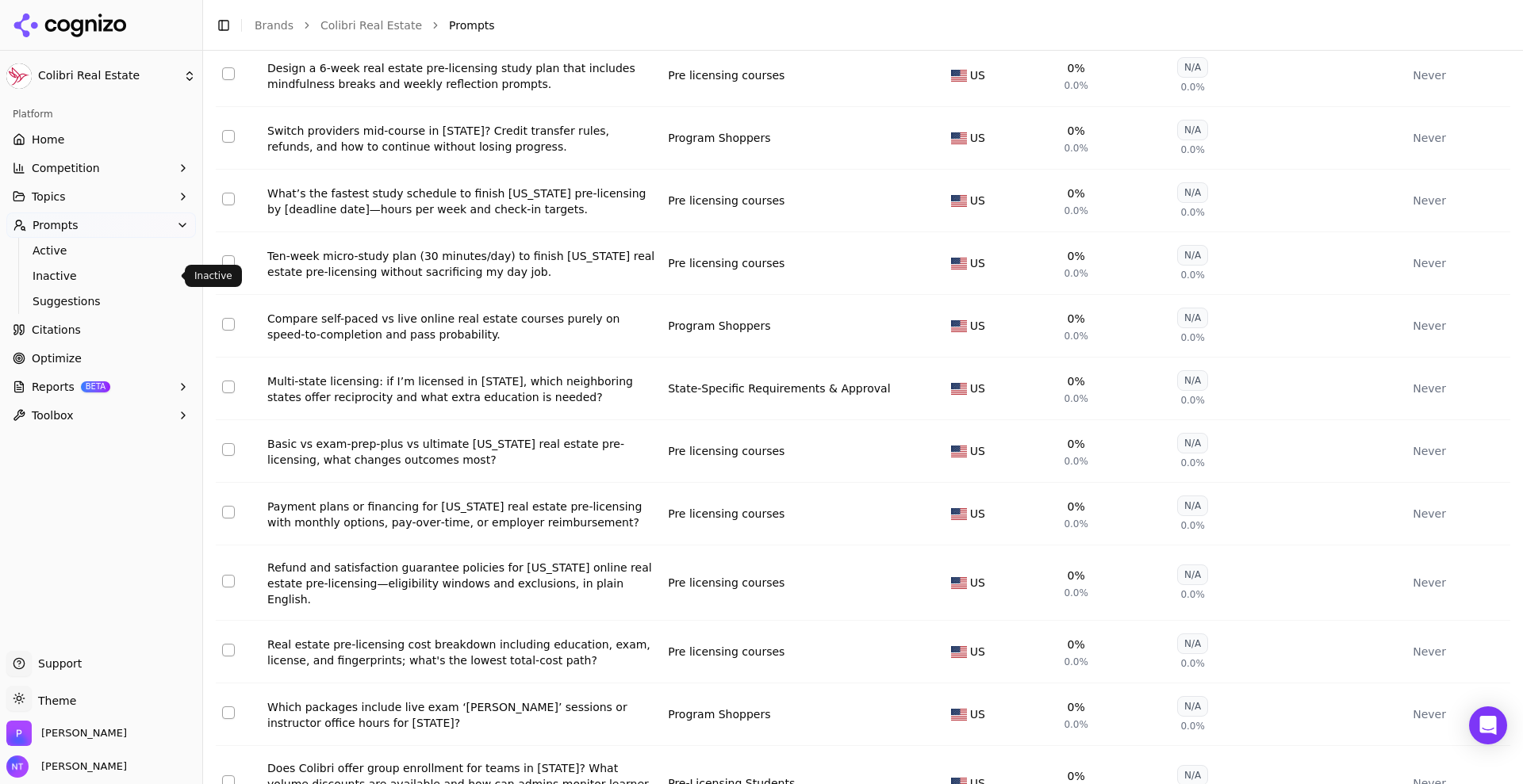
click at [79, 274] on span "Inactive" at bounding box center [102, 276] width 138 height 16
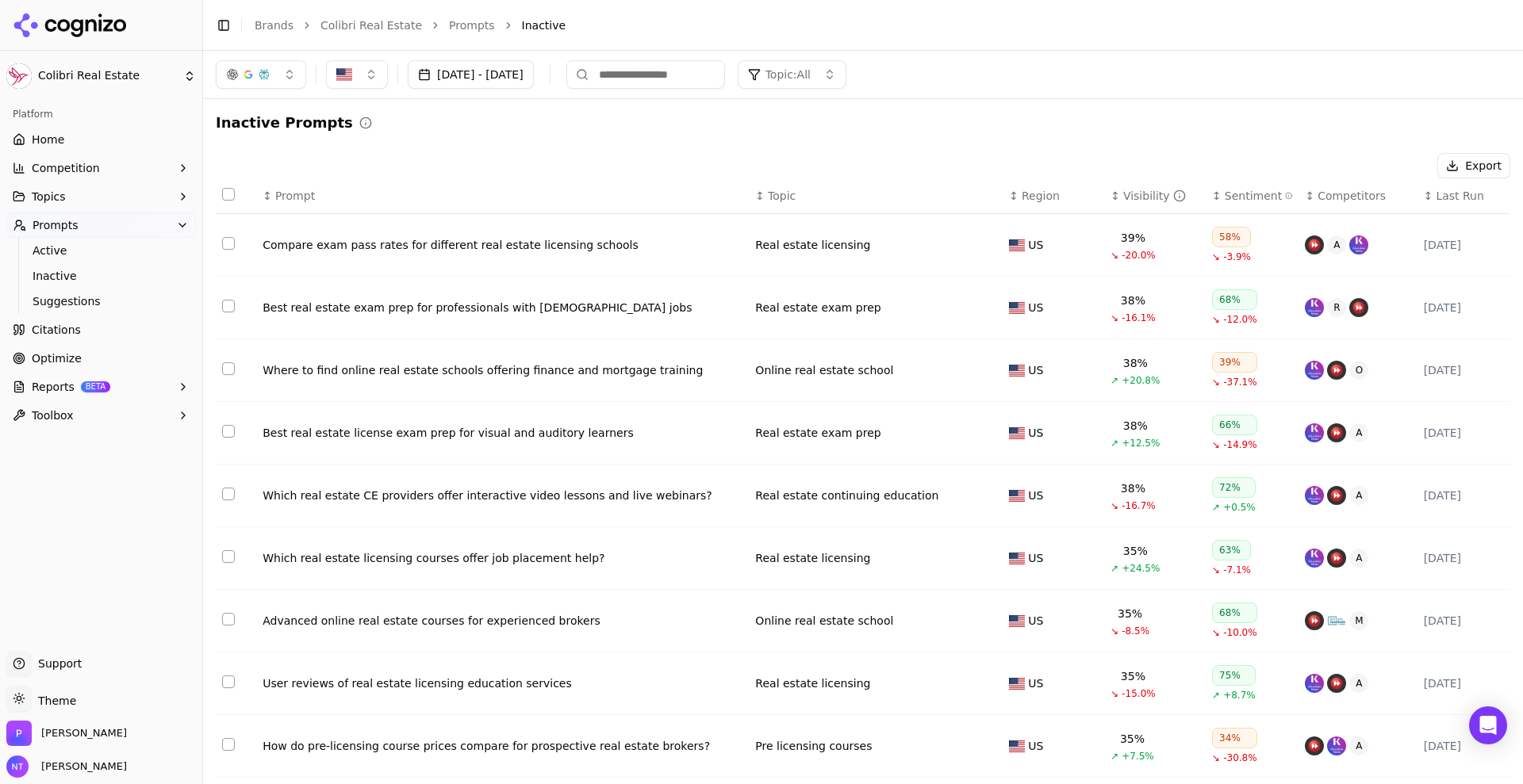
click at [232, 305] on button "Select row 2" at bounding box center [228, 306] width 12 height 12
click at [231, 492] on button "Select row 5" at bounding box center [228, 494] width 12 height 12
click at [232, 427] on button "Select row 4" at bounding box center [228, 431] width 12 height 12
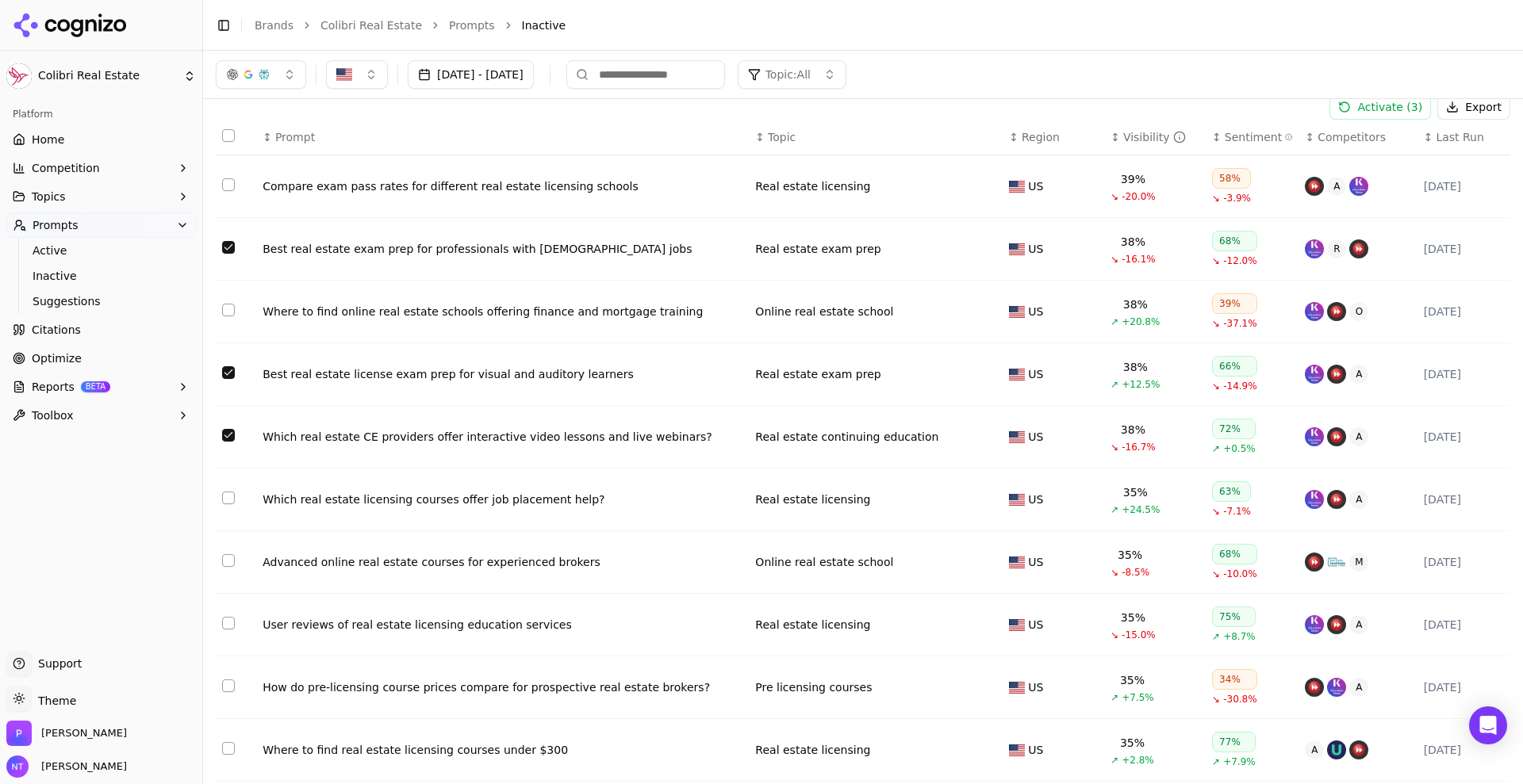
scroll to position [107, 0]
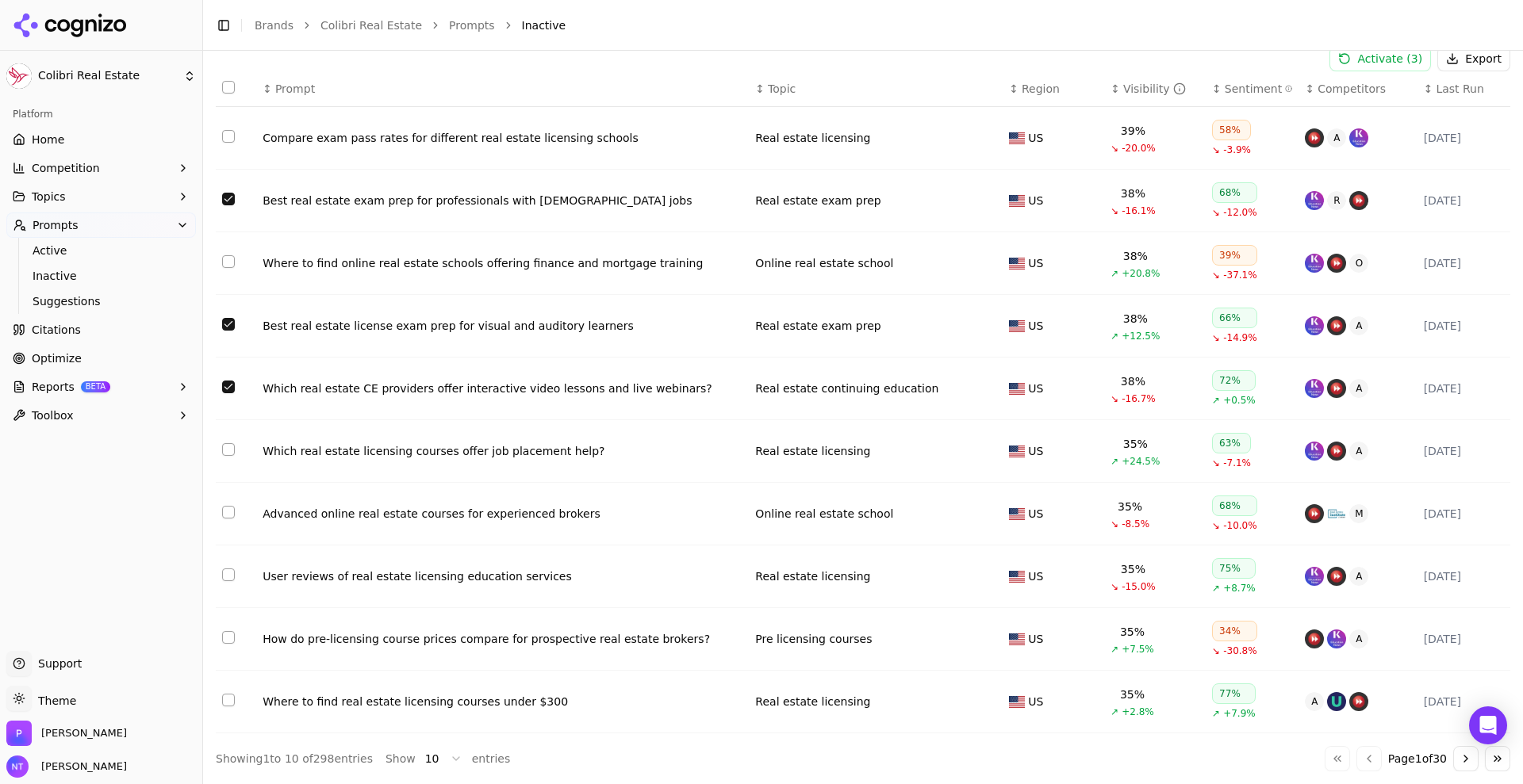
click at [229, 508] on button "Select row 7" at bounding box center [228, 513] width 12 height 12
click at [232, 634] on button "Select row 9" at bounding box center [228, 638] width 12 height 12
click at [1375, 65] on button "Activate ( 5 )" at bounding box center [1380, 59] width 101 height 26
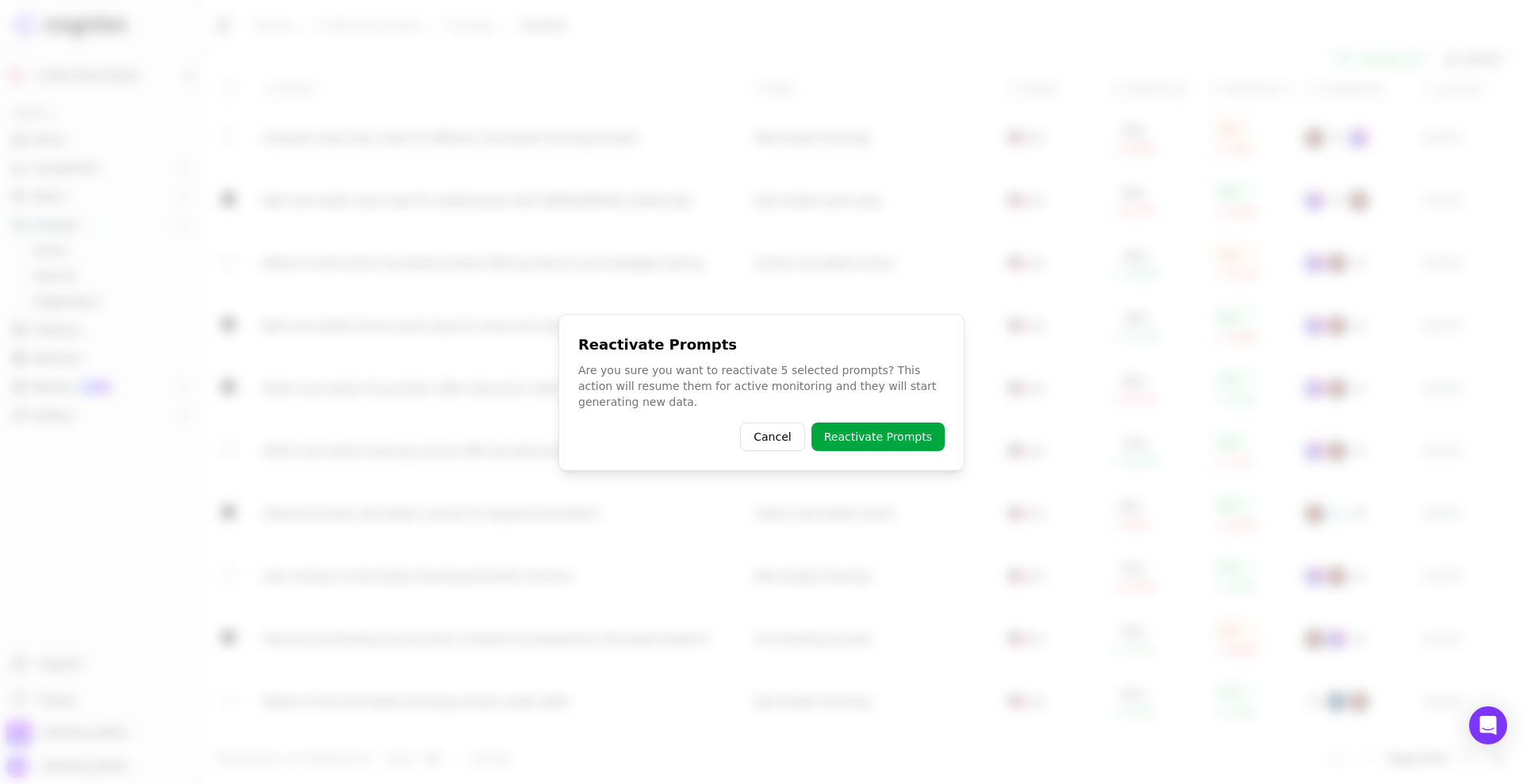
click at [905, 443] on button "Reactivate Prompts" at bounding box center [878, 437] width 133 height 28
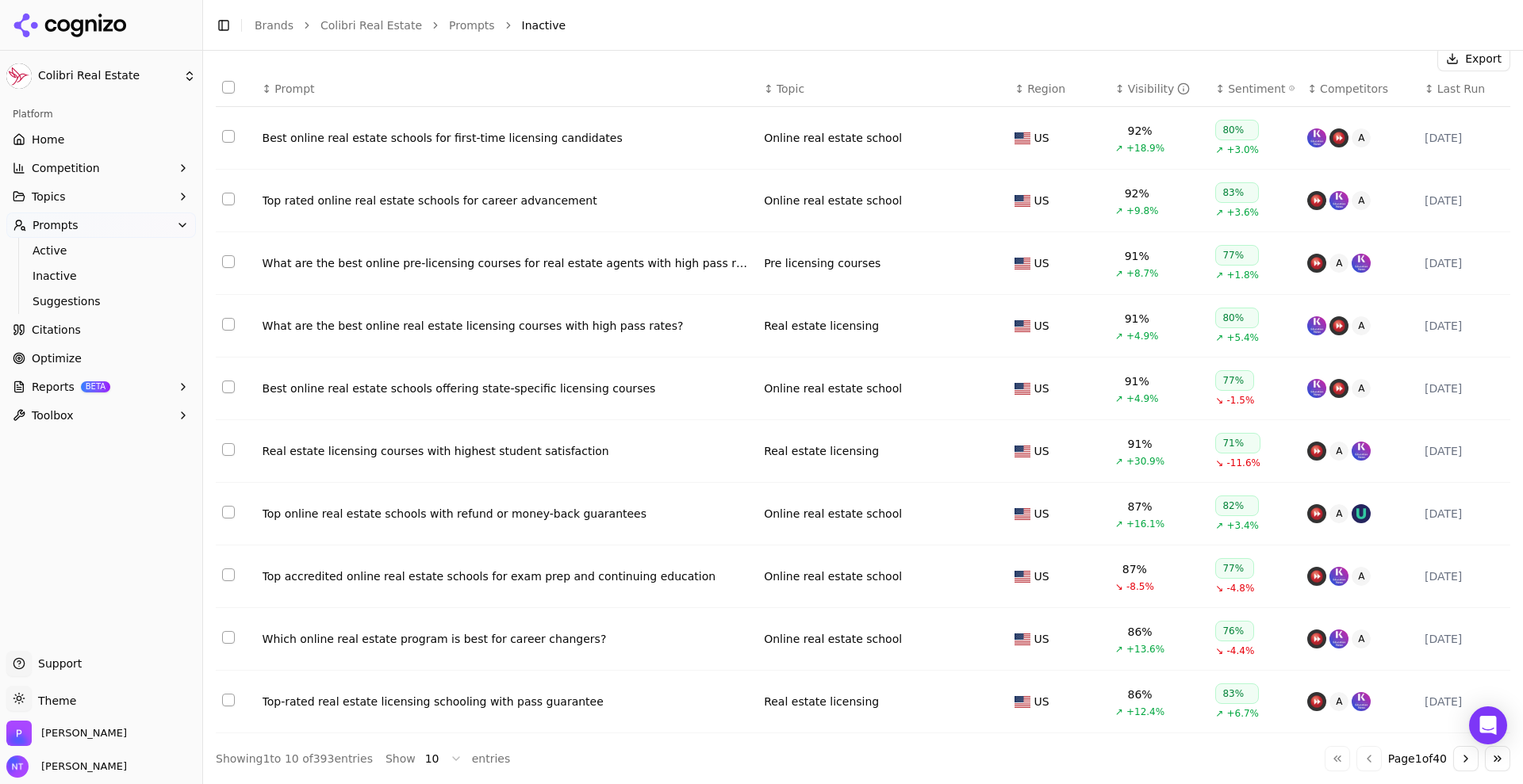
click at [227, 513] on button "Select row 7" at bounding box center [228, 513] width 12 height 12
click at [232, 329] on button "Select row 4" at bounding box center [228, 325] width 12 height 12
click at [228, 136] on button "Select row 1" at bounding box center [228, 137] width 12 height 12
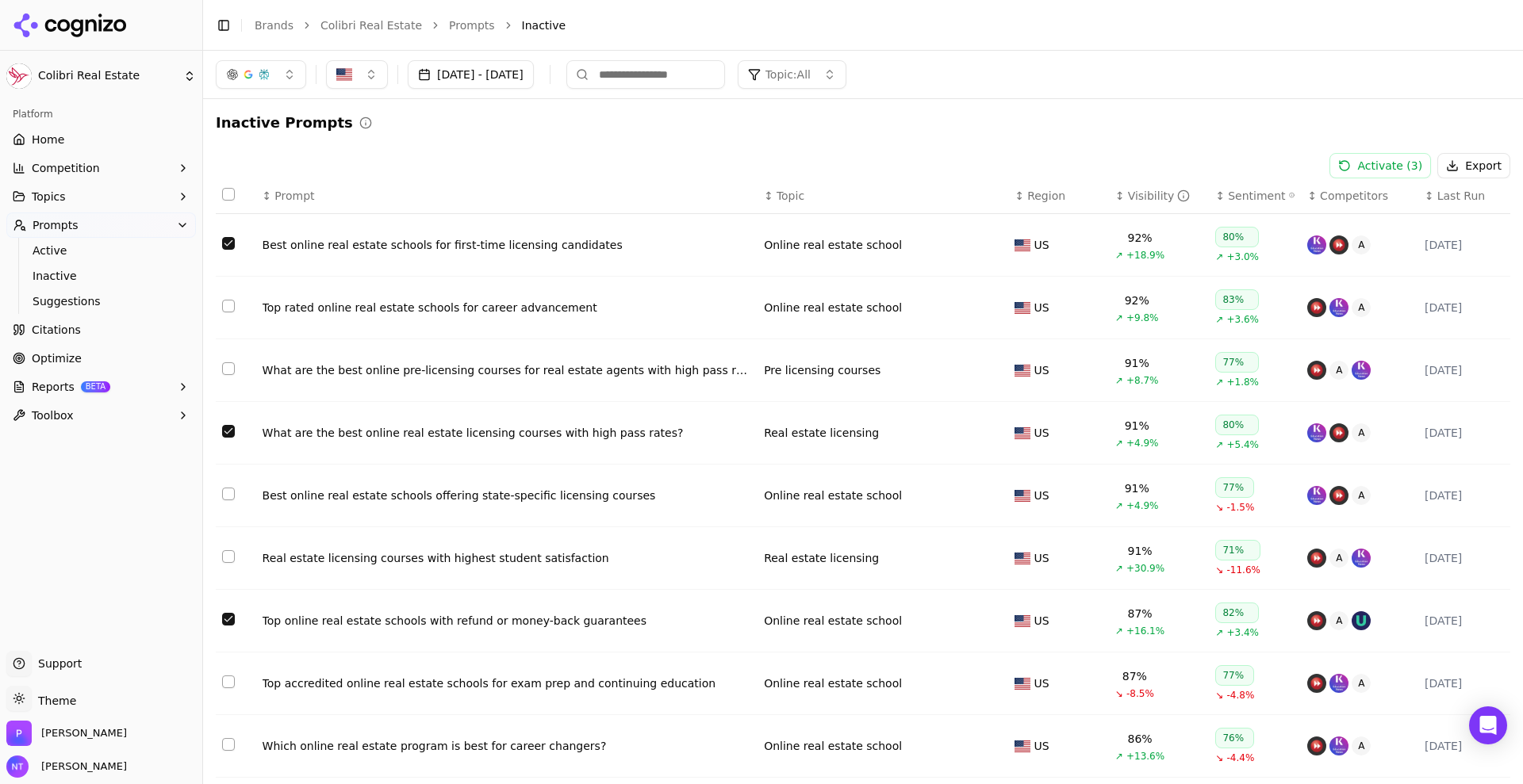
click at [1380, 169] on button "Activate ( 3 )" at bounding box center [1380, 166] width 101 height 26
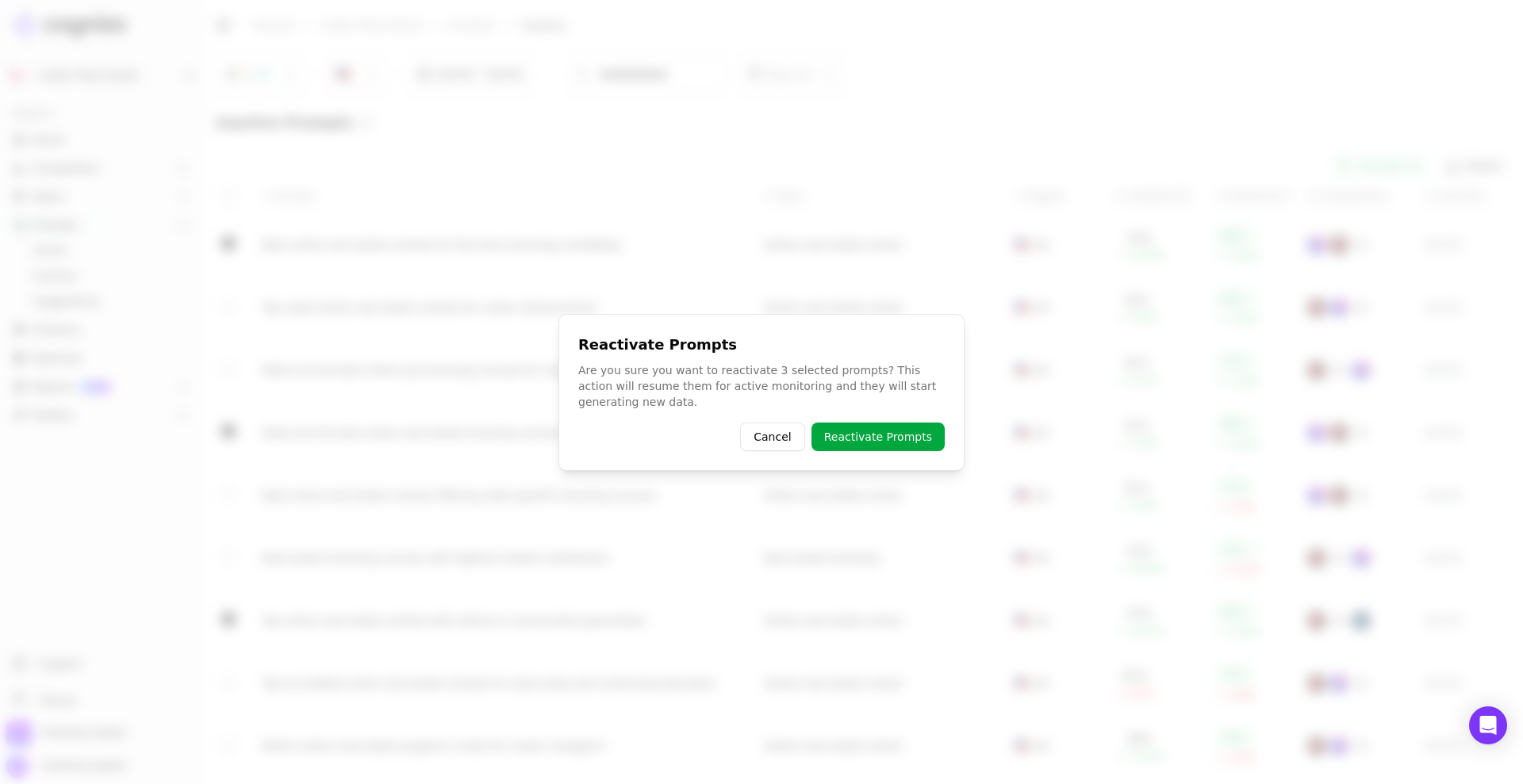
click at [896, 426] on button "Reactivate Prompts" at bounding box center [878, 437] width 133 height 28
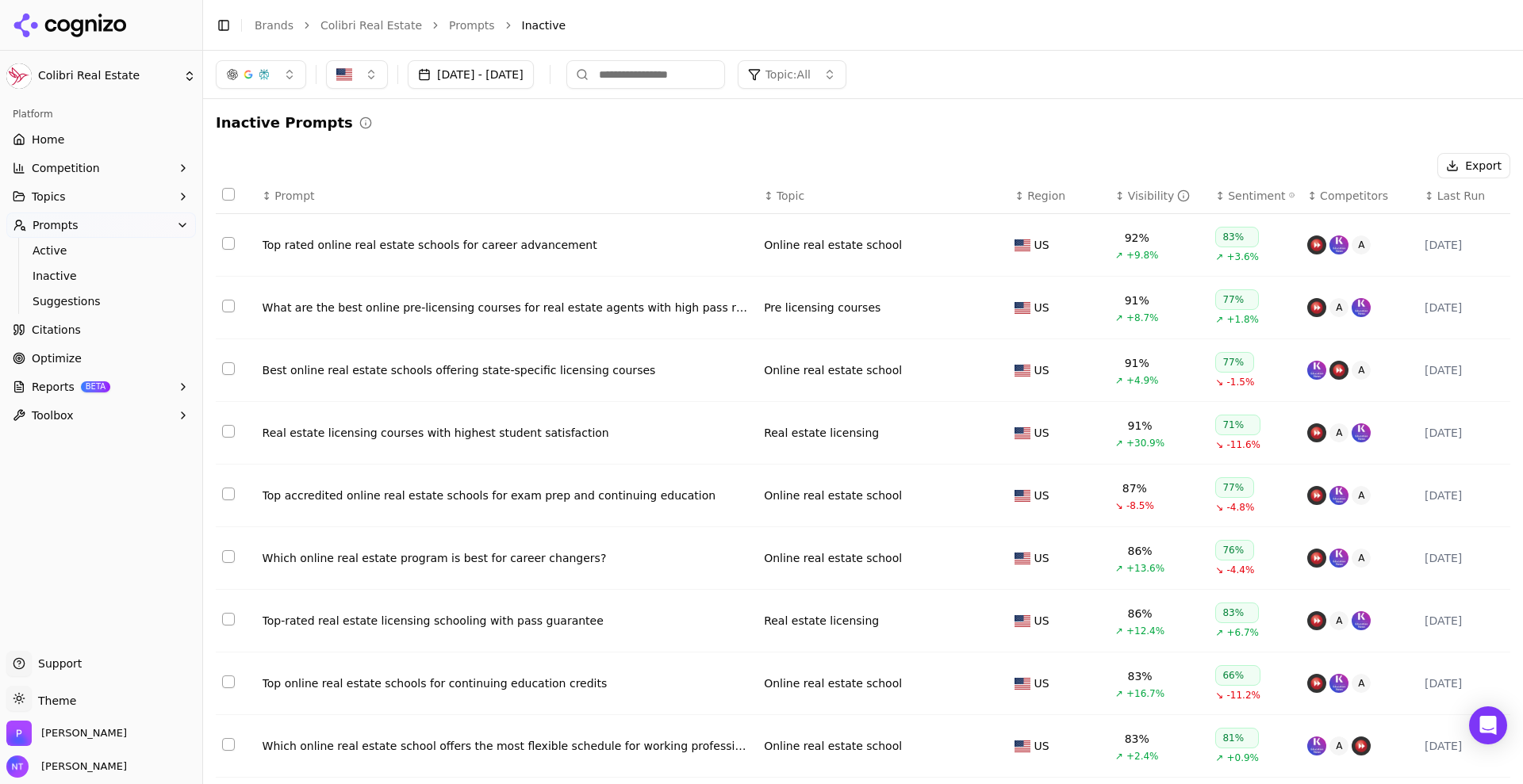
click at [86, 631] on div "Platform Home Competition Topics Prompts Active Inactive Suggestions Citations …" at bounding box center [101, 370] width 202 height 550
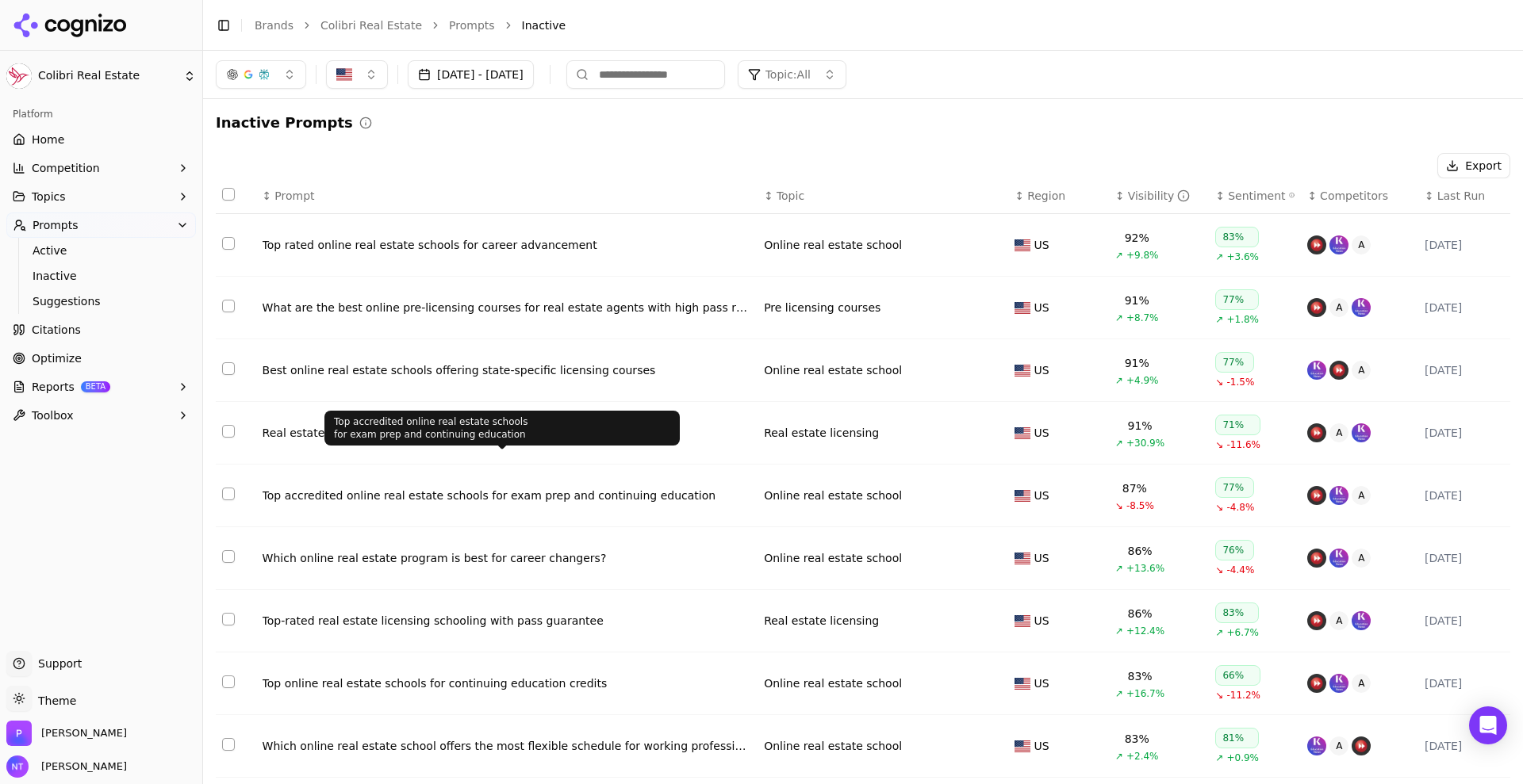
scroll to position [107, 0]
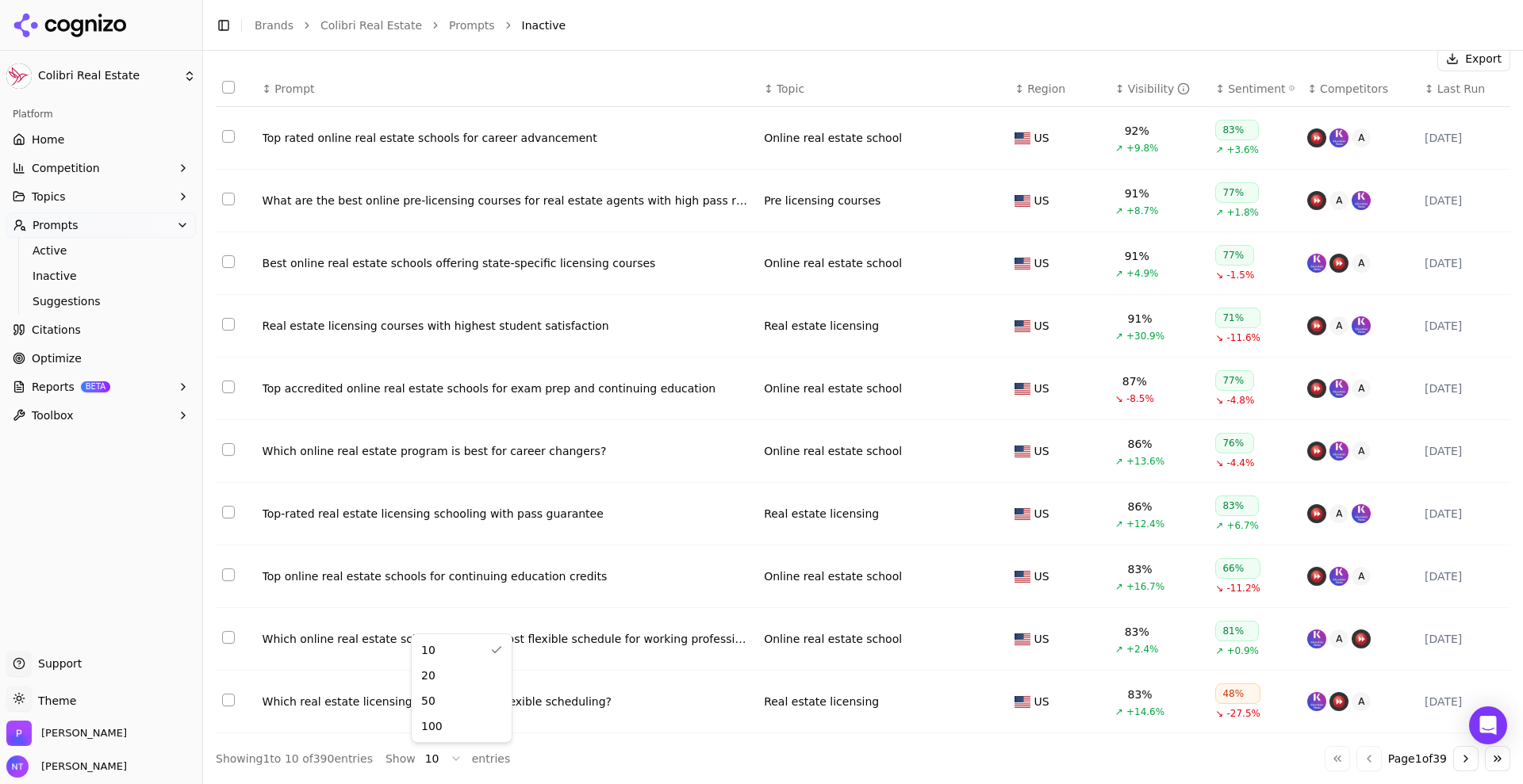
click at [441, 754] on html "Colibri Real Estate Platform Home Competition Topics Prompts Active Inactive Su…" at bounding box center [761, 392] width 1523 height 784
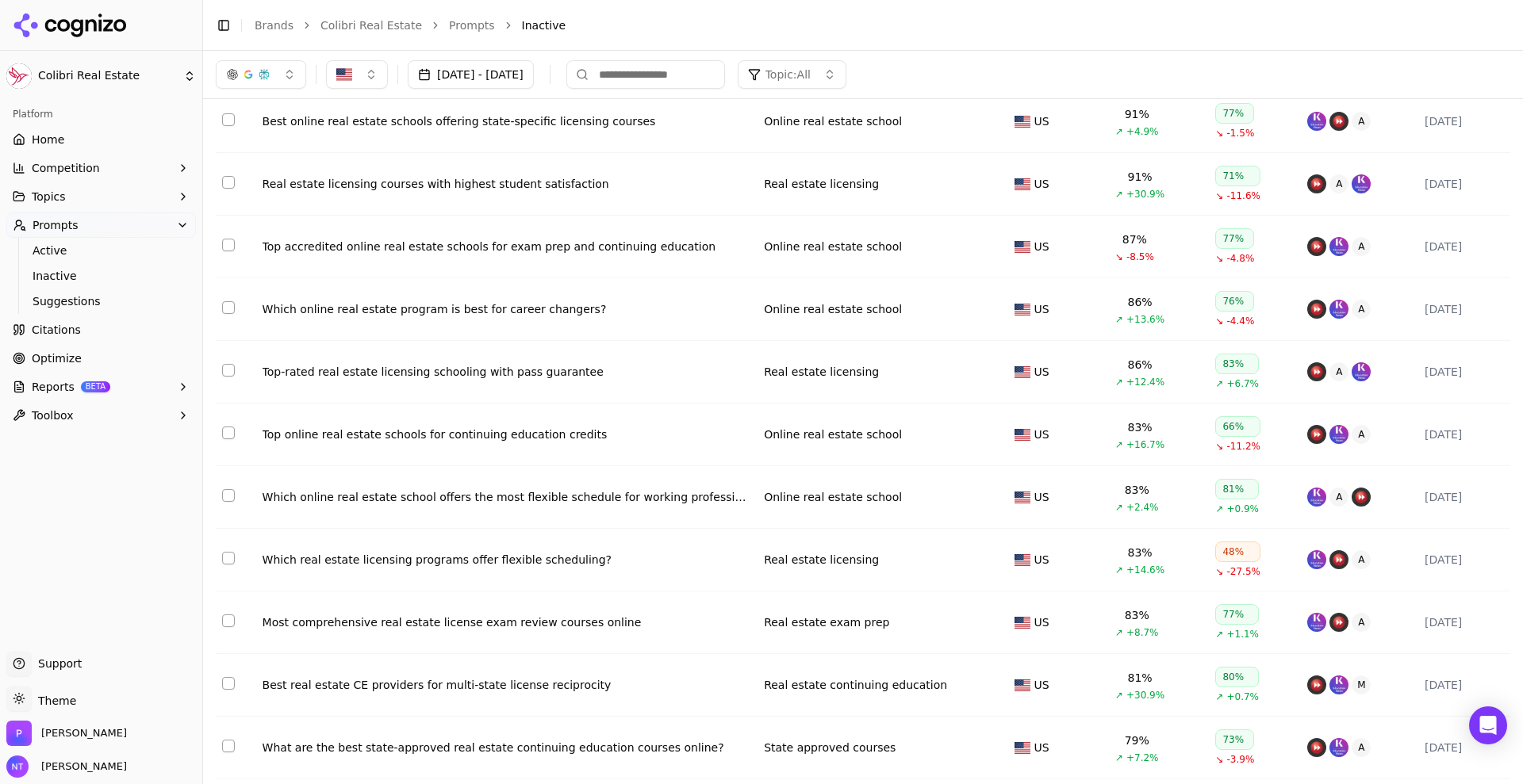
scroll to position [0, 0]
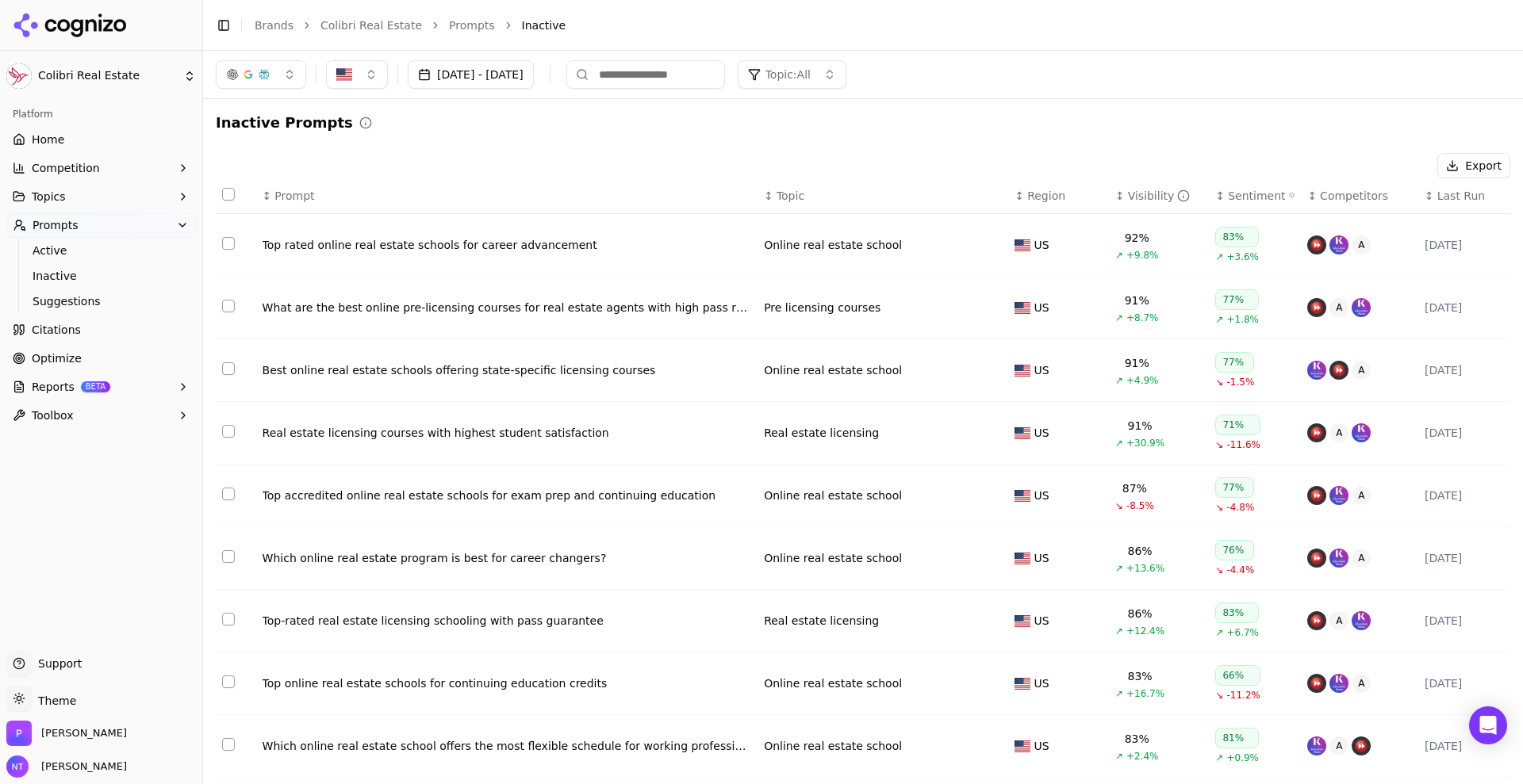
click at [1130, 195] on div "Visibility" at bounding box center [1159, 196] width 63 height 16
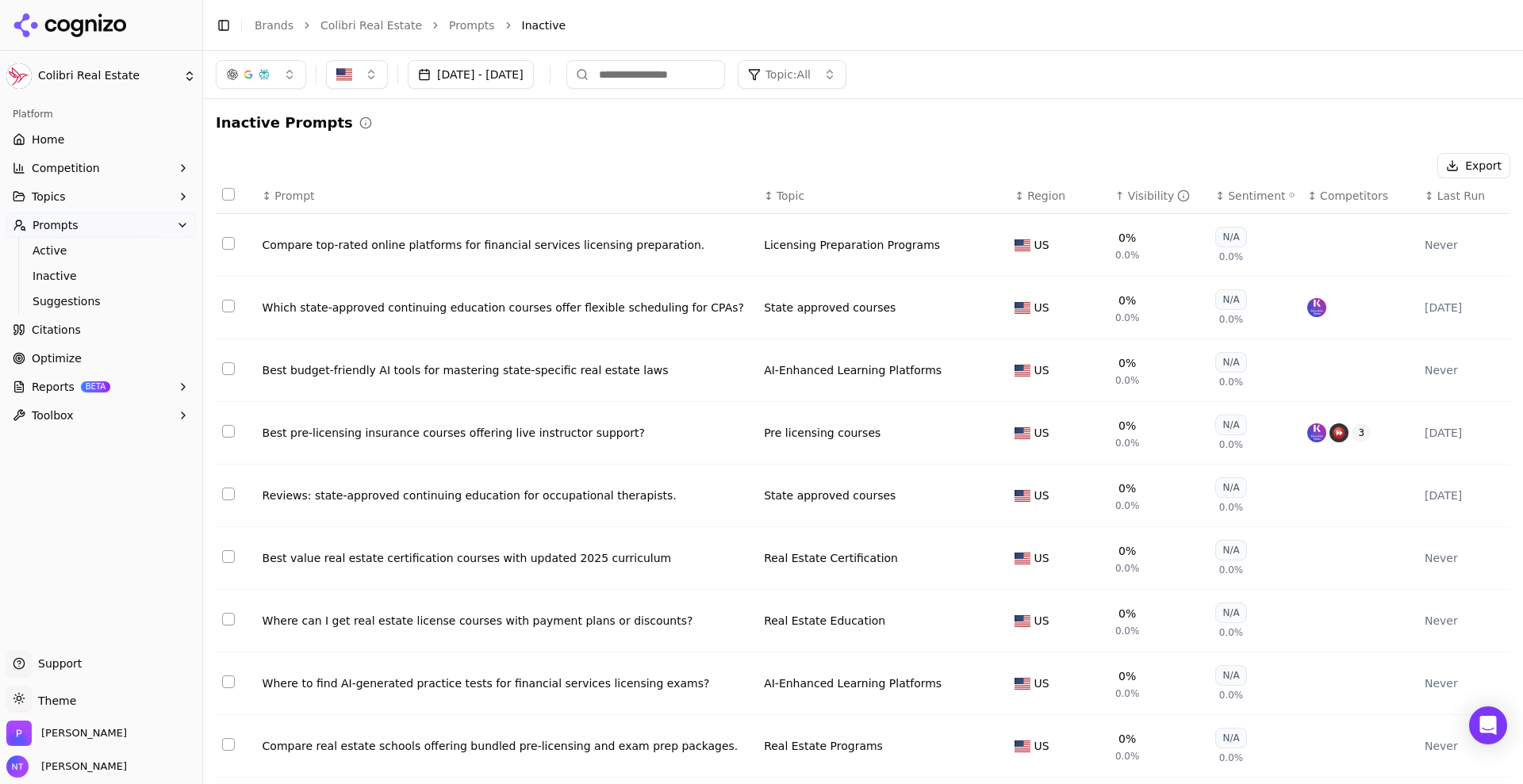
click at [1130, 195] on div "Visibility" at bounding box center [1159, 196] width 63 height 16
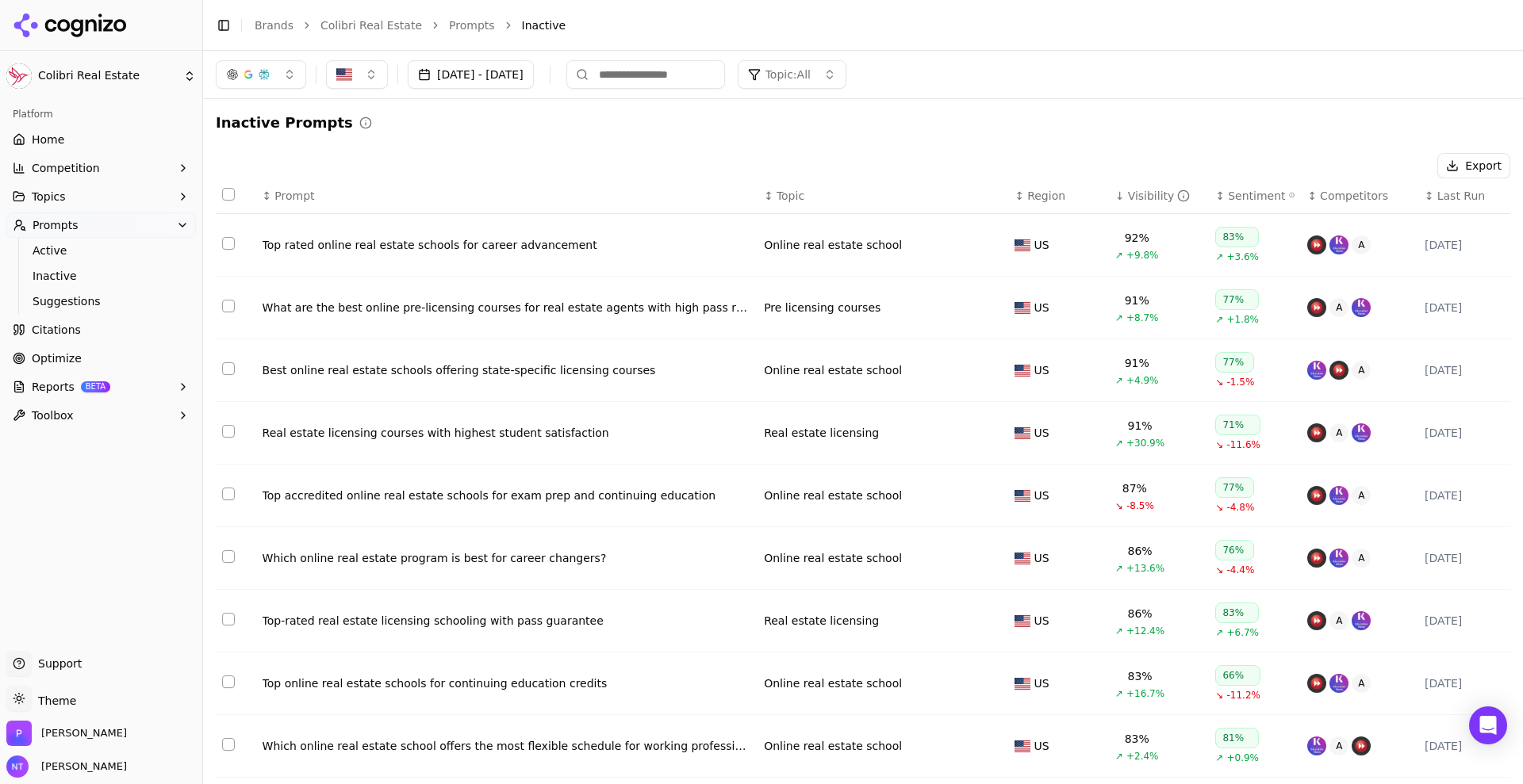
click at [231, 241] on button "Select row 1" at bounding box center [228, 243] width 12 height 12
click at [231, 306] on button "Select row 2" at bounding box center [228, 306] width 12 height 12
click at [226, 370] on button "Select row 3" at bounding box center [228, 369] width 12 height 12
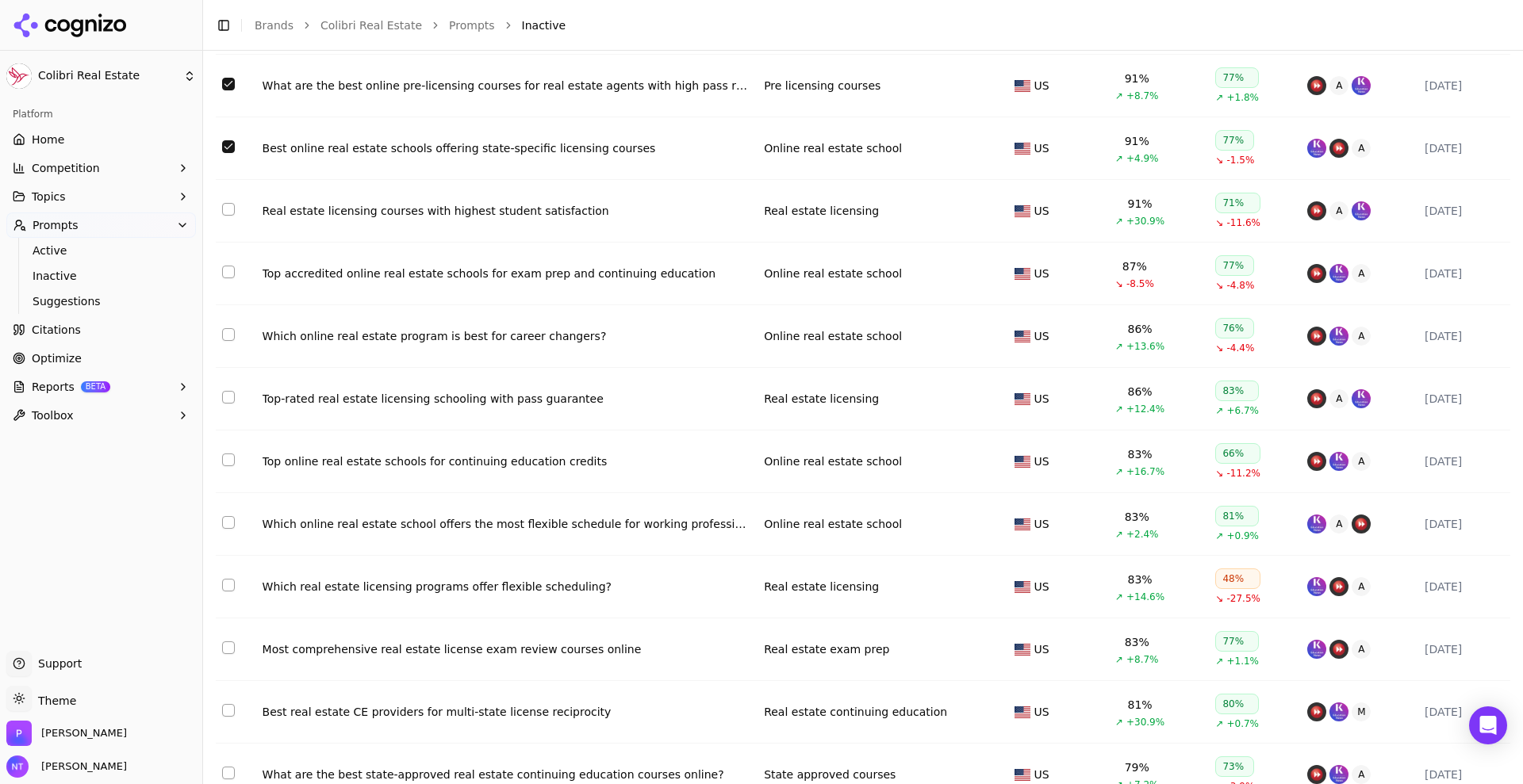
scroll to position [282, 0]
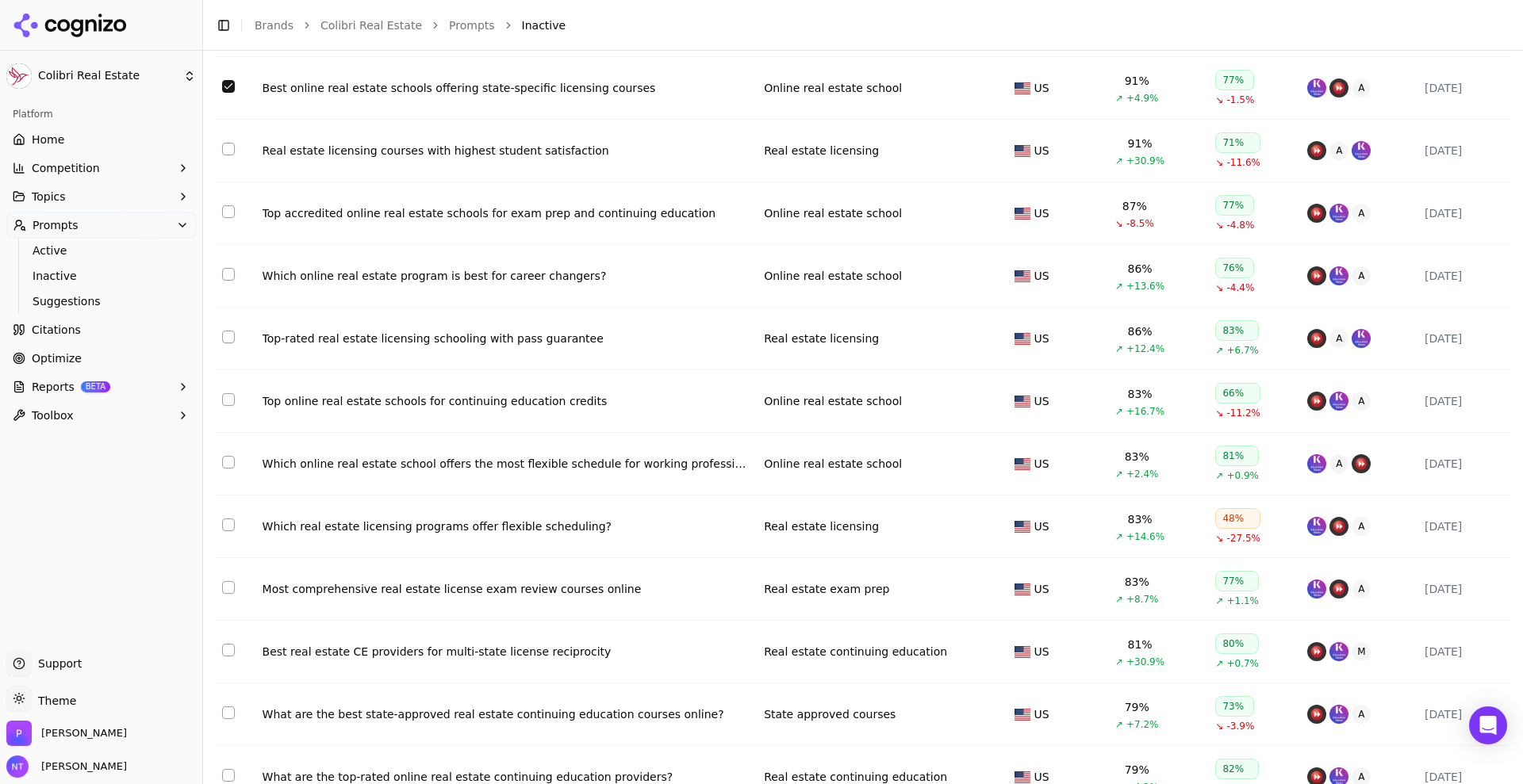
click at [232, 462] on button "Select row 9" at bounding box center [228, 462] width 12 height 12
click at [231, 584] on button "Select row 11" at bounding box center [228, 588] width 12 height 12
click at [232, 647] on button "Select row 12" at bounding box center [228, 650] width 12 height 12
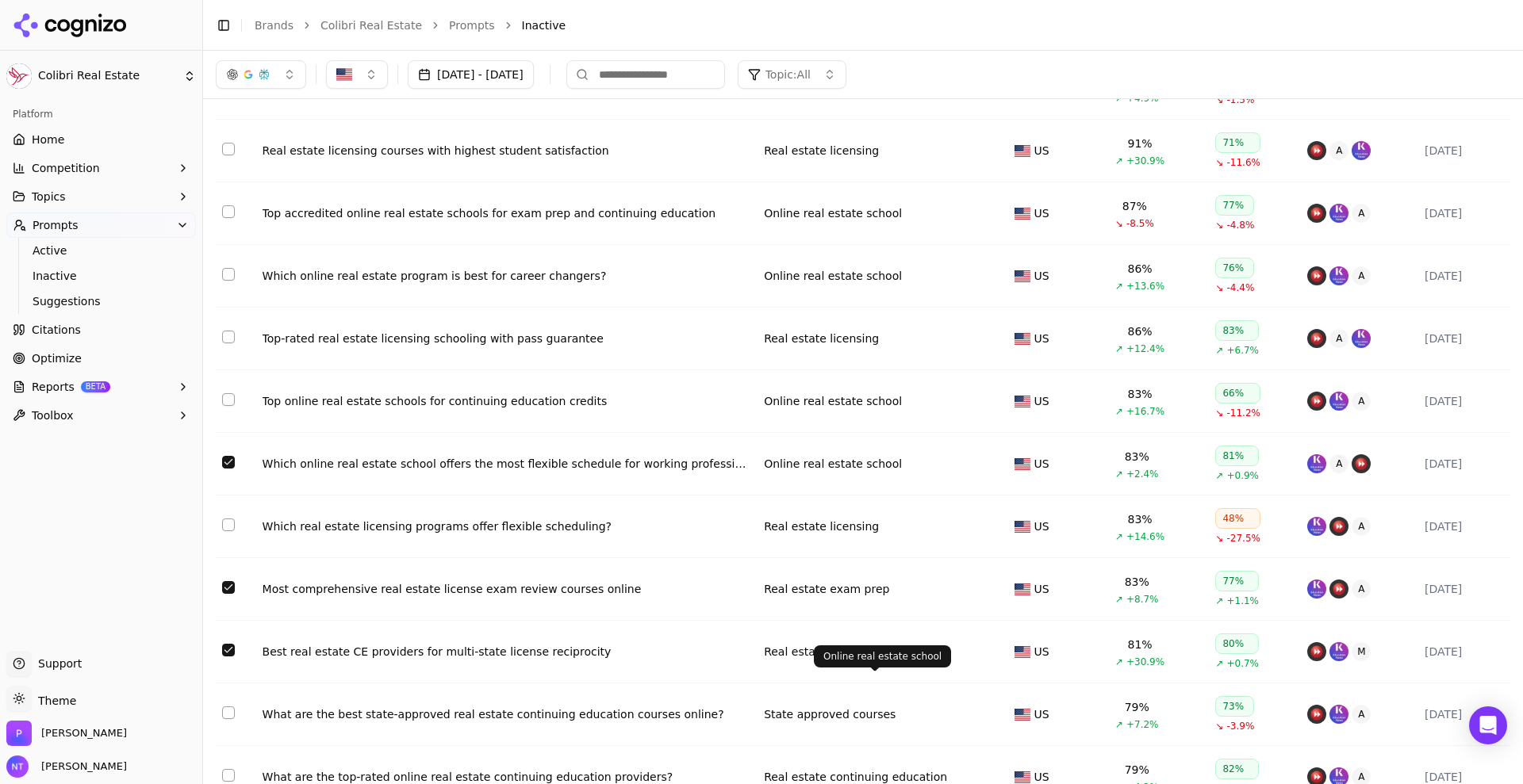
scroll to position [0, 0]
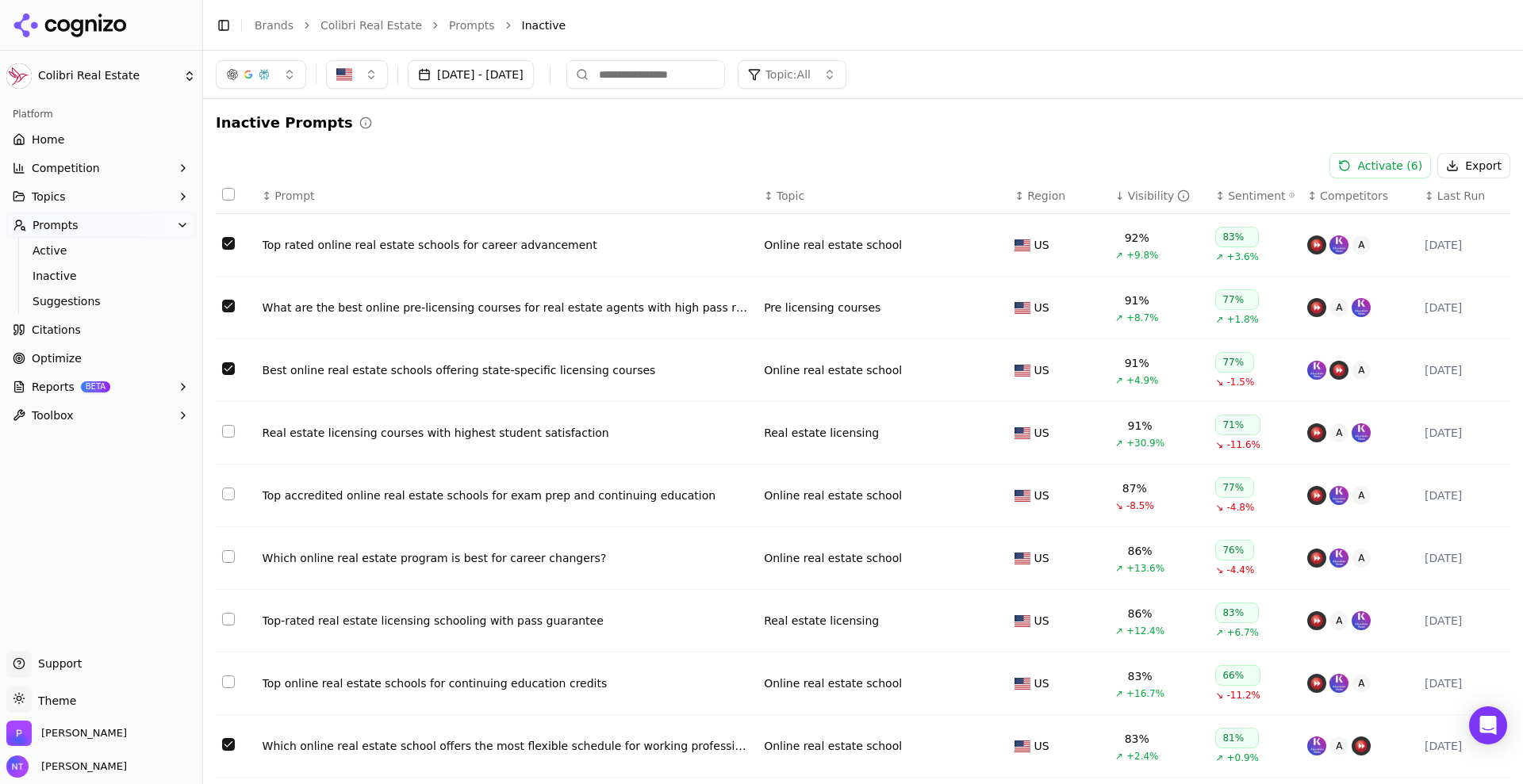
click at [1393, 160] on button "Activate ( 6 )" at bounding box center [1380, 166] width 101 height 26
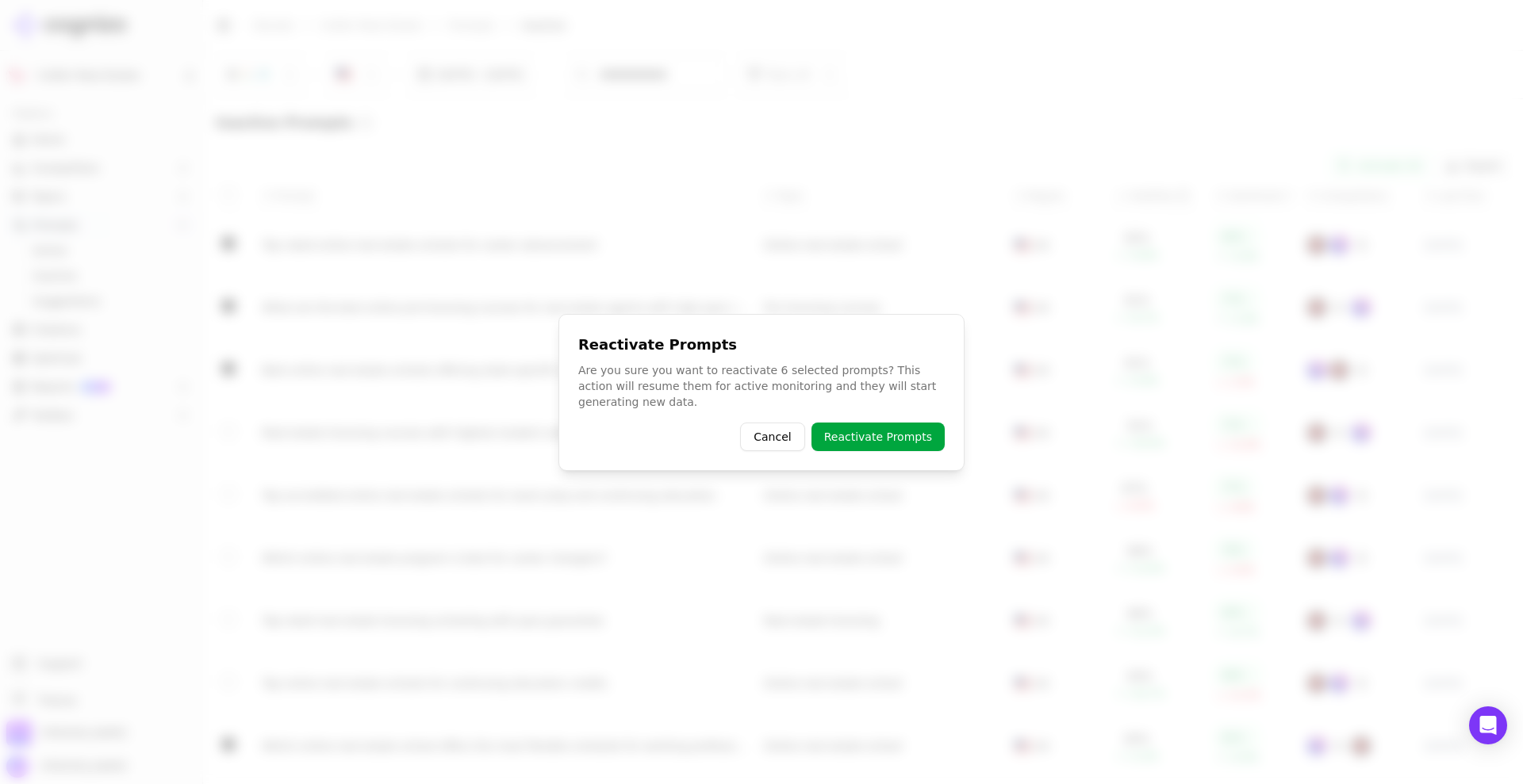
click at [880, 439] on button "Reactivate Prompts" at bounding box center [878, 437] width 133 height 28
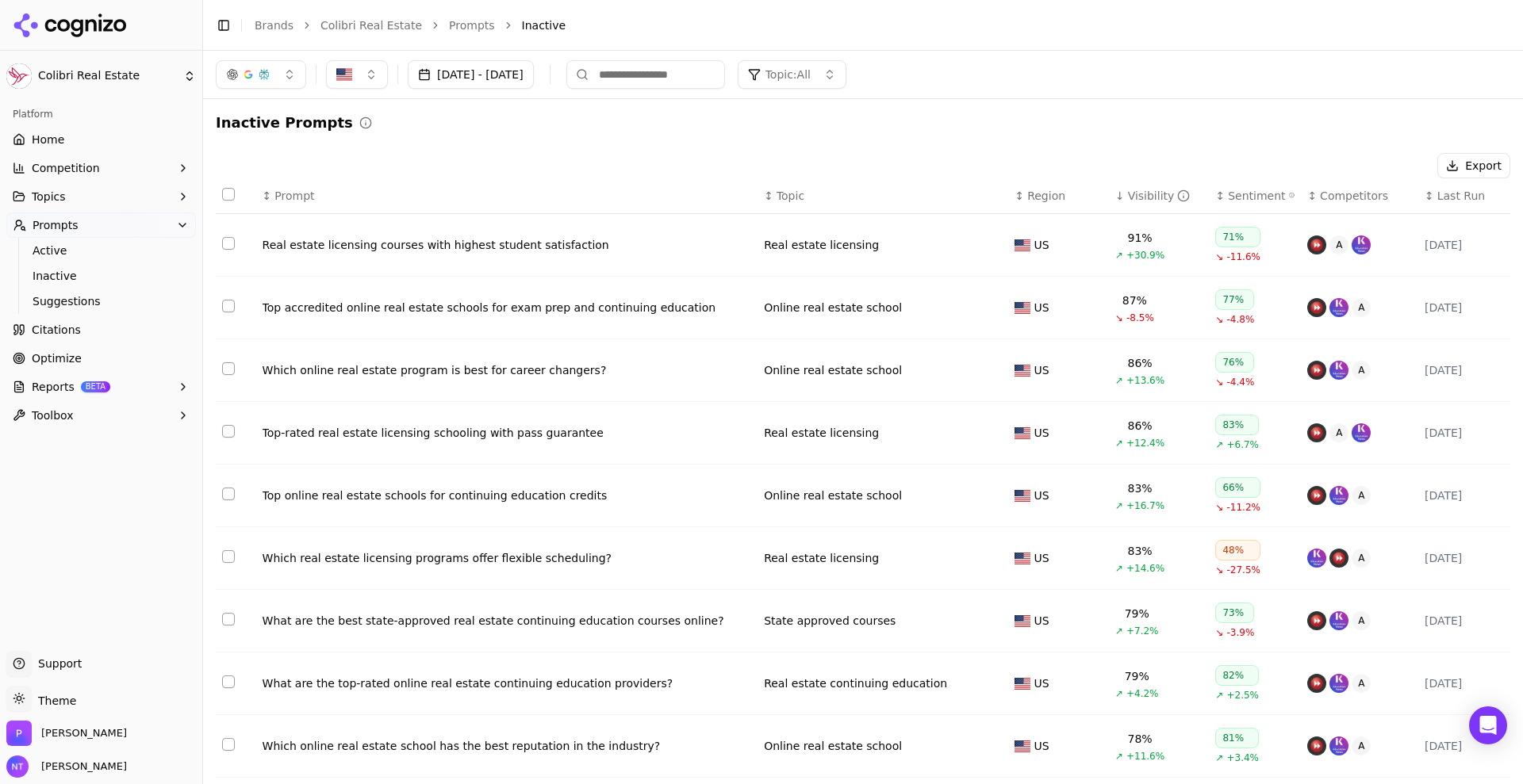
click at [52, 236] on button "Prompts" at bounding box center [101, 225] width 190 height 26
click at [48, 219] on span "Prompts" at bounding box center [56, 225] width 46 height 16
click at [60, 248] on span "Active" at bounding box center [102, 251] width 138 height 16
